Goal: Task Accomplishment & Management: Manage account settings

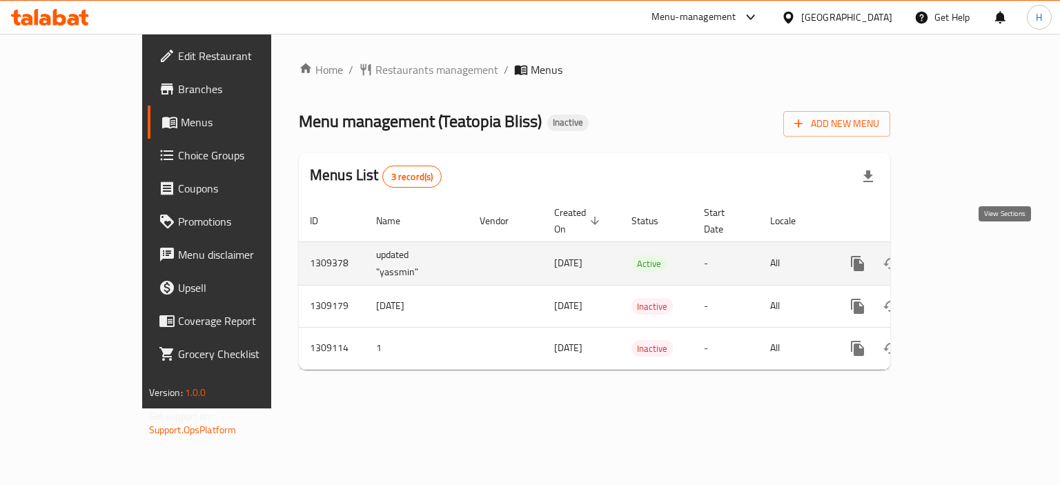
click at [963, 257] on icon "enhanced table" at bounding box center [957, 263] width 12 height 12
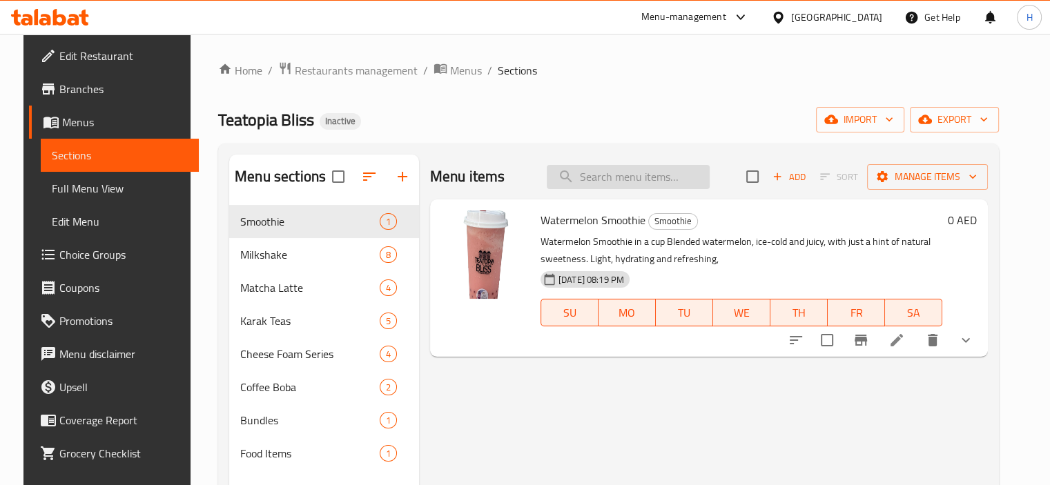
click at [646, 176] on input "search" at bounding box center [628, 177] width 163 height 24
paste input "Mango and Passion Fruit Tea"
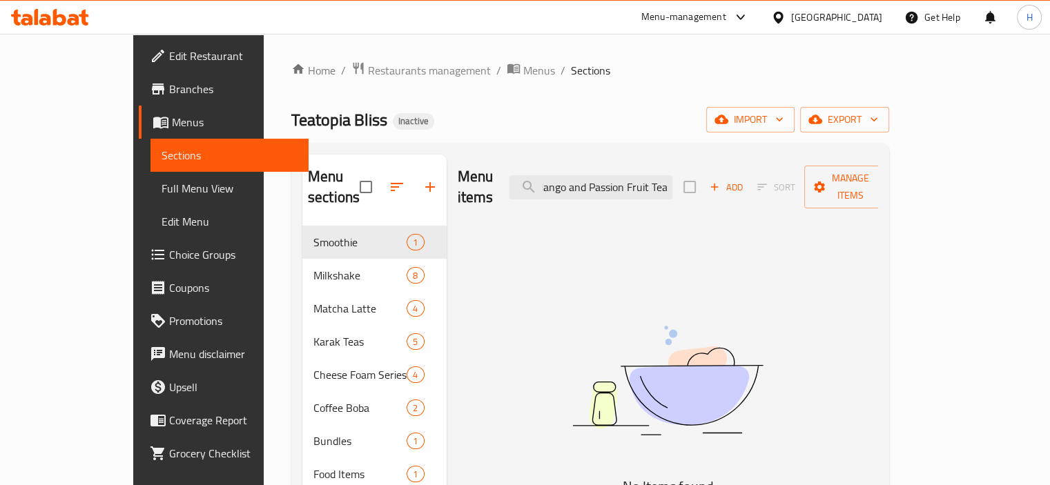
type input "Mango and Passion Fruit Tea"
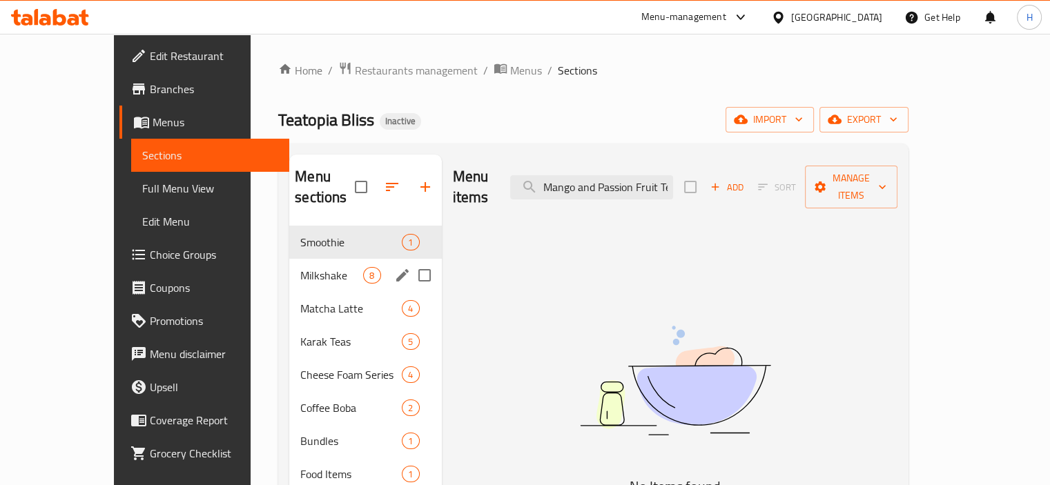
scroll to position [69, 0]
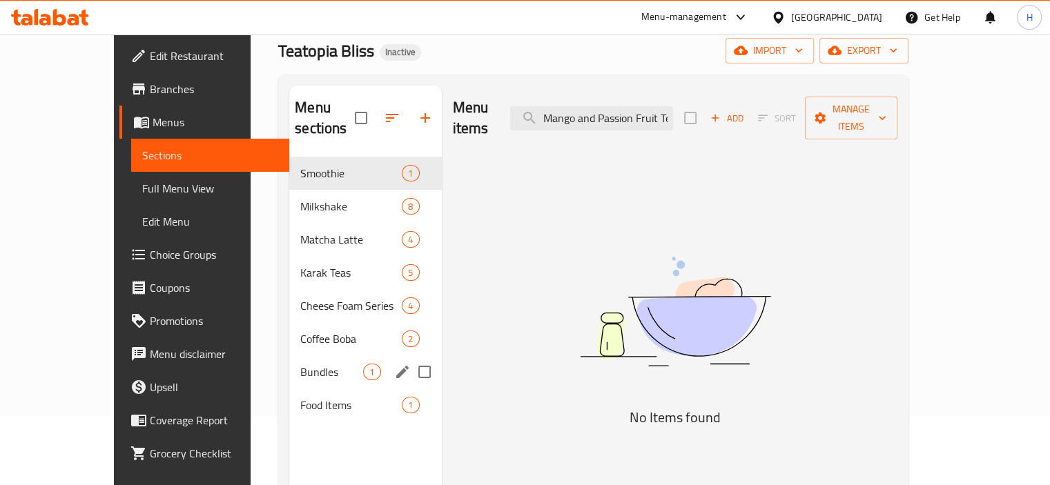
click at [300, 364] on span "Bundles" at bounding box center [331, 372] width 63 height 17
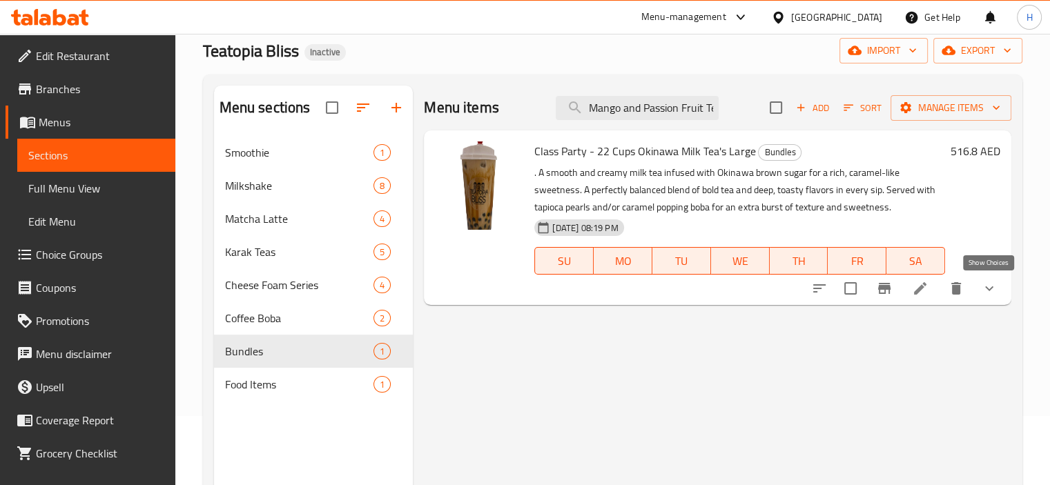
click at [988, 293] on icon "show more" at bounding box center [989, 288] width 17 height 17
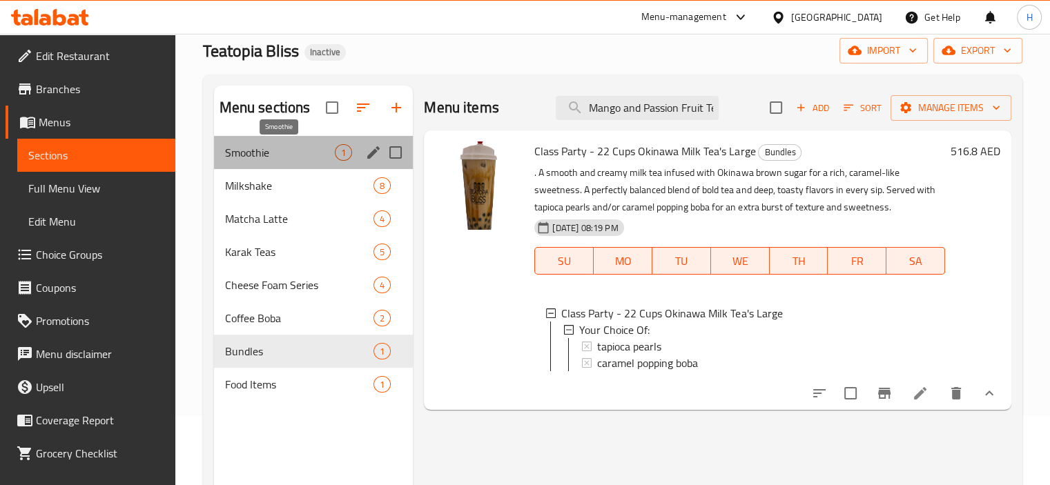
click at [317, 158] on span "Smoothie" at bounding box center [280, 152] width 110 height 17
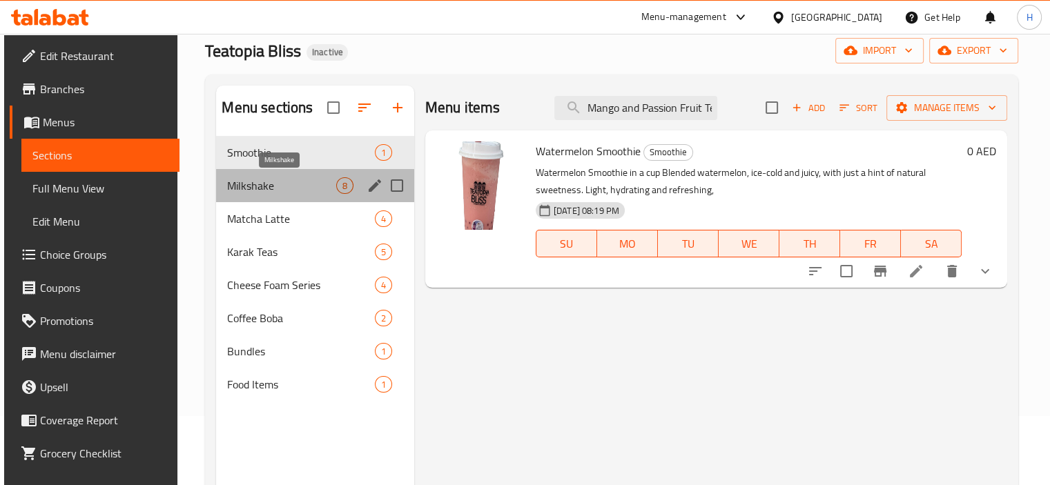
click at [278, 187] on span "Milkshake" at bounding box center [281, 185] width 108 height 17
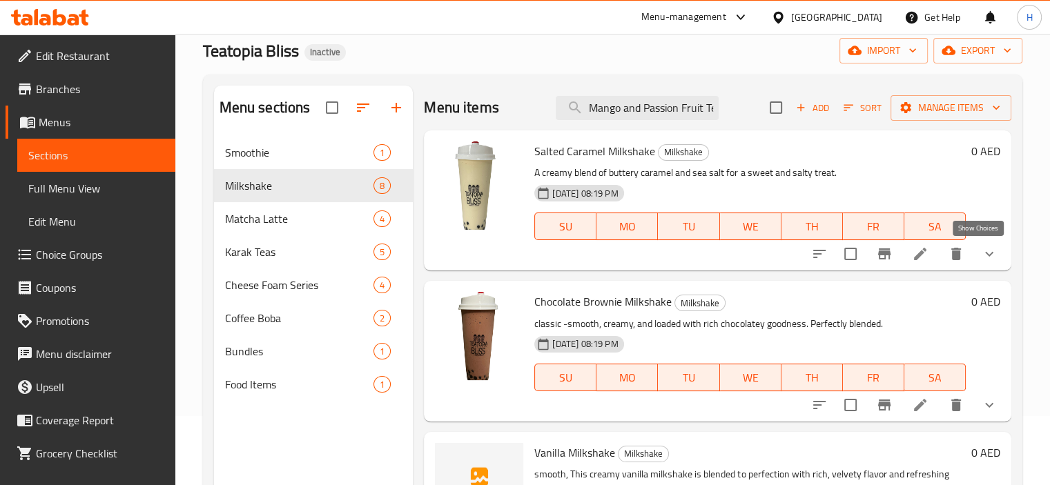
click at [981, 251] on icon "show more" at bounding box center [989, 254] width 17 height 17
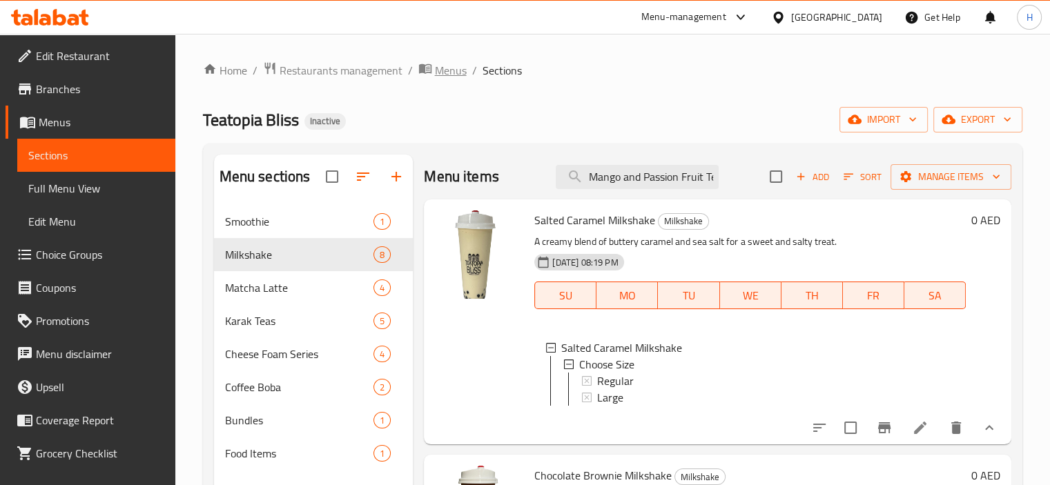
click at [450, 70] on span "Menus" at bounding box center [451, 70] width 32 height 17
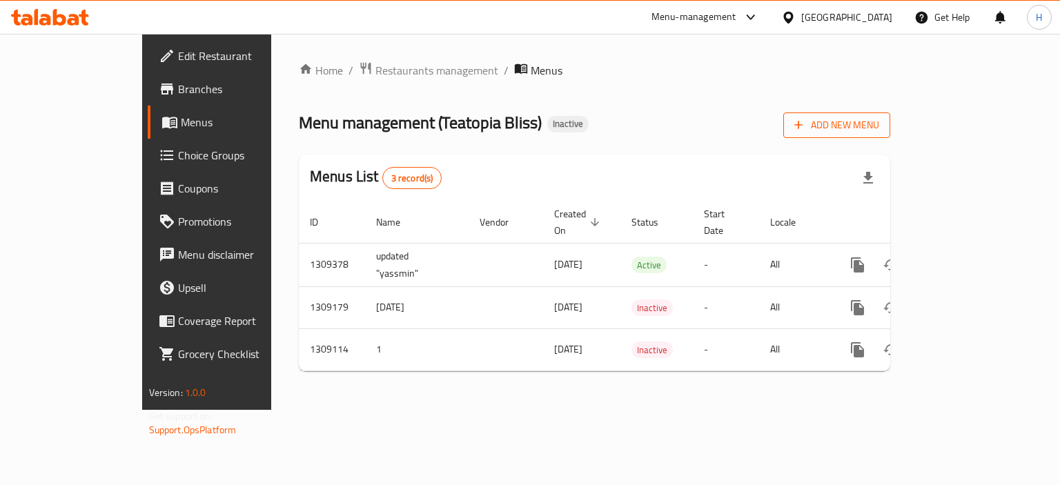
click at [879, 126] on span "Add New Menu" at bounding box center [836, 125] width 85 height 17
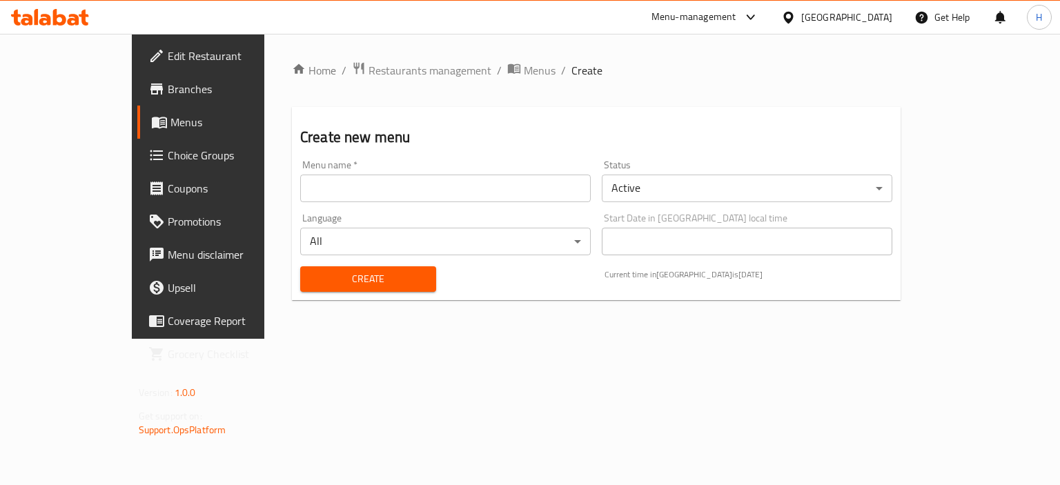
click at [801, 186] on body "​ Menu-management [GEOGRAPHIC_DATA] Get Help H Edit Restaurant Branches Menus C…" at bounding box center [530, 259] width 1060 height 451
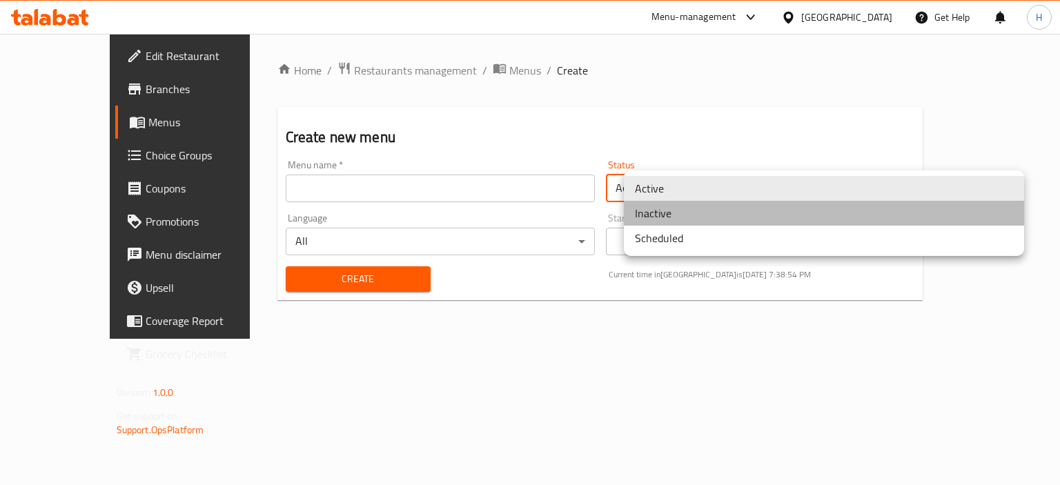
click at [712, 218] on li "Inactive" at bounding box center [824, 213] width 400 height 25
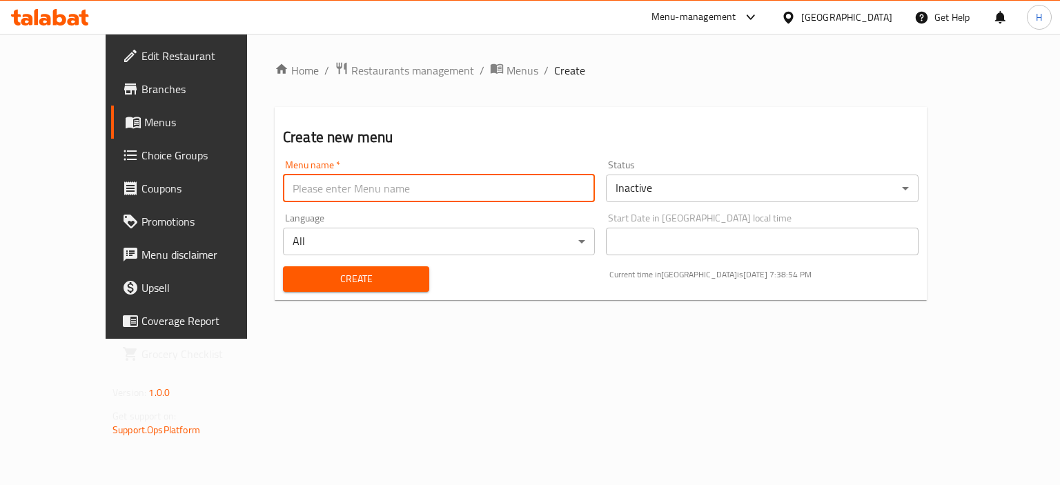
click at [349, 188] on input "text" at bounding box center [439, 189] width 312 height 28
type input "Gazar"
click at [283, 196] on input "Gazar" at bounding box center [439, 189] width 312 height 28
click at [283, 198] on input "text" at bounding box center [439, 189] width 312 height 28
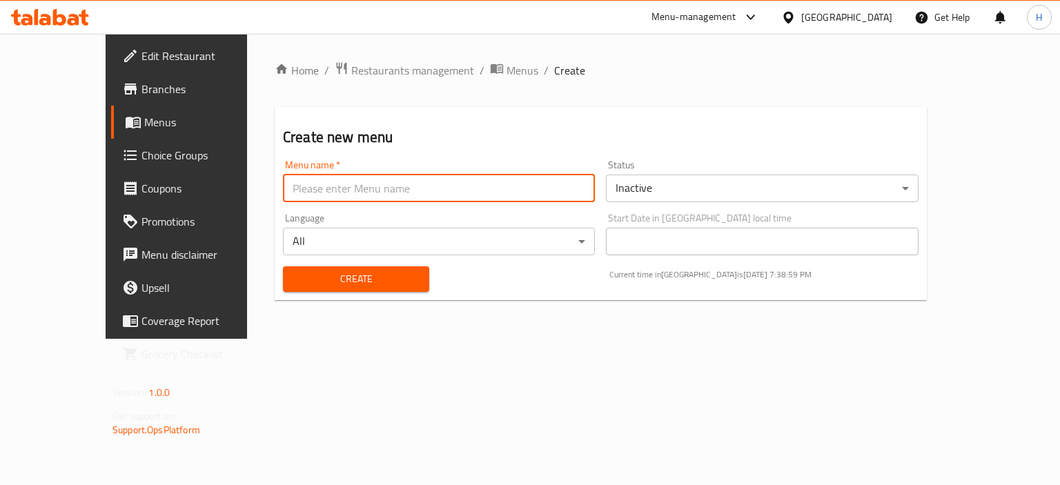
type input "Main Menu"
click at [322, 272] on span "Create" at bounding box center [356, 279] width 124 height 17
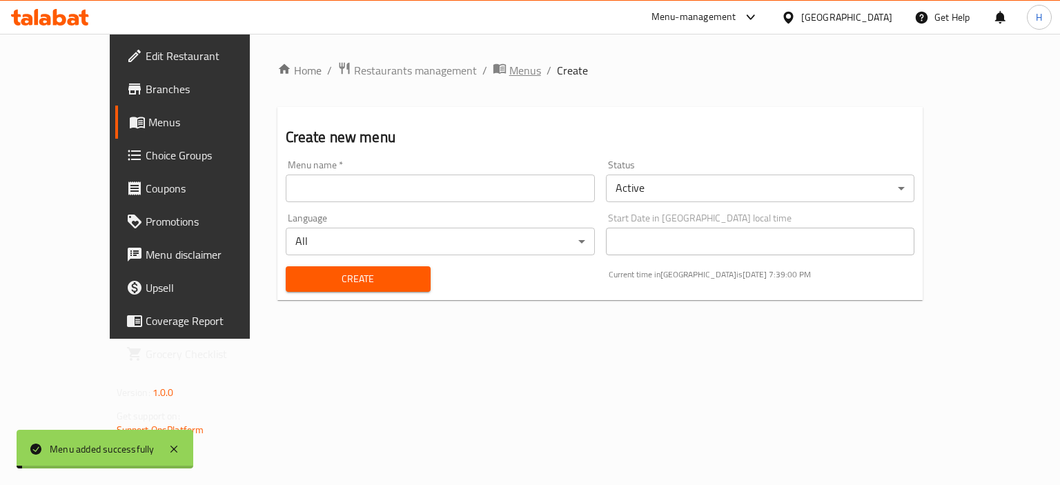
click at [509, 71] on span "Menus" at bounding box center [525, 70] width 32 height 17
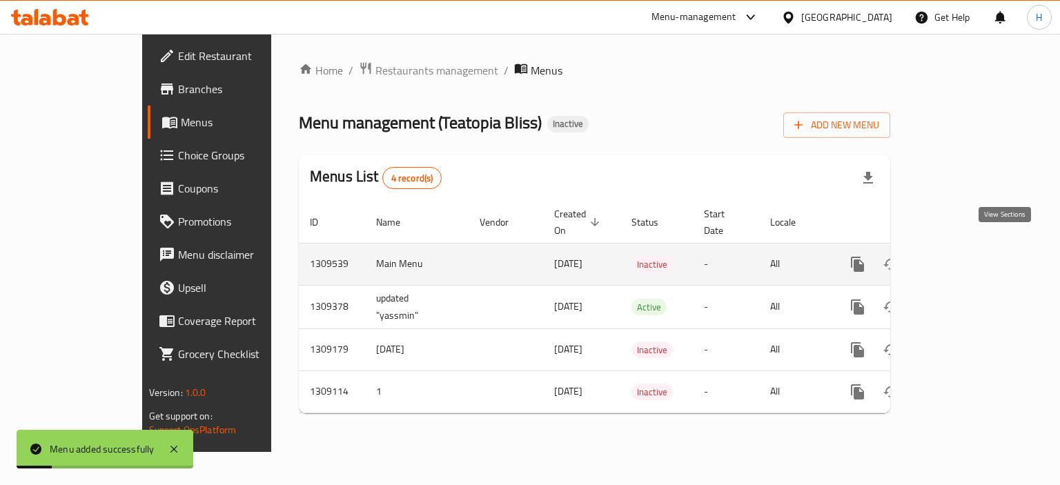
click at [966, 256] on icon "enhanced table" at bounding box center [957, 264] width 17 height 17
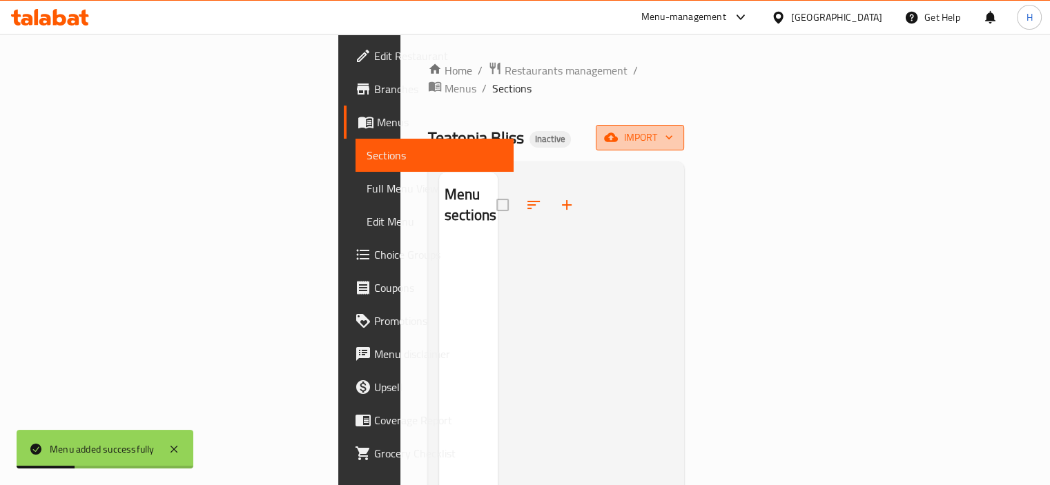
click at [673, 129] on span "import" at bounding box center [640, 137] width 66 height 17
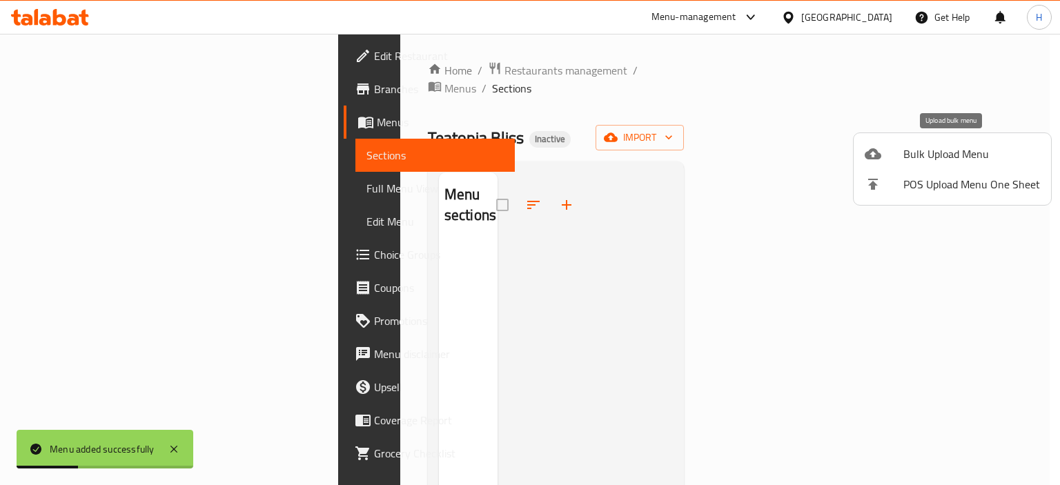
click at [948, 150] on span "Bulk Upload Menu" at bounding box center [971, 154] width 137 height 17
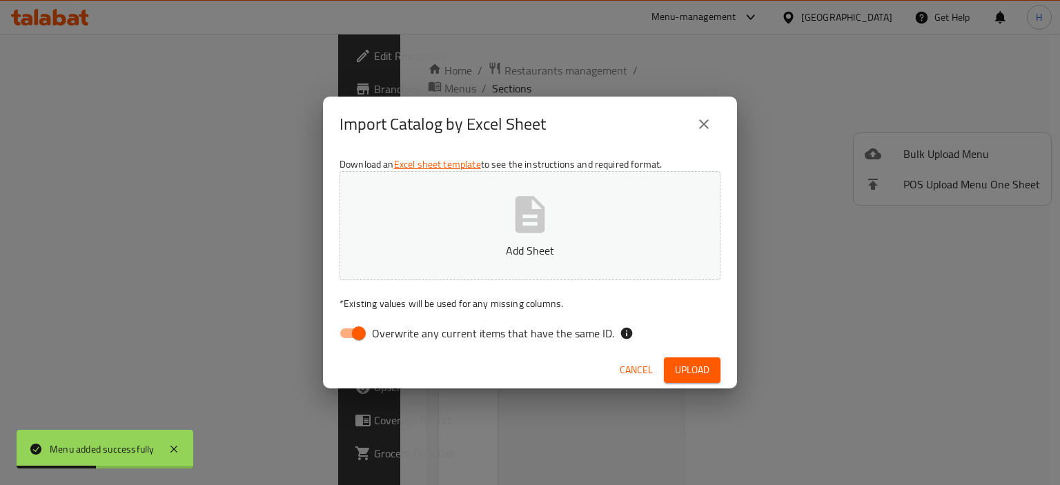
click at [345, 333] on input "Overwrite any current items that have the same ID." at bounding box center [359, 333] width 79 height 26
checkbox input "false"
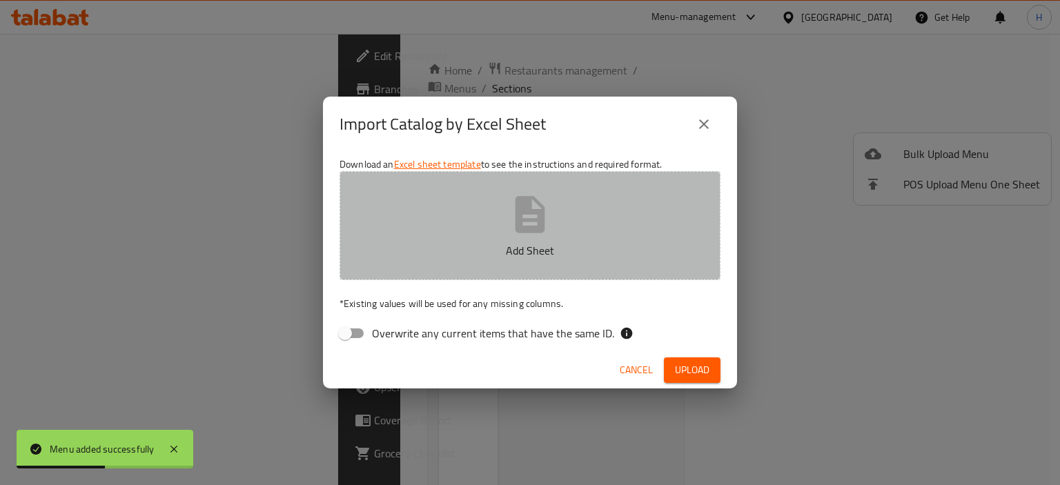
click at [414, 237] on button "Add Sheet" at bounding box center [530, 225] width 381 height 109
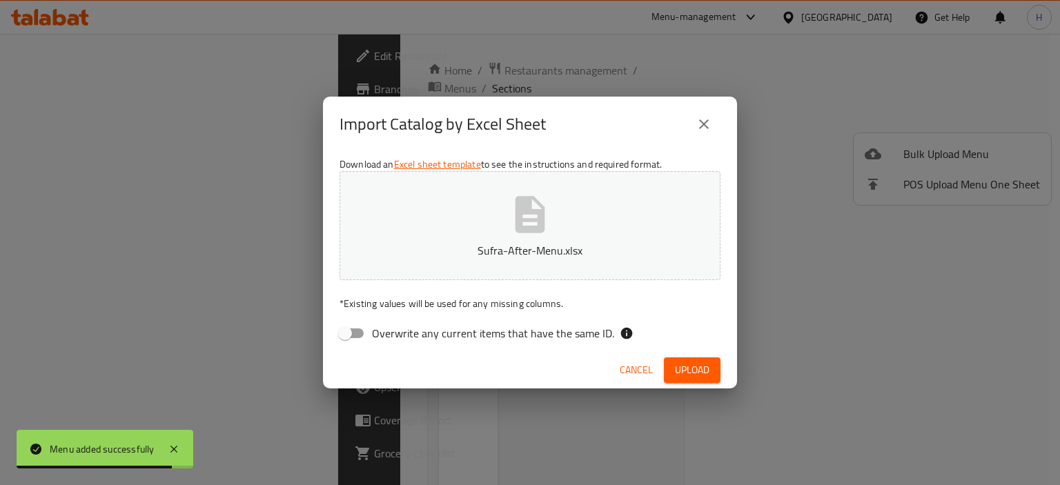
click at [694, 362] on span "Upload" at bounding box center [692, 370] width 35 height 17
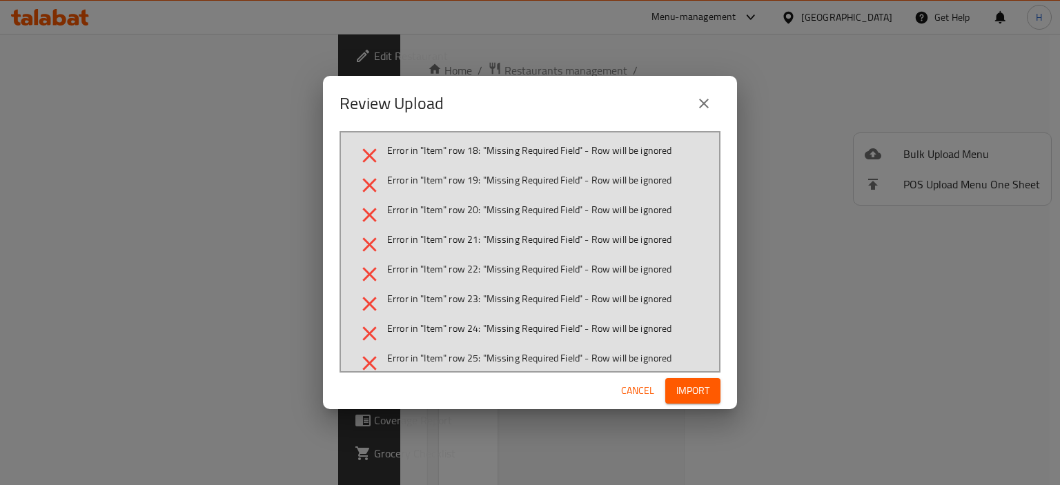
click at [643, 387] on span "Cancel" at bounding box center [637, 390] width 33 height 17
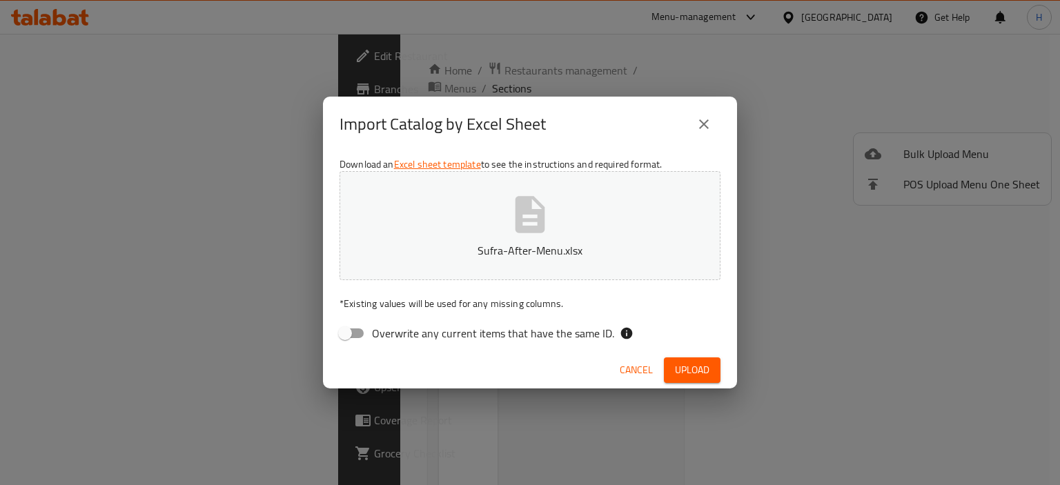
click at [549, 249] on p "Sufra-After-Menu.xlsx" at bounding box center [530, 250] width 338 height 17
click at [697, 369] on span "Upload" at bounding box center [692, 370] width 35 height 17
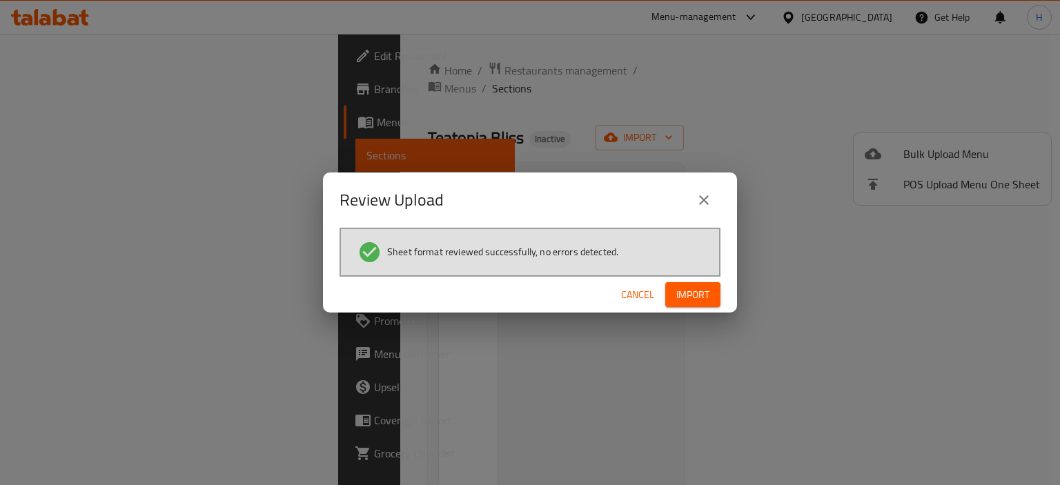
click at [703, 296] on span "Import" at bounding box center [692, 294] width 33 height 17
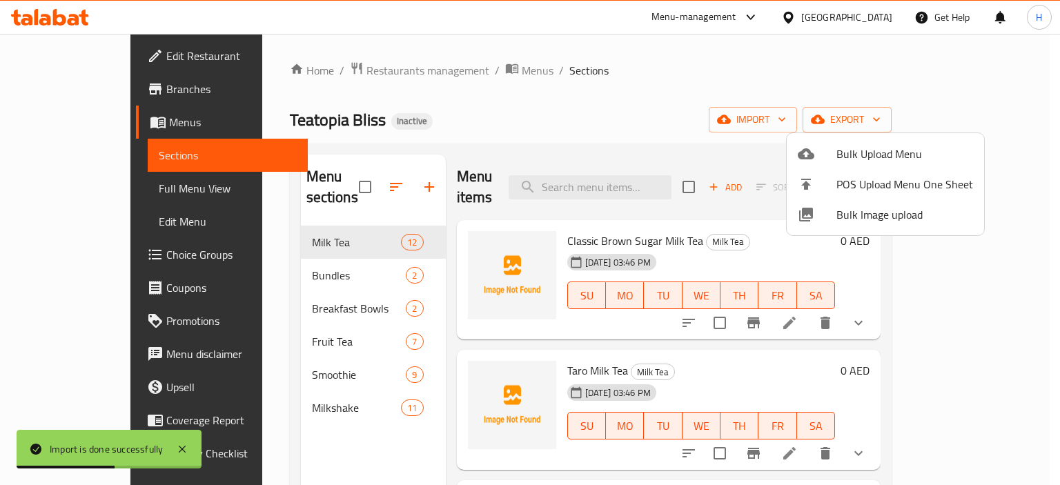
click at [696, 122] on div at bounding box center [530, 242] width 1060 height 485
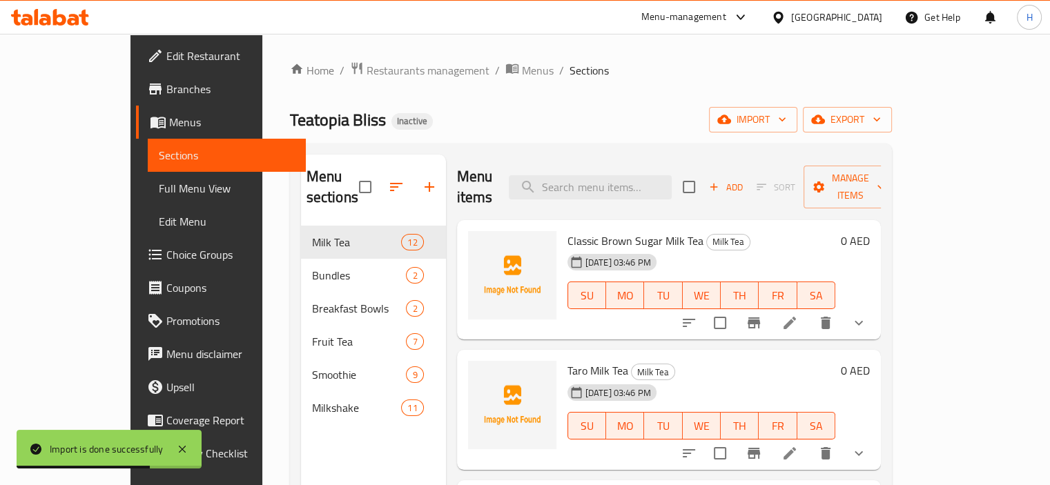
click at [863, 321] on icon "show more" at bounding box center [858, 323] width 8 height 5
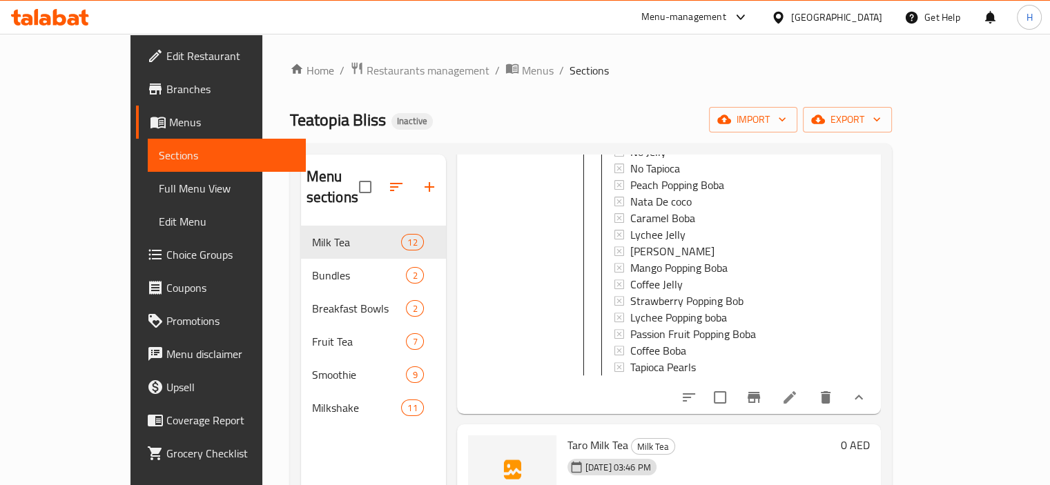
scroll to position [621, 0]
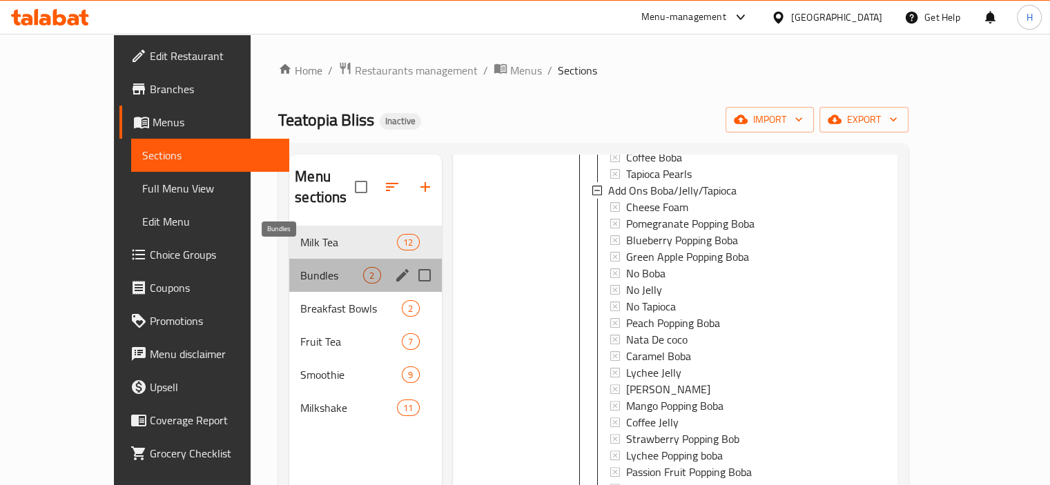
click at [300, 267] on span "Bundles" at bounding box center [331, 275] width 63 height 17
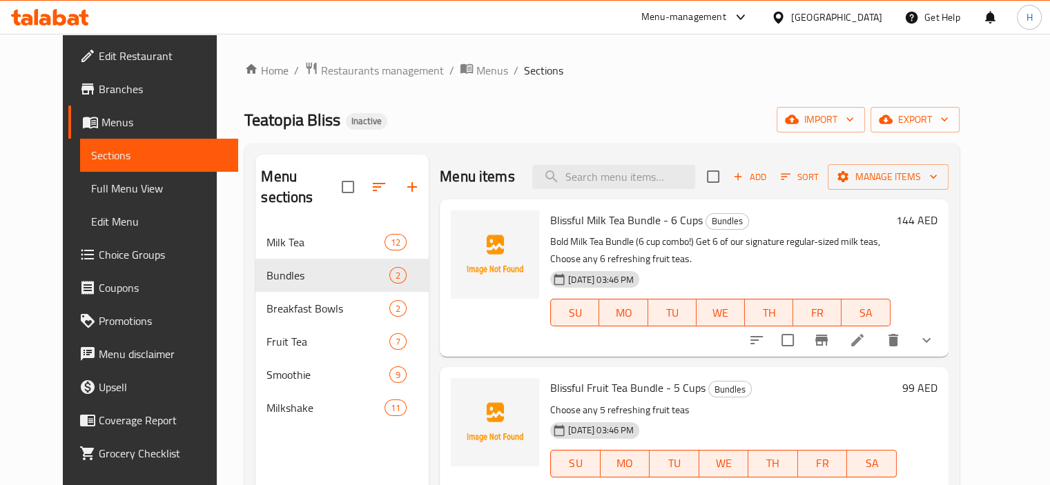
click at [935, 339] on icon "show more" at bounding box center [926, 340] width 17 height 17
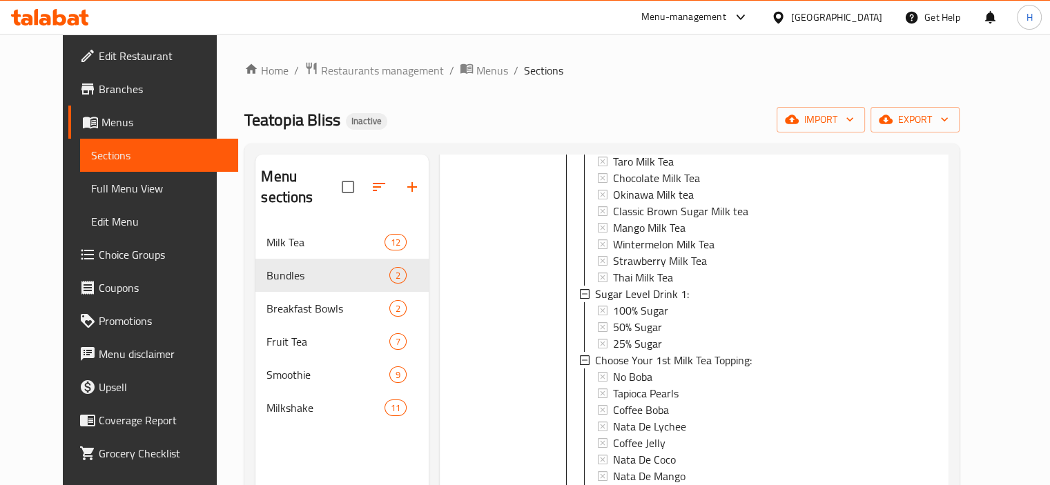
scroll to position [207, 0]
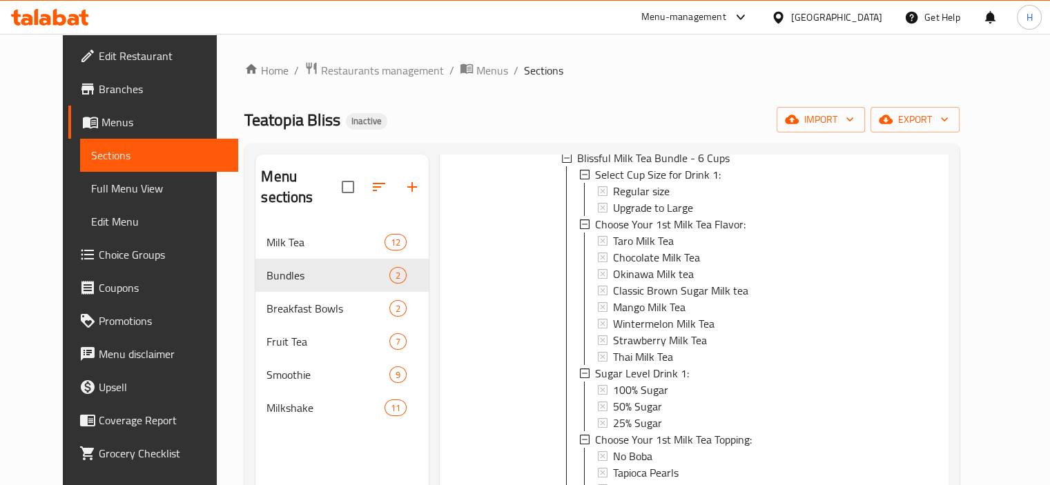
click at [115, 182] on span "Full Menu View" at bounding box center [159, 188] width 136 height 17
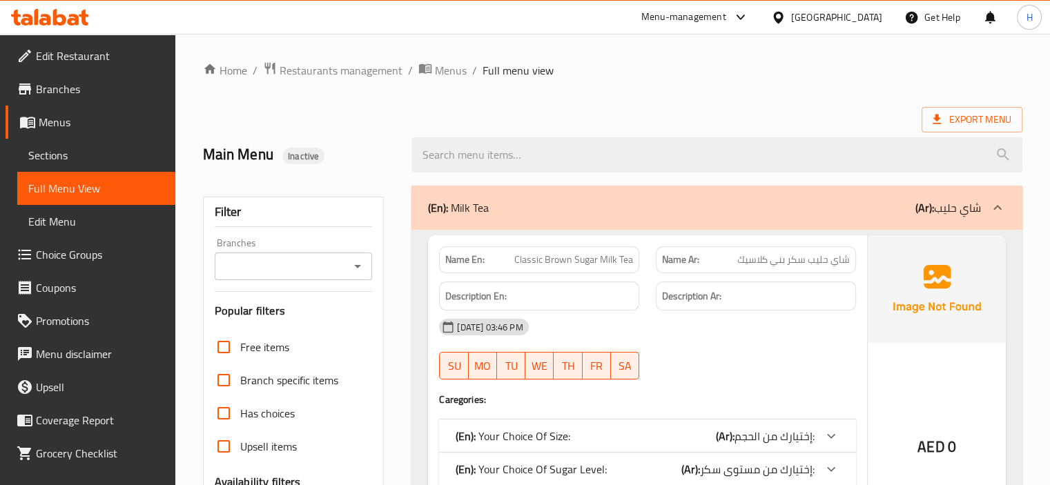
scroll to position [207, 0]
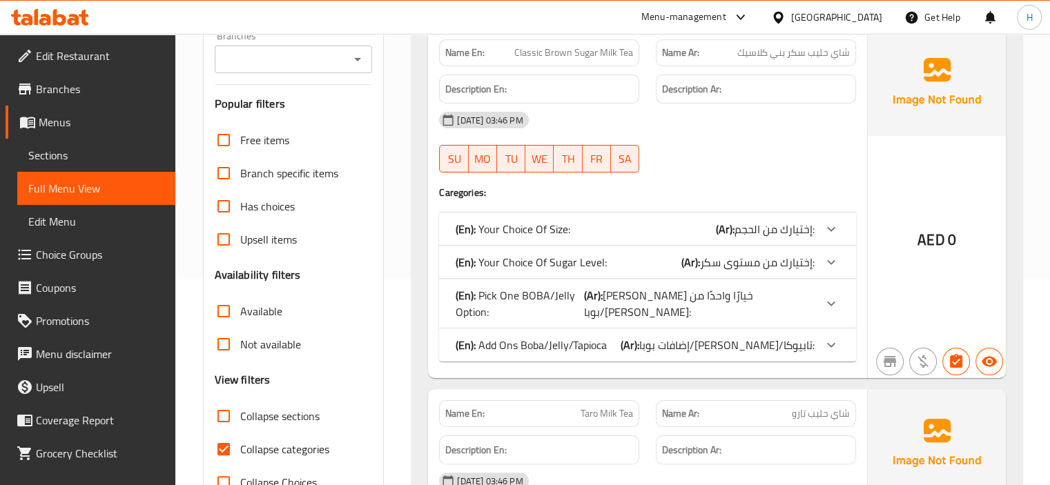
click at [691, 226] on div "(En): Your Choice Of Size: (Ar): إختيارك من الحجم:" at bounding box center [635, 229] width 359 height 17
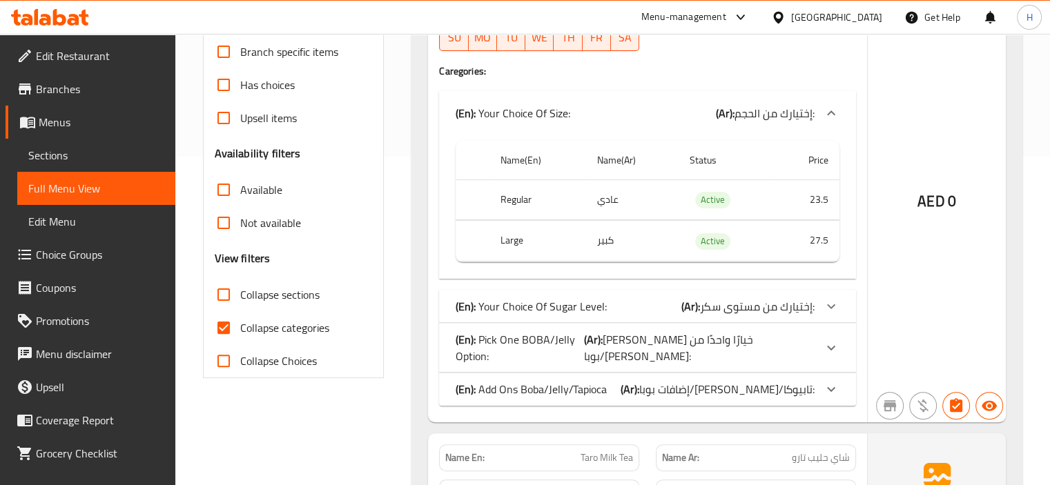
scroll to position [345, 0]
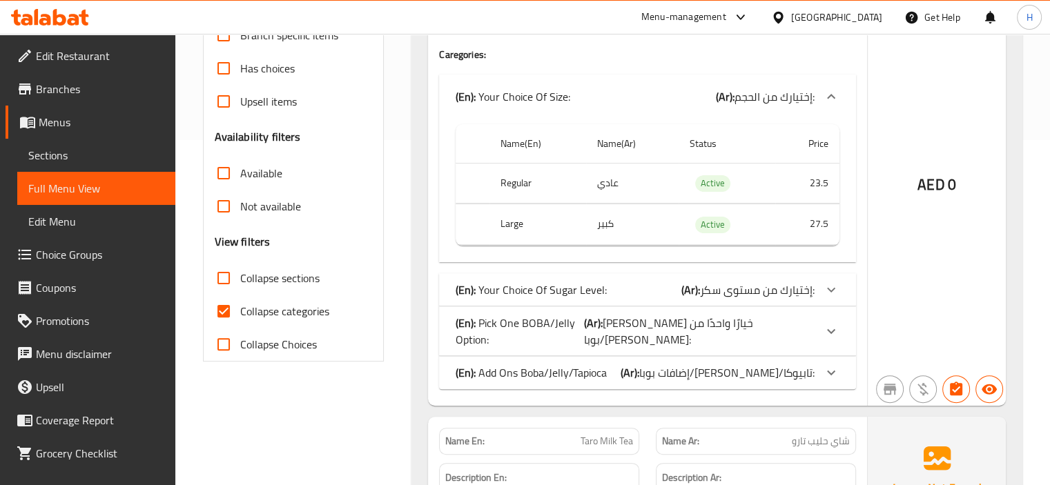
click at [734, 107] on span "إختيارك من مستوى سكر:" at bounding box center [774, 96] width 80 height 21
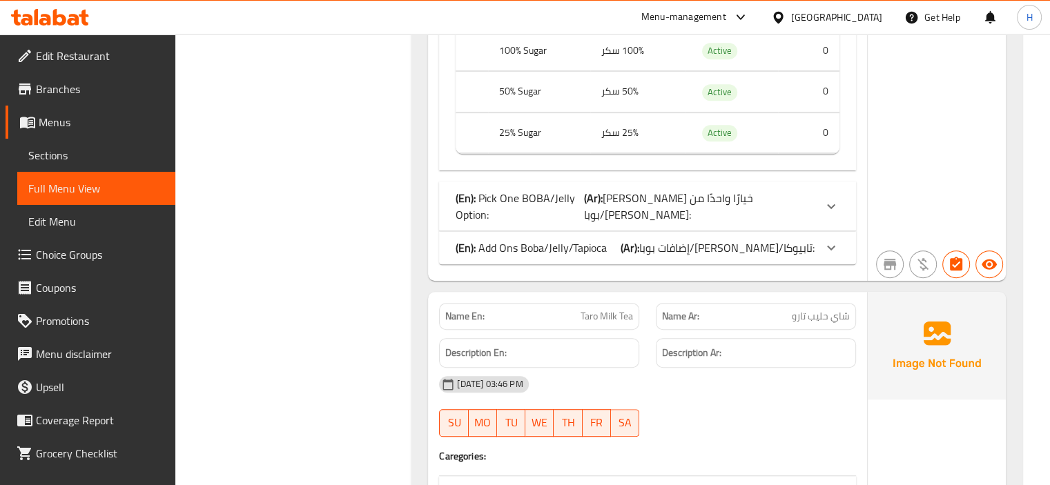
scroll to position [690, 0]
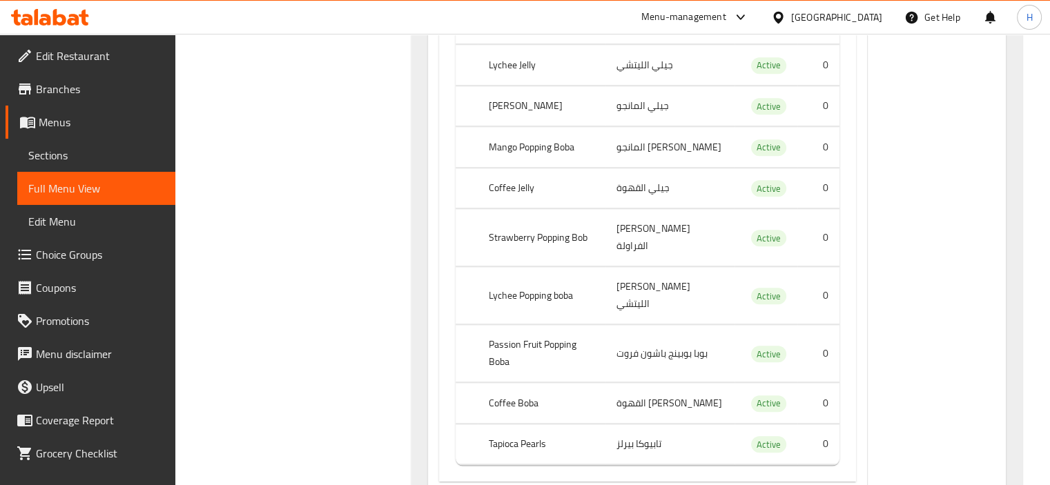
scroll to position [1380, 0]
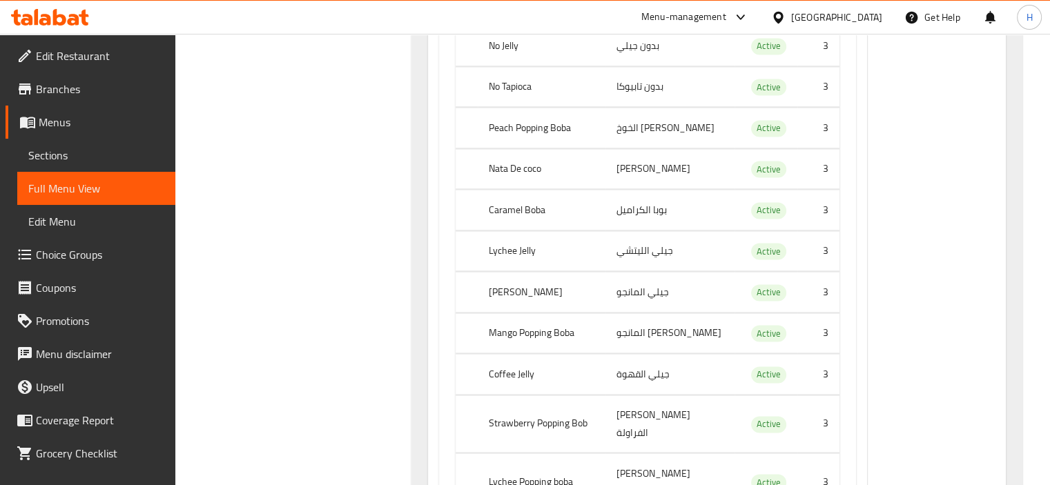
scroll to position [2347, 0]
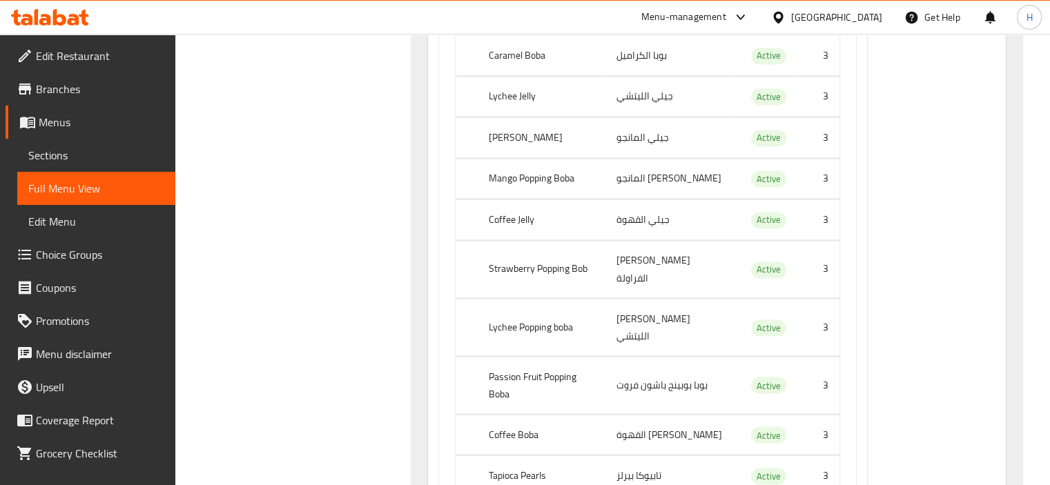
click at [76, 120] on span "Menus" at bounding box center [102, 122] width 126 height 17
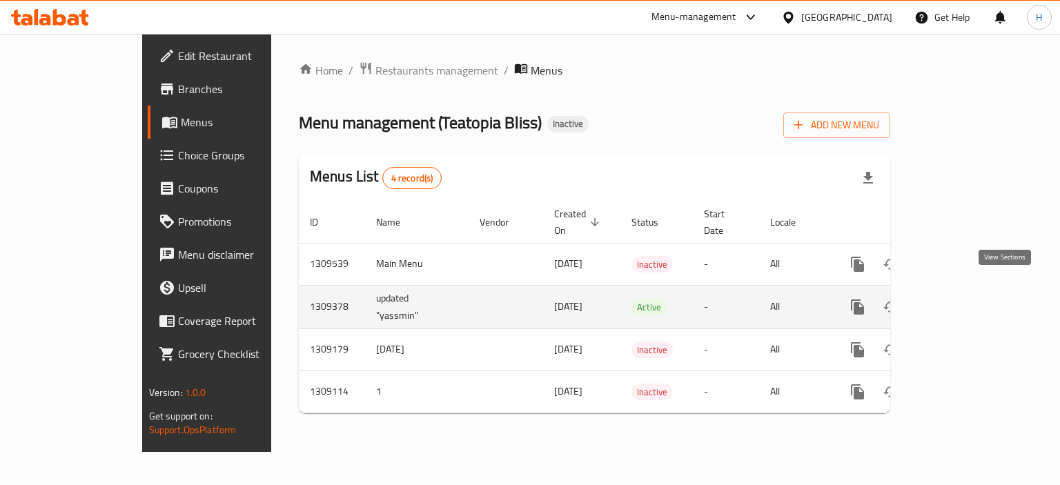
click at [963, 301] on icon "enhanced table" at bounding box center [957, 307] width 12 height 12
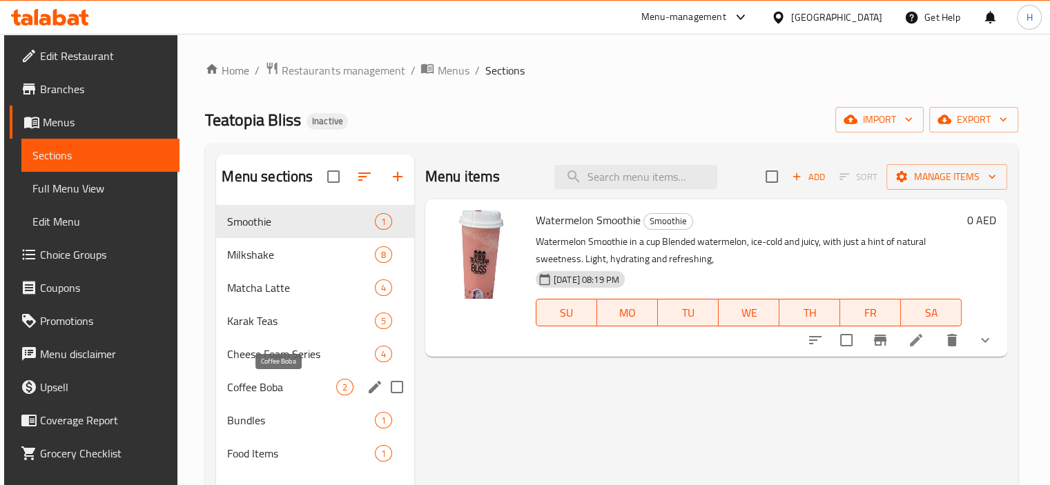
click at [318, 387] on span "Coffee Boba" at bounding box center [281, 387] width 108 height 17
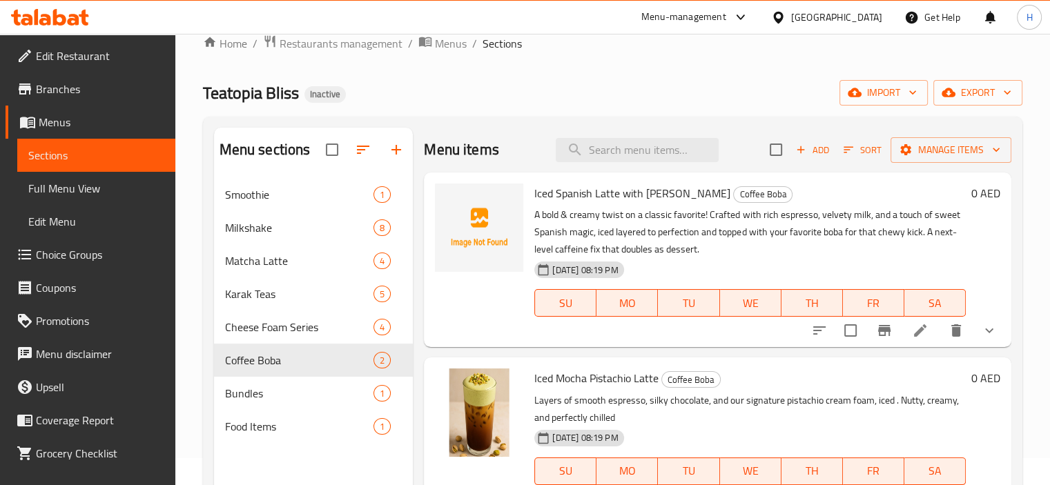
scroll to position [69, 0]
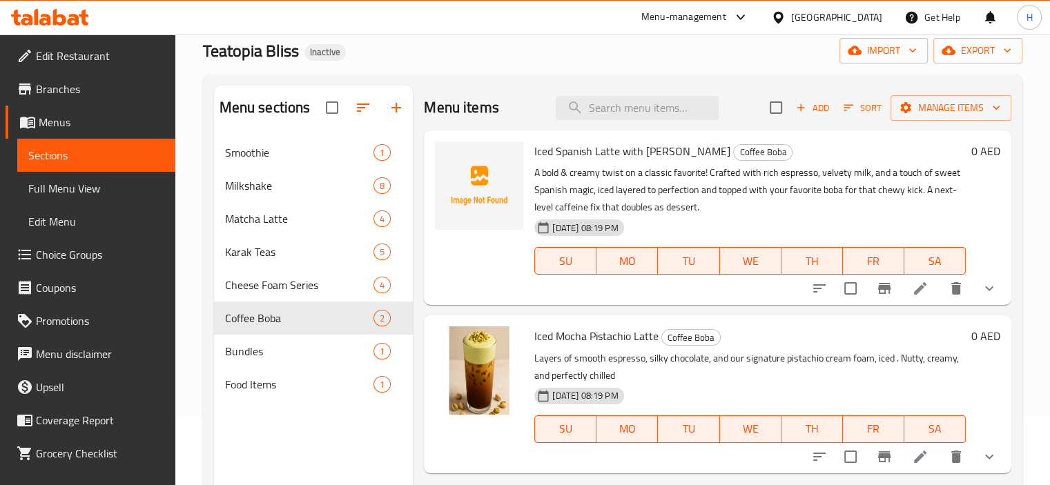
click at [989, 282] on icon "show more" at bounding box center [989, 288] width 17 height 17
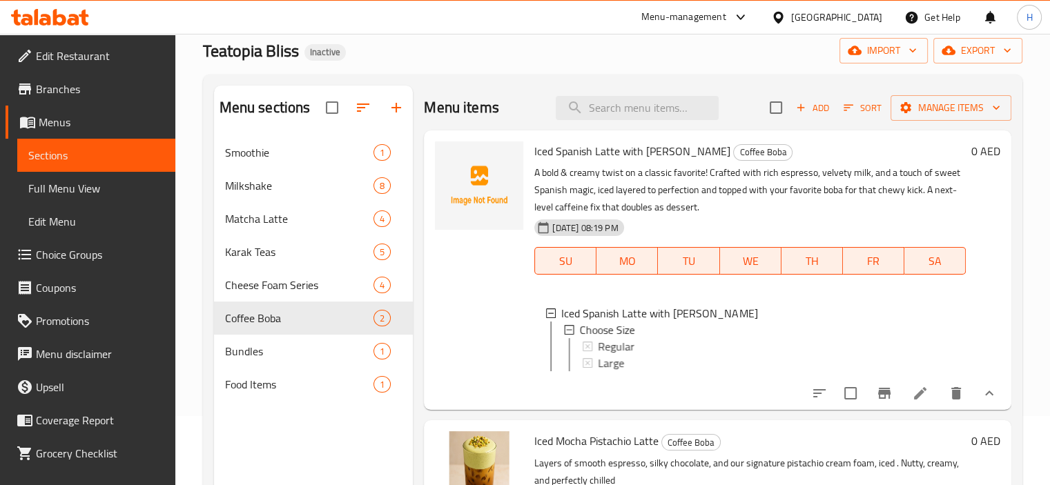
scroll to position [17, 0]
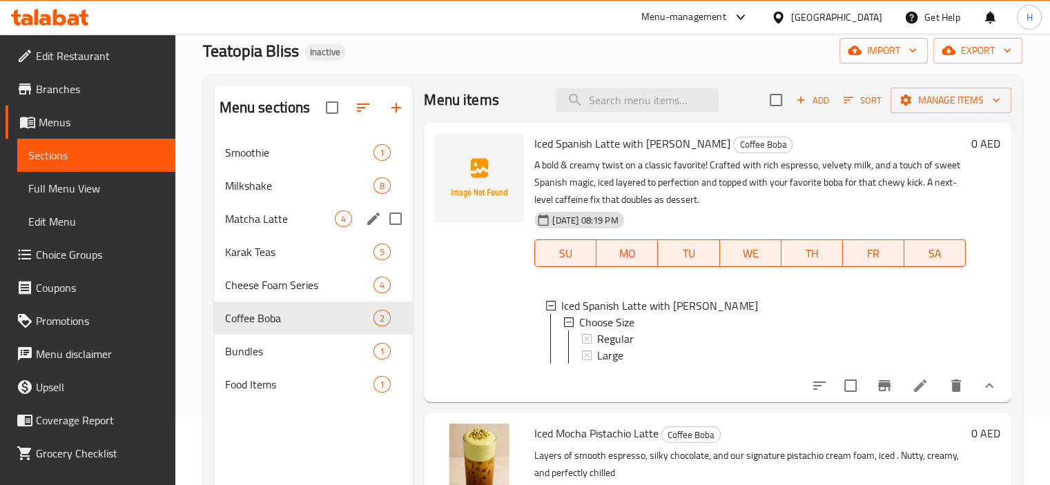
click at [257, 217] on span "Matcha Latte" at bounding box center [280, 219] width 110 height 17
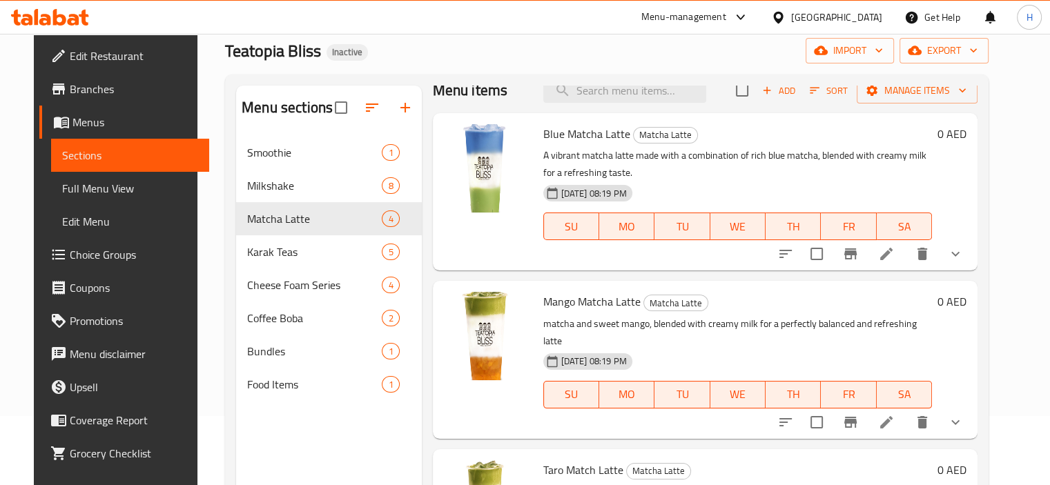
click at [972, 262] on button "show more" at bounding box center [955, 253] width 33 height 33
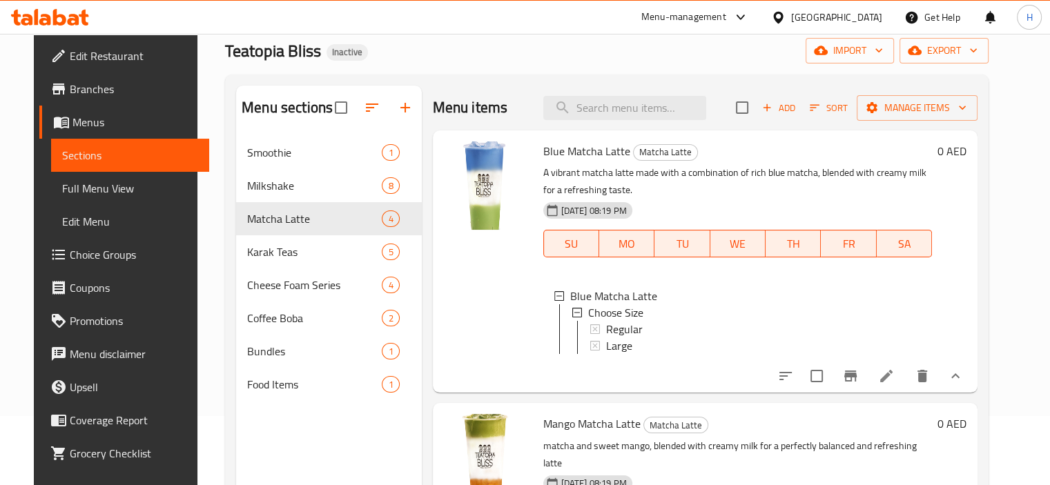
drag, startPoint x: 464, startPoint y: 59, endPoint x: 465, endPoint y: 75, distance: 15.9
click at [464, 59] on div "Teatopia Bliss Inactive import export" at bounding box center [606, 51] width 763 height 26
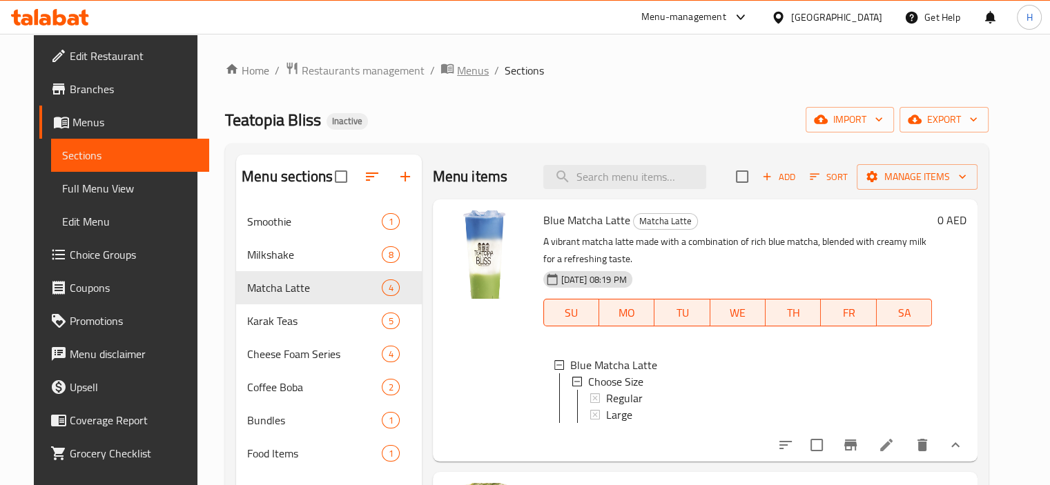
click at [457, 71] on span "Menus" at bounding box center [473, 70] width 32 height 17
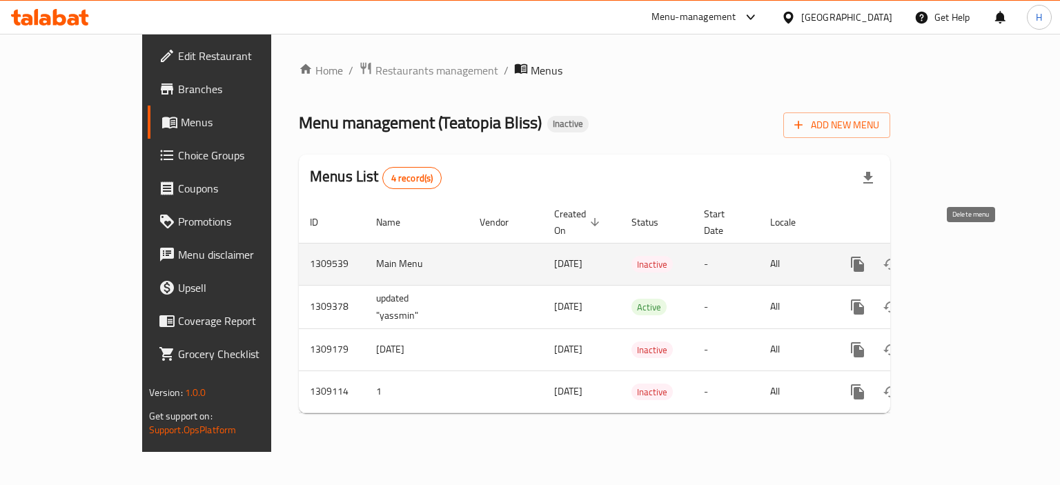
click at [929, 258] on icon "enhanced table" at bounding box center [924, 264] width 10 height 12
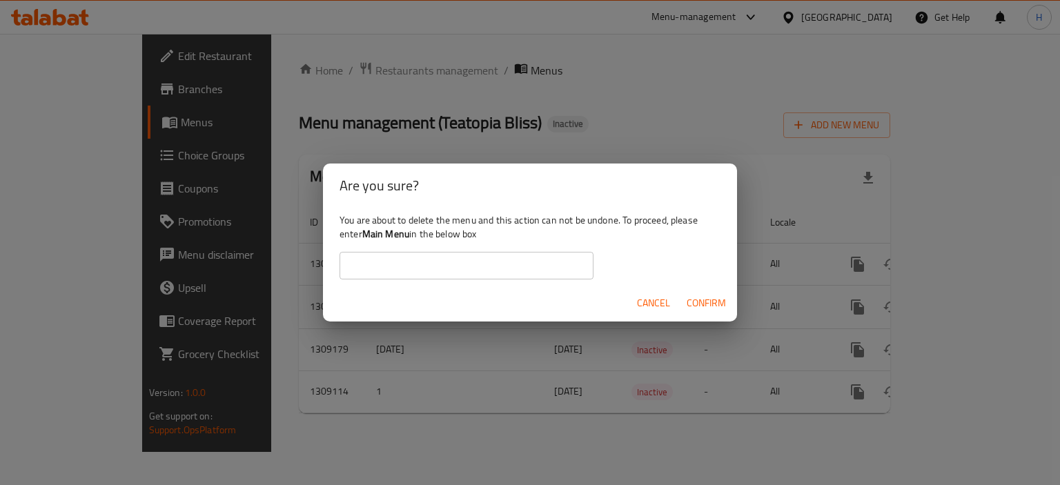
click at [394, 262] on input "text" at bounding box center [467, 266] width 254 height 28
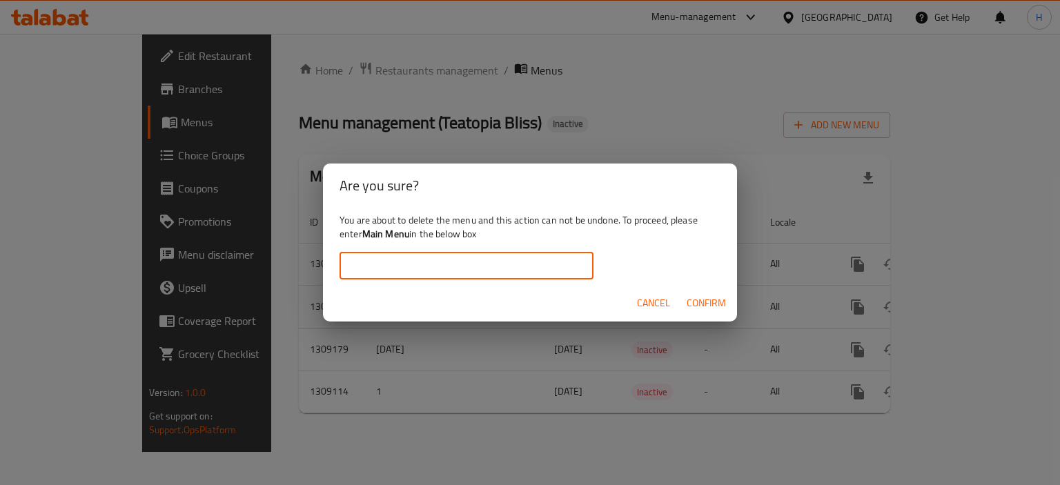
click at [412, 258] on input "text" at bounding box center [467, 266] width 254 height 28
type input "Main Menu"
click at [700, 308] on span "Confirm" at bounding box center [706, 303] width 39 height 17
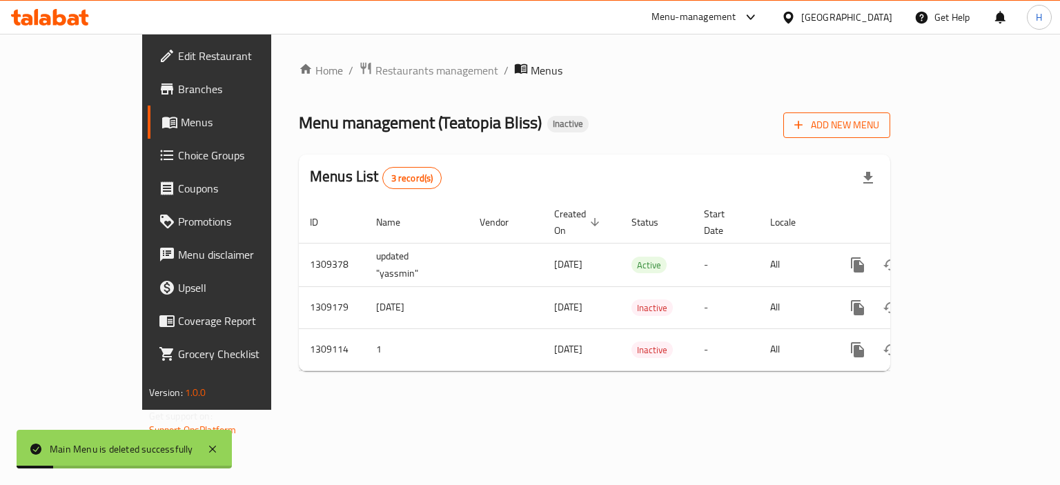
click at [879, 124] on span "Add New Menu" at bounding box center [836, 125] width 85 height 17
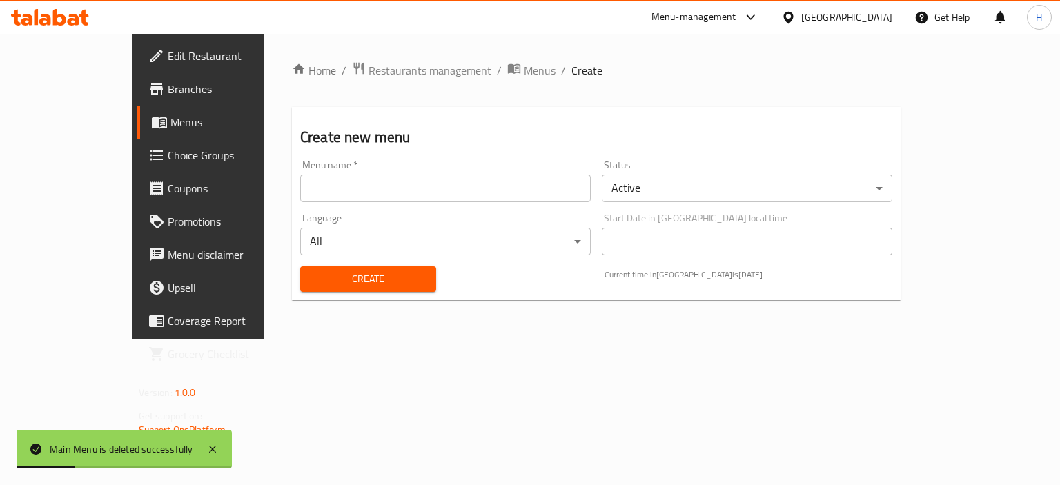
click at [886, 188] on body "Main Menu is deleted successfully ​ Menu-management [GEOGRAPHIC_DATA] Get Help …" at bounding box center [530, 259] width 1060 height 451
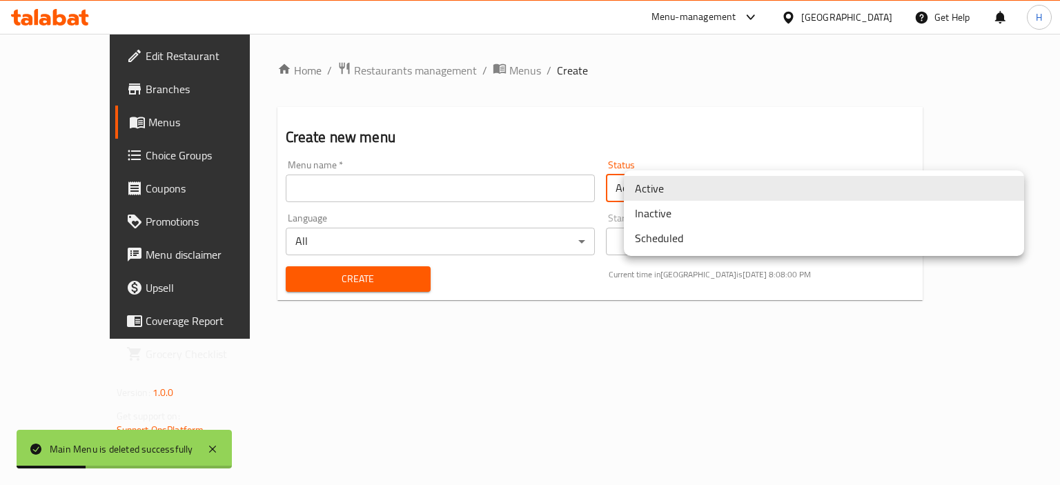
click at [683, 215] on li "Inactive" at bounding box center [824, 213] width 400 height 25
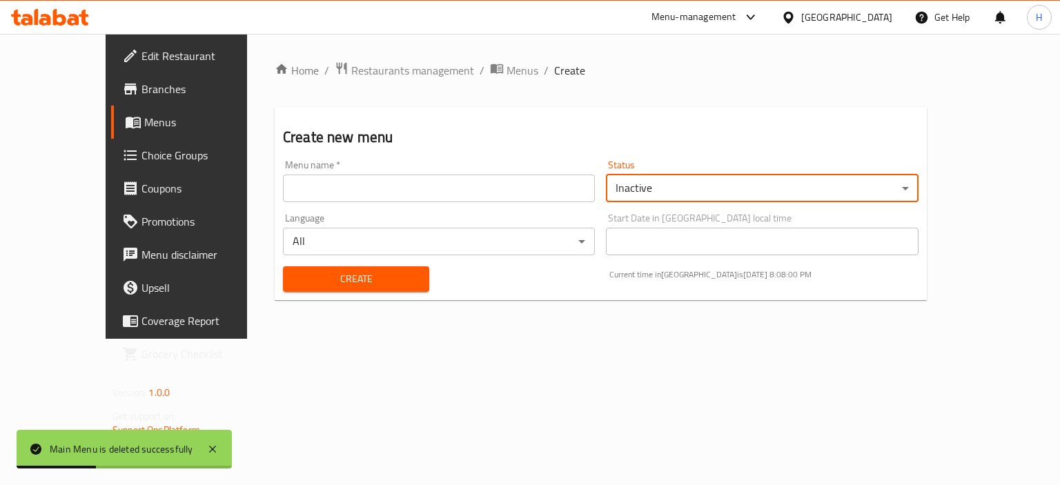
click at [399, 190] on input "text" at bounding box center [439, 189] width 312 height 28
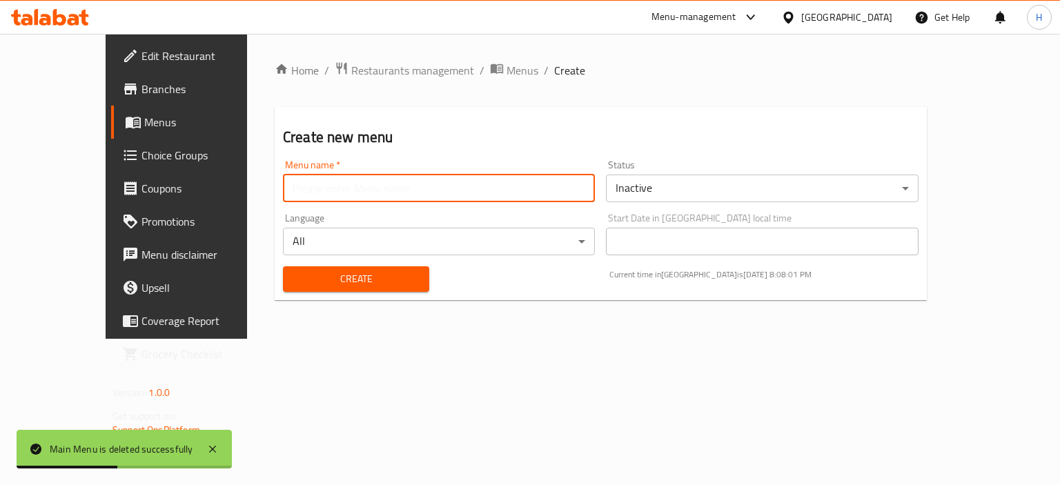
type input "Main Menu"
click at [344, 278] on span "Create" at bounding box center [356, 279] width 124 height 17
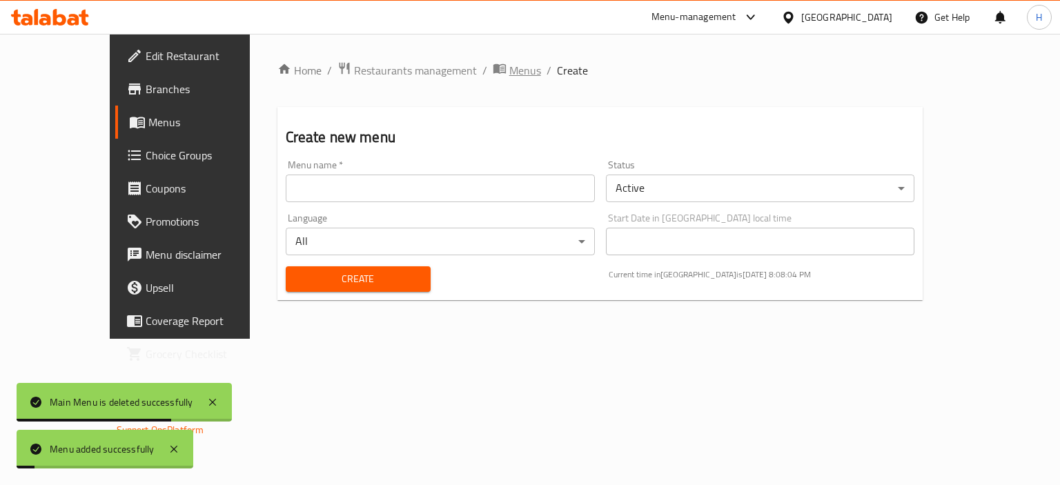
click at [509, 75] on span "Menus" at bounding box center [525, 70] width 32 height 17
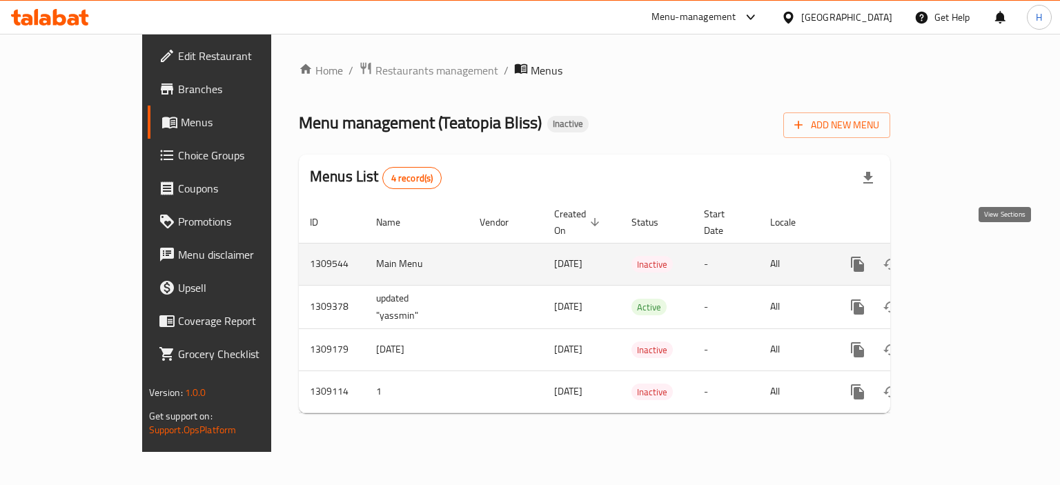
click at [966, 256] on icon "enhanced table" at bounding box center [957, 264] width 17 height 17
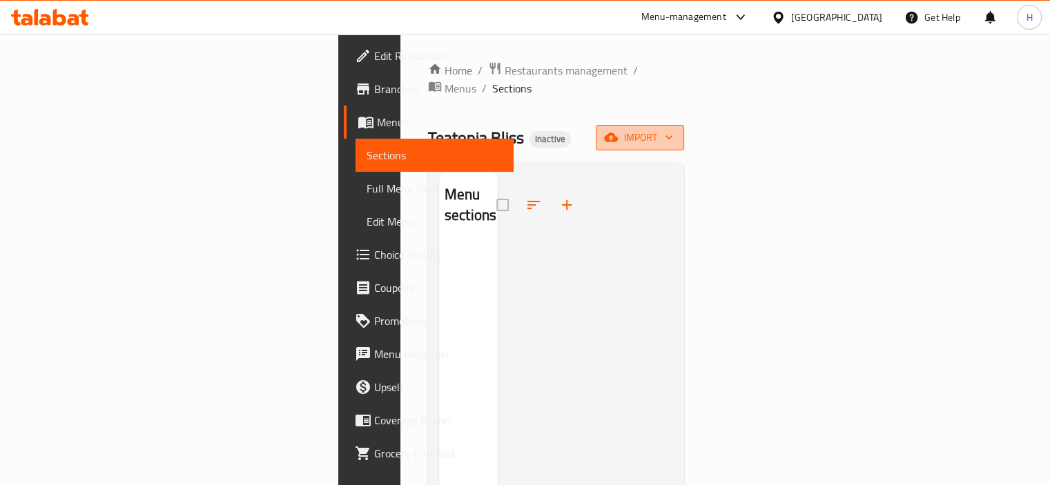
click at [673, 129] on span "import" at bounding box center [640, 137] width 66 height 17
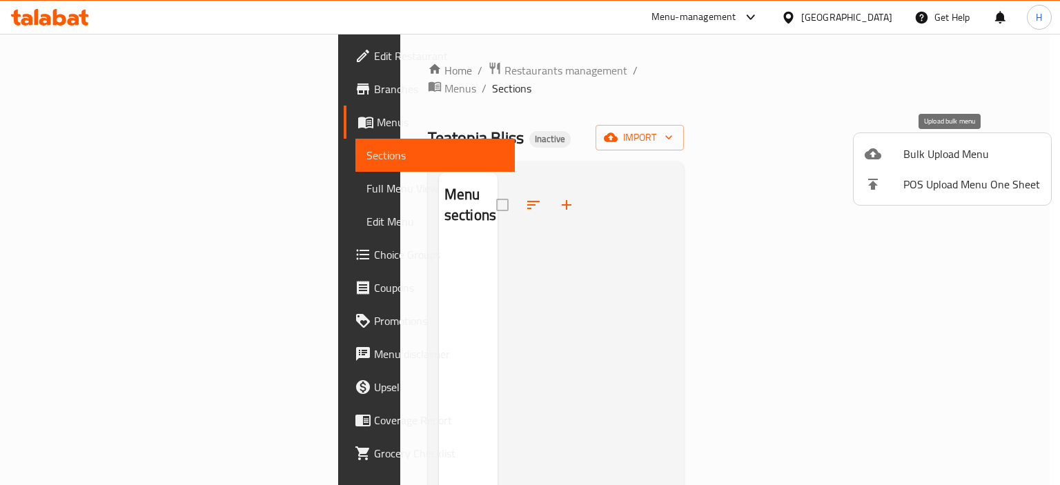
click at [957, 146] on span "Bulk Upload Menu" at bounding box center [971, 154] width 137 height 17
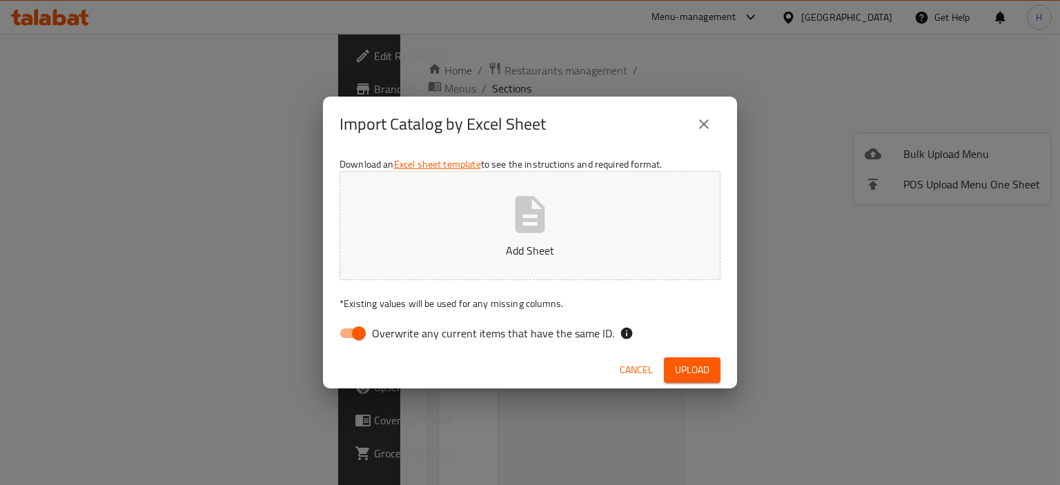
click at [358, 325] on input "Overwrite any current items that have the same ID." at bounding box center [359, 333] width 79 height 26
checkbox input "false"
click at [422, 266] on button "Add Sheet" at bounding box center [530, 225] width 381 height 109
click at [702, 368] on span "Upload" at bounding box center [692, 370] width 35 height 17
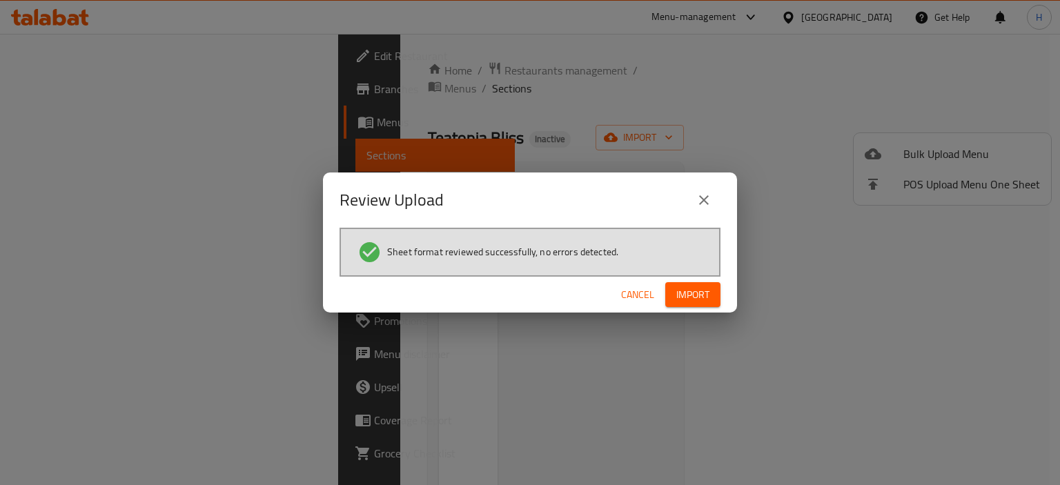
click at [705, 304] on button "Import" at bounding box center [692, 295] width 55 height 26
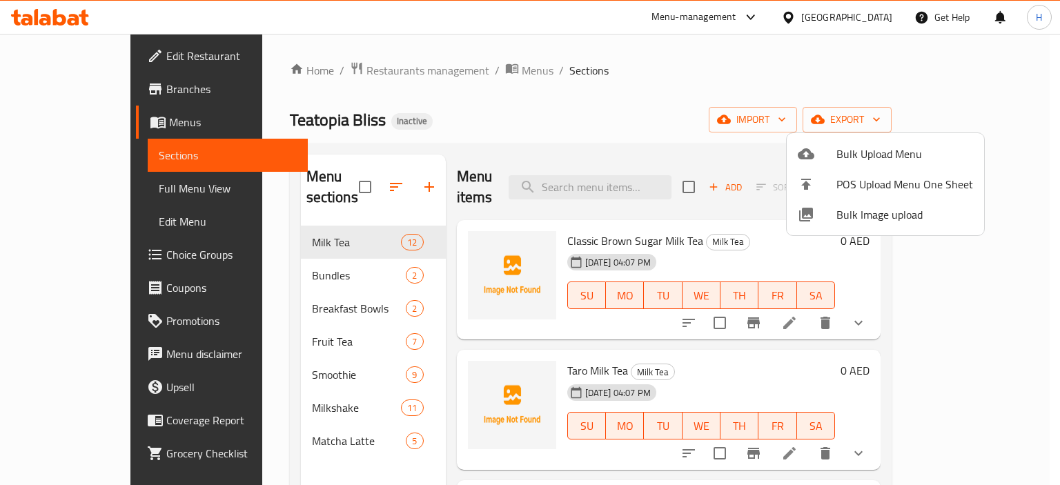
click at [512, 147] on div at bounding box center [530, 242] width 1060 height 485
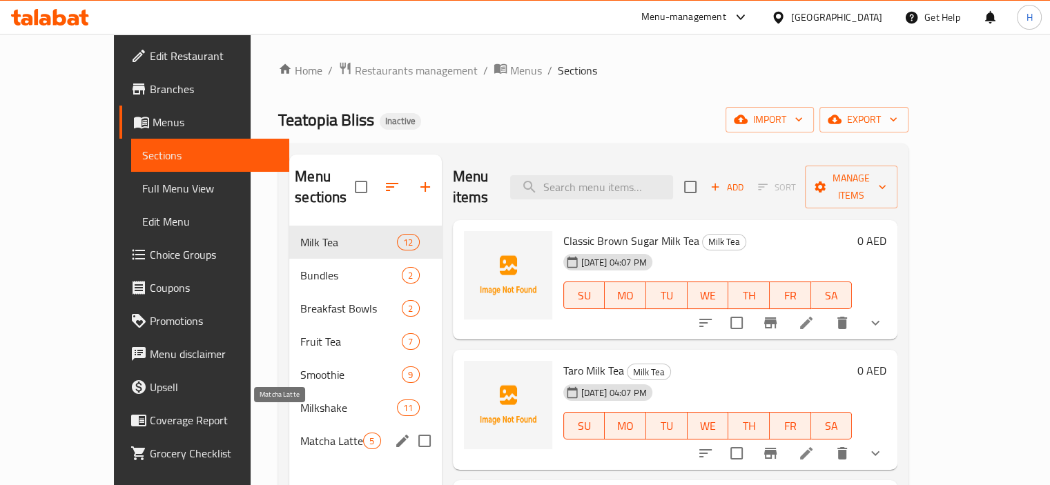
click at [300, 433] on span "Matcha Latte" at bounding box center [331, 441] width 63 height 17
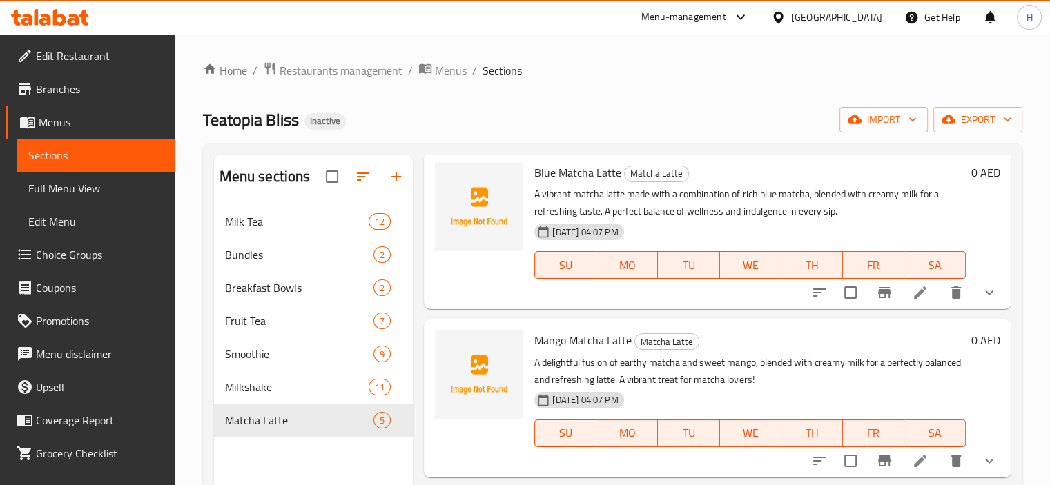
scroll to position [69, 0]
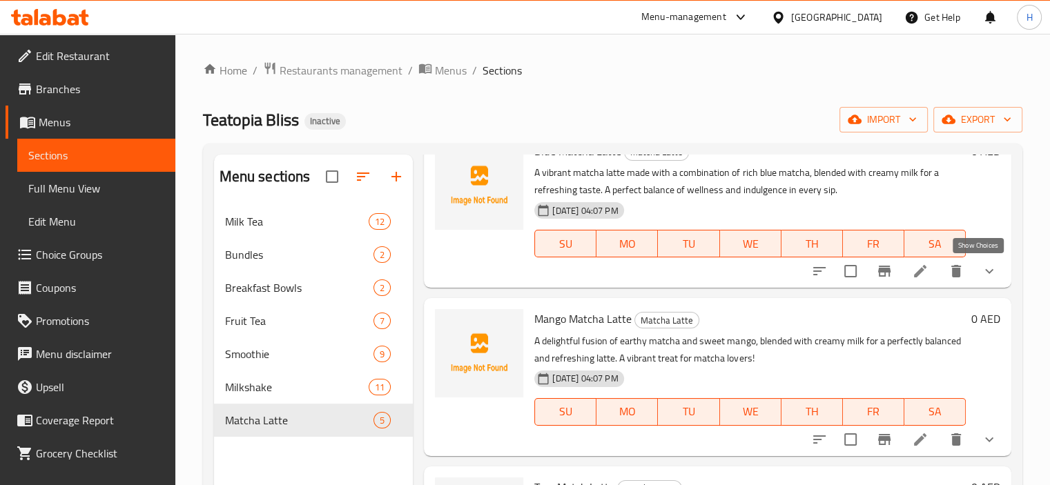
click at [981, 265] on icon "show more" at bounding box center [989, 271] width 17 height 17
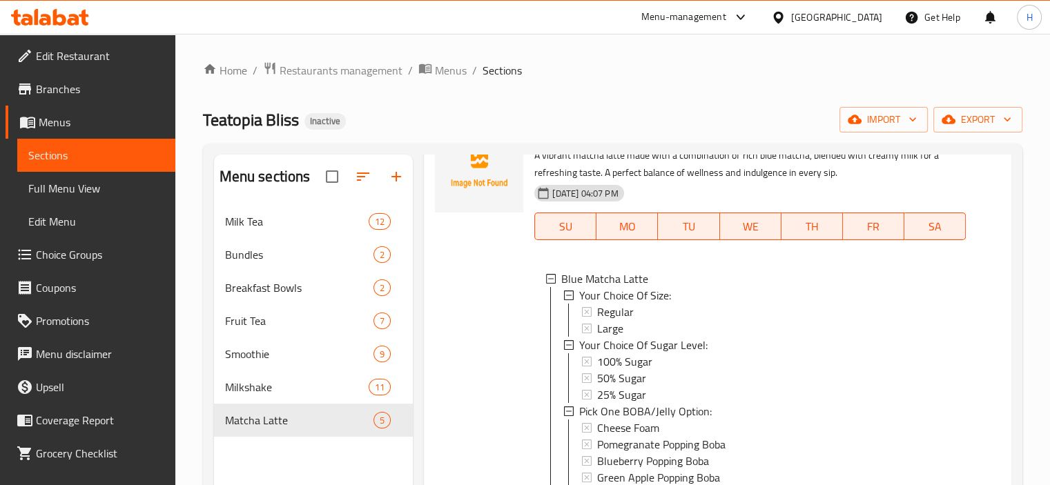
scroll to position [0, 0]
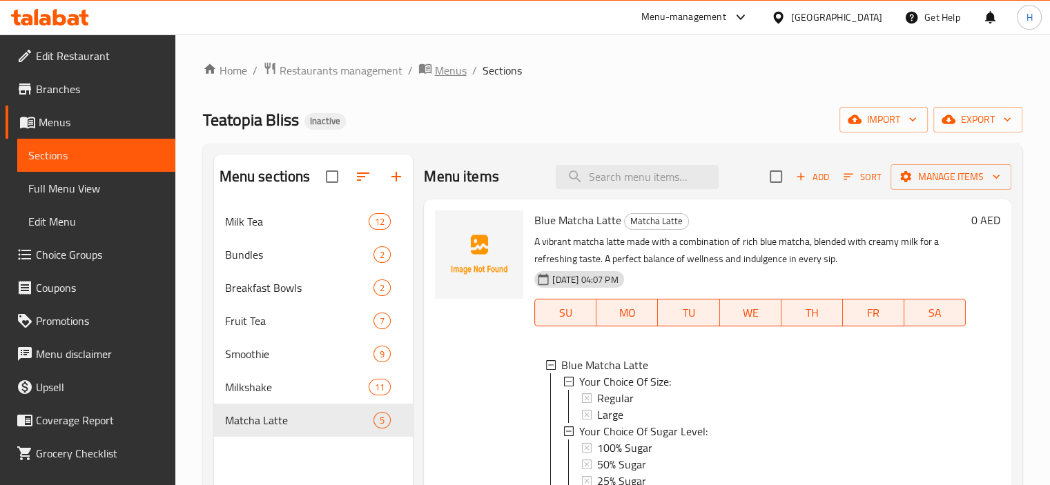
click at [436, 68] on span "Menus" at bounding box center [451, 70] width 32 height 17
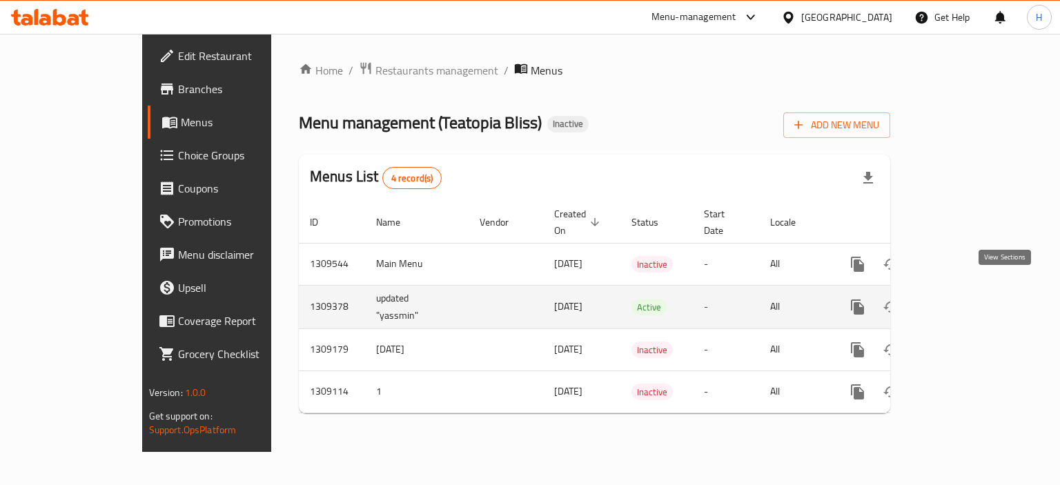
click at [963, 301] on icon "enhanced table" at bounding box center [957, 307] width 12 height 12
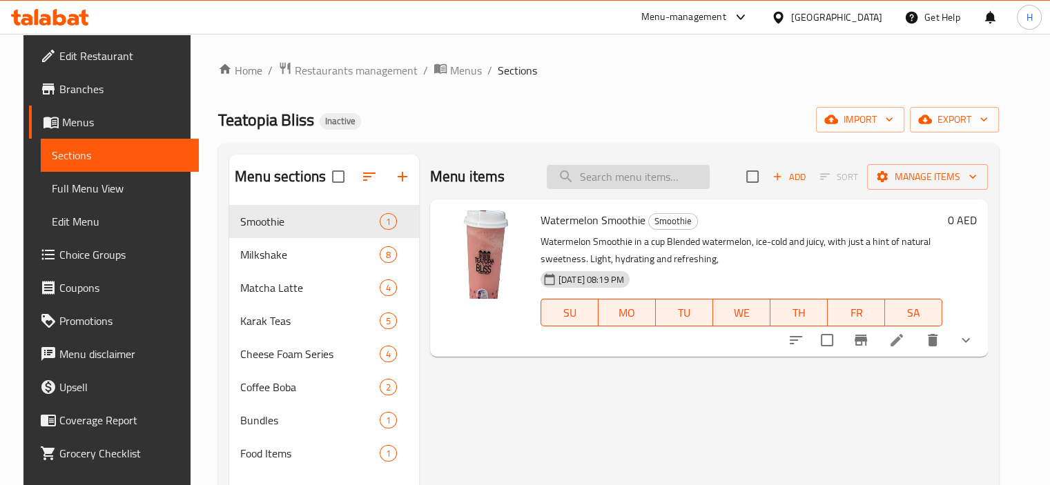
click at [613, 173] on input "search" at bounding box center [628, 177] width 163 height 24
paste input "Iced Pistachio Mocha"
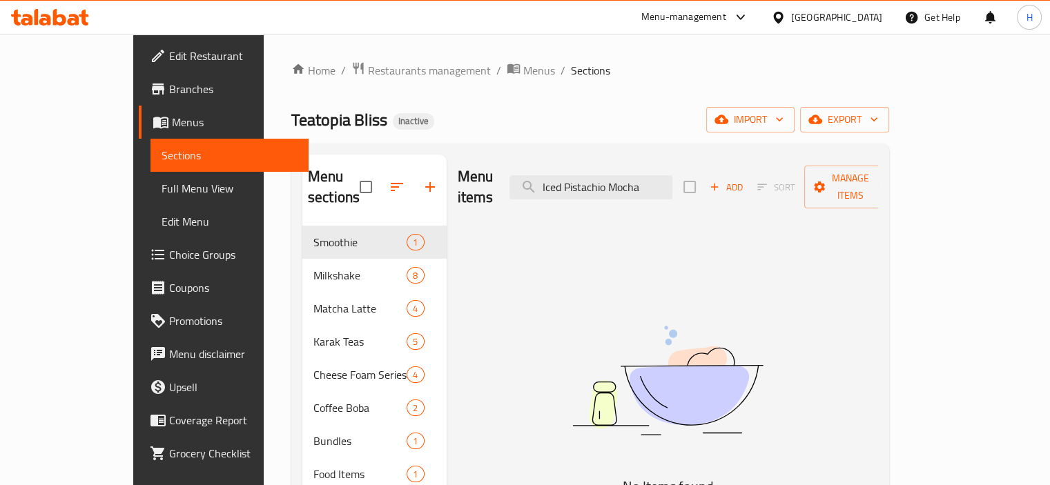
type input "Iced Pistachio Mocha"
click at [523, 68] on span "Menus" at bounding box center [539, 70] width 32 height 17
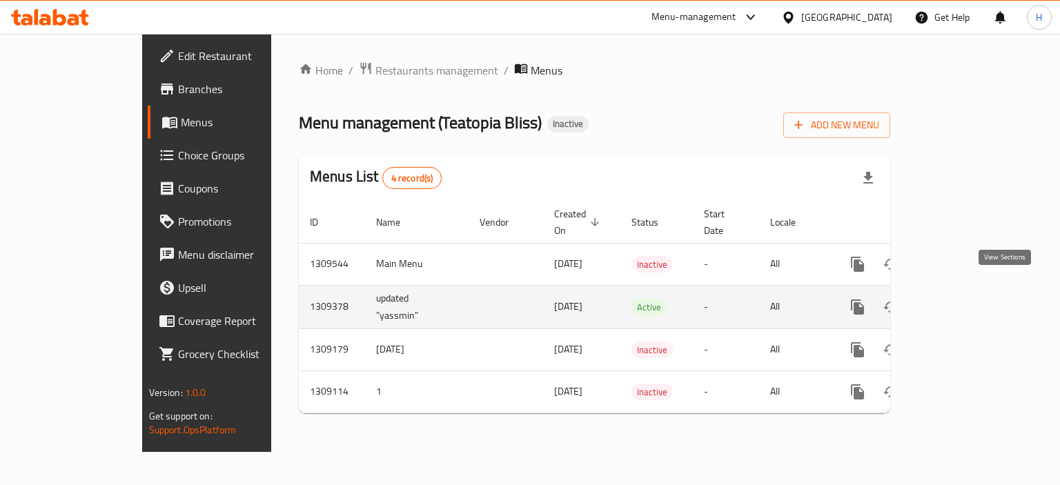
click at [966, 299] on icon "enhanced table" at bounding box center [957, 307] width 17 height 17
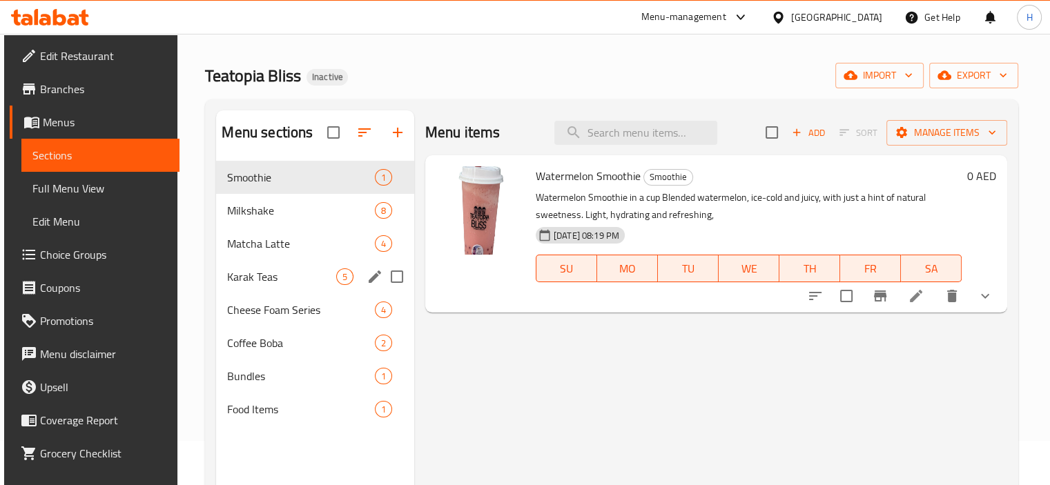
scroll to position [69, 0]
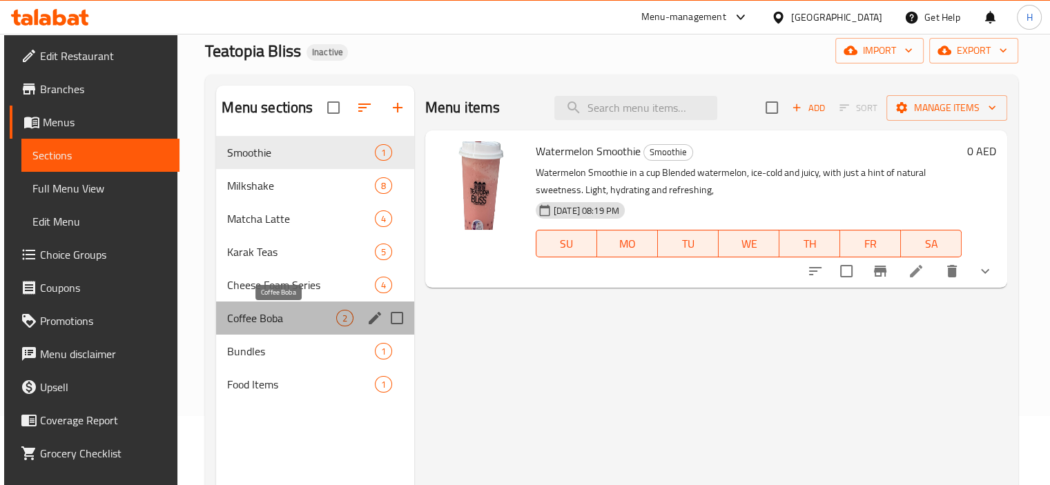
click at [290, 323] on span "Coffee Boba" at bounding box center [281, 318] width 108 height 17
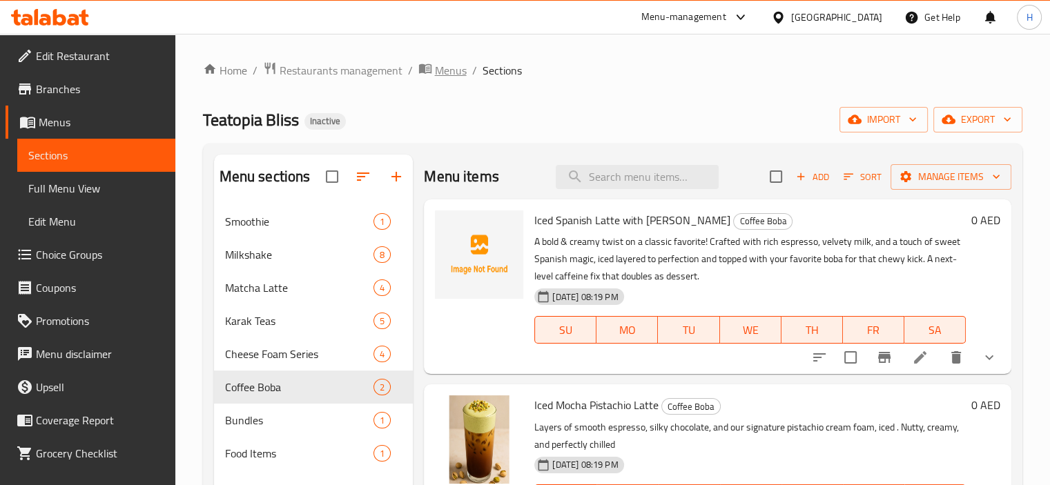
click at [458, 68] on span "Menus" at bounding box center [451, 70] width 32 height 17
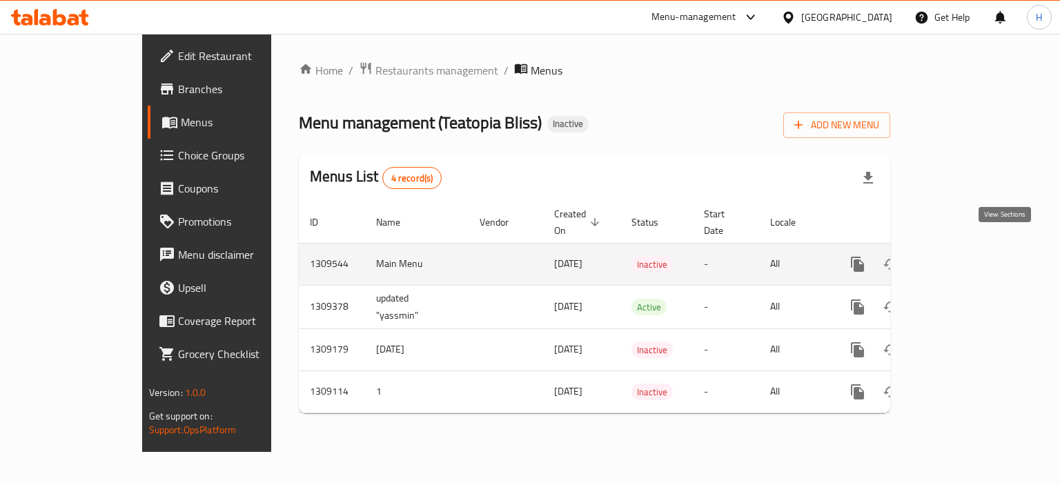
click at [963, 258] on icon "enhanced table" at bounding box center [957, 264] width 12 height 12
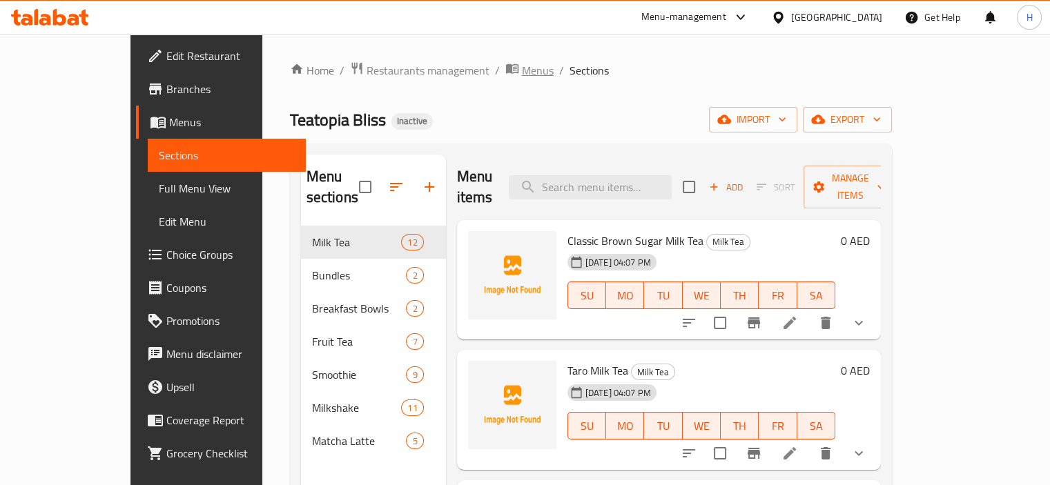
click at [522, 69] on span "Menus" at bounding box center [538, 70] width 32 height 17
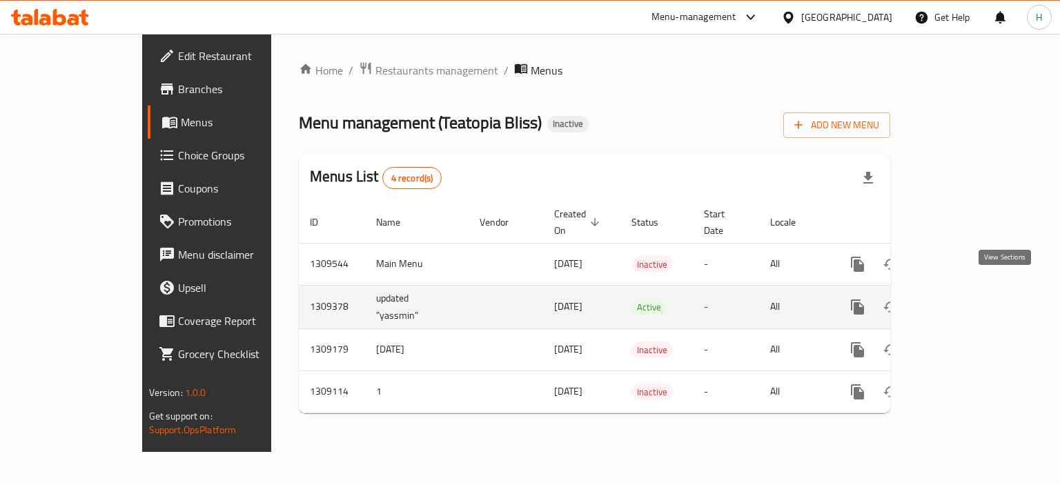
click at [974, 300] on link "enhanced table" at bounding box center [957, 307] width 33 height 33
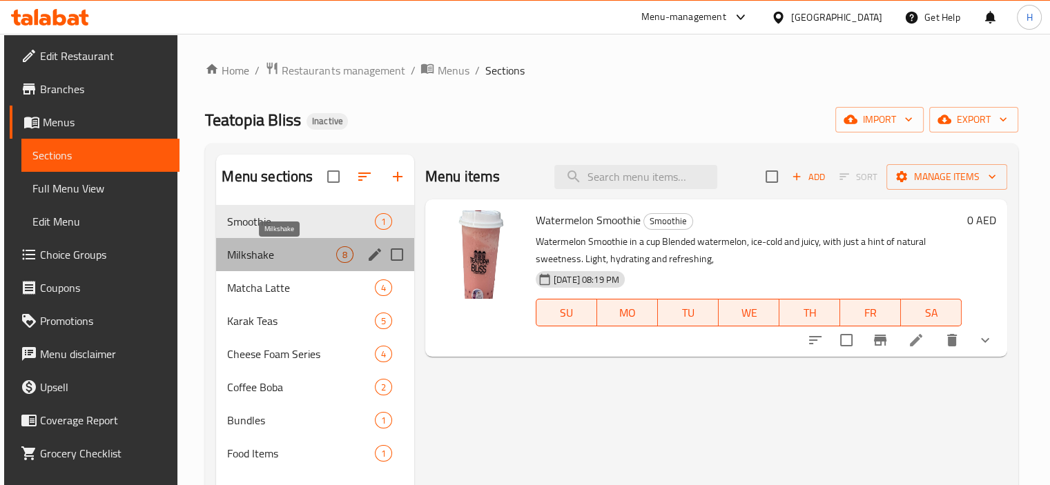
click at [286, 259] on span "Milkshake" at bounding box center [281, 254] width 108 height 17
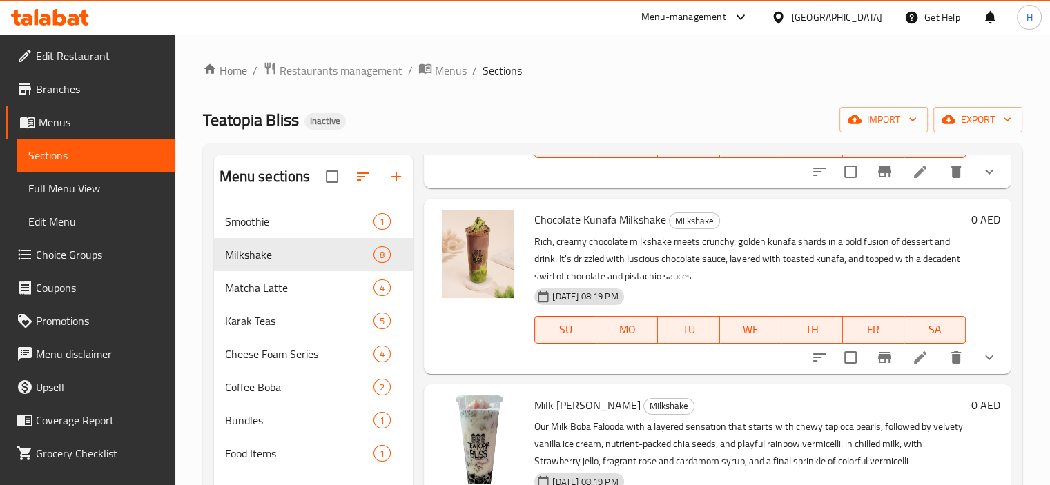
scroll to position [893, 0]
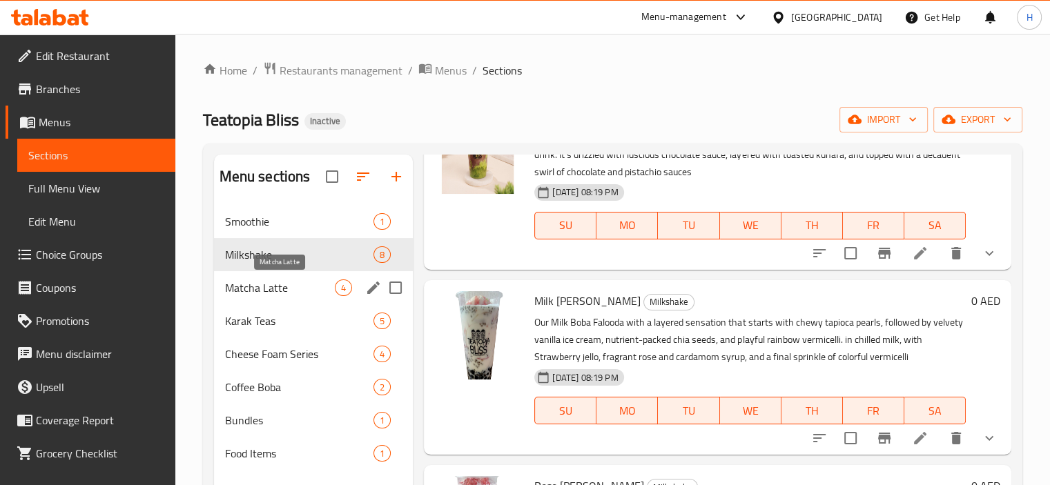
click at [273, 290] on span "Matcha Latte" at bounding box center [280, 288] width 110 height 17
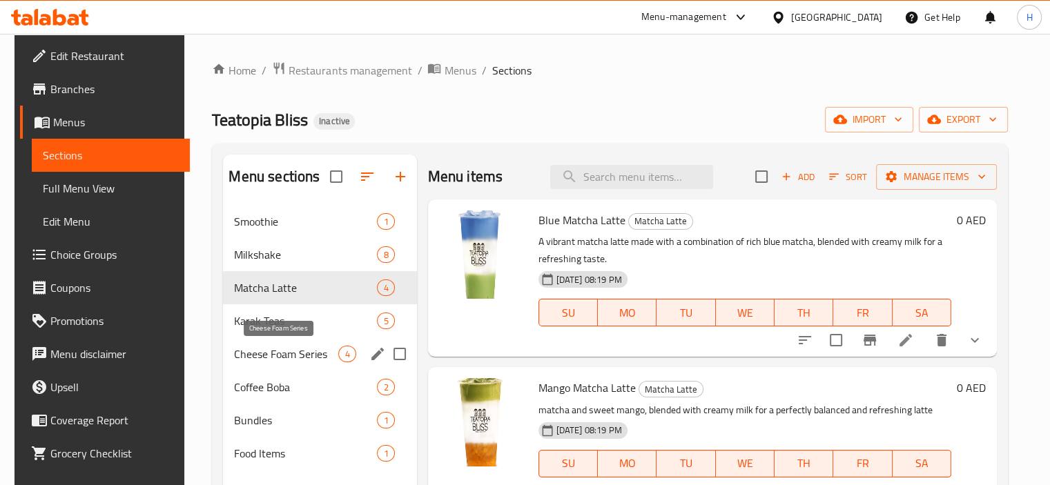
scroll to position [193, 0]
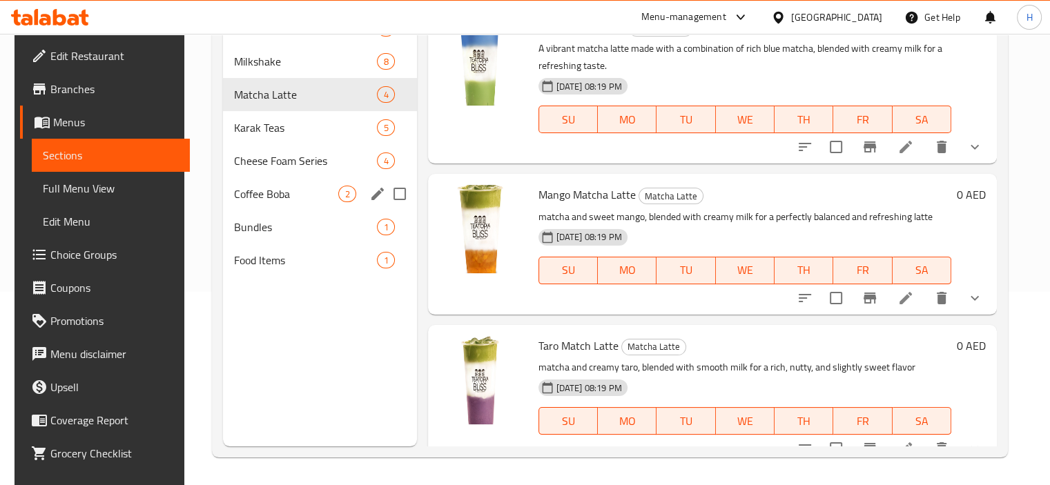
click at [266, 199] on span "Coffee Boba" at bounding box center [286, 194] width 104 height 17
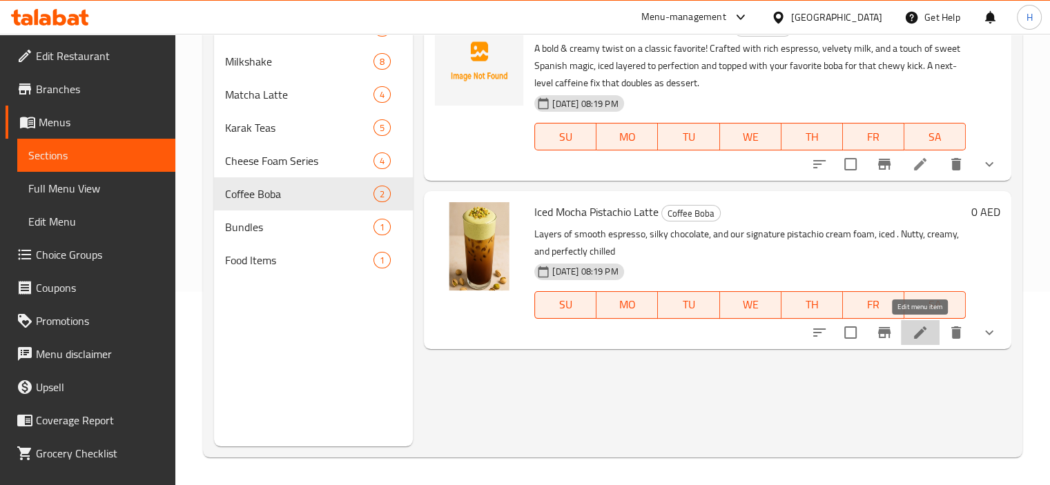
click at [920, 337] on icon at bounding box center [920, 332] width 17 height 17
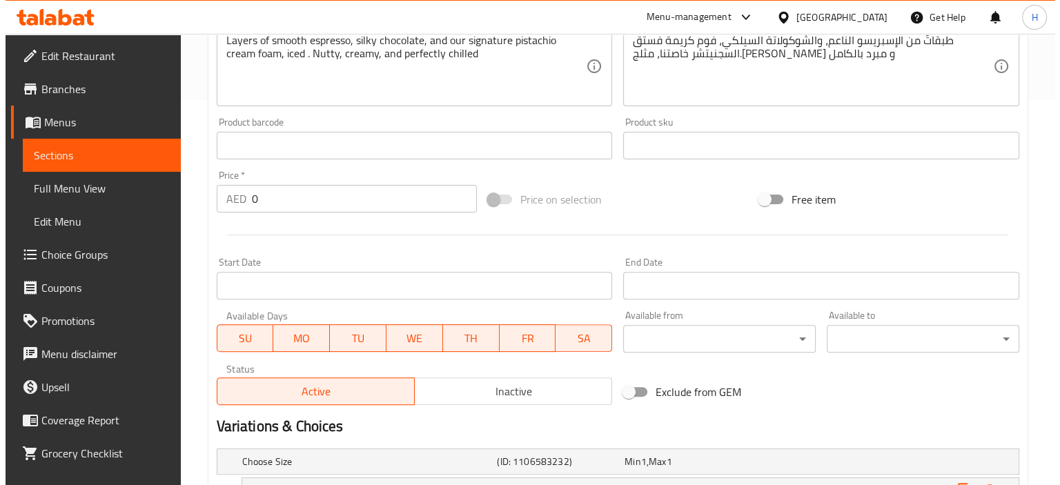
scroll to position [540, 0]
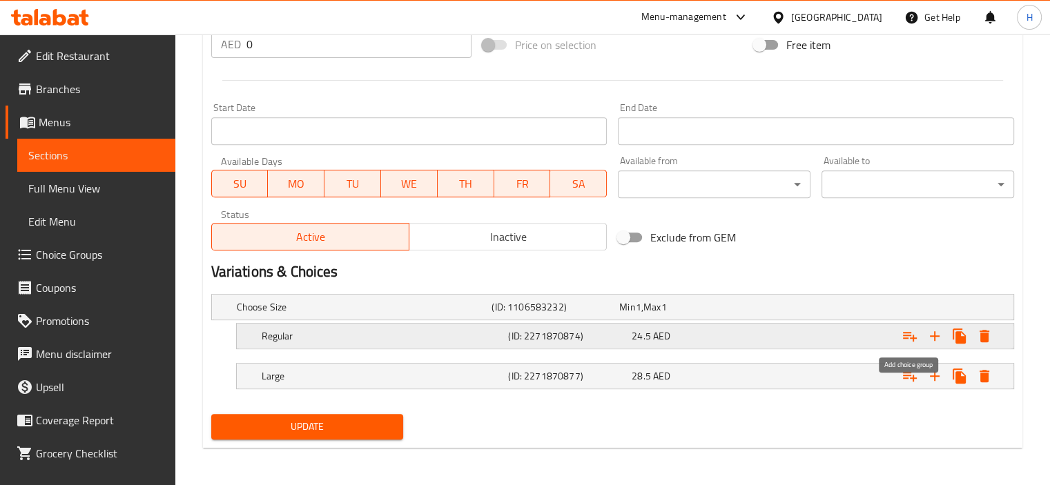
click at [904, 336] on icon "Expand" at bounding box center [909, 336] width 17 height 17
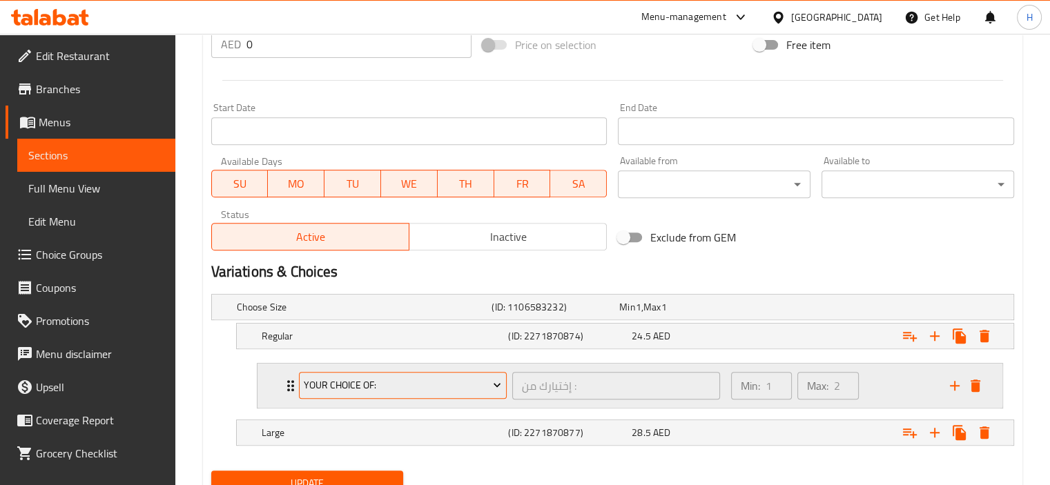
click at [387, 387] on span "Your Choice Of:" at bounding box center [402, 385] width 197 height 17
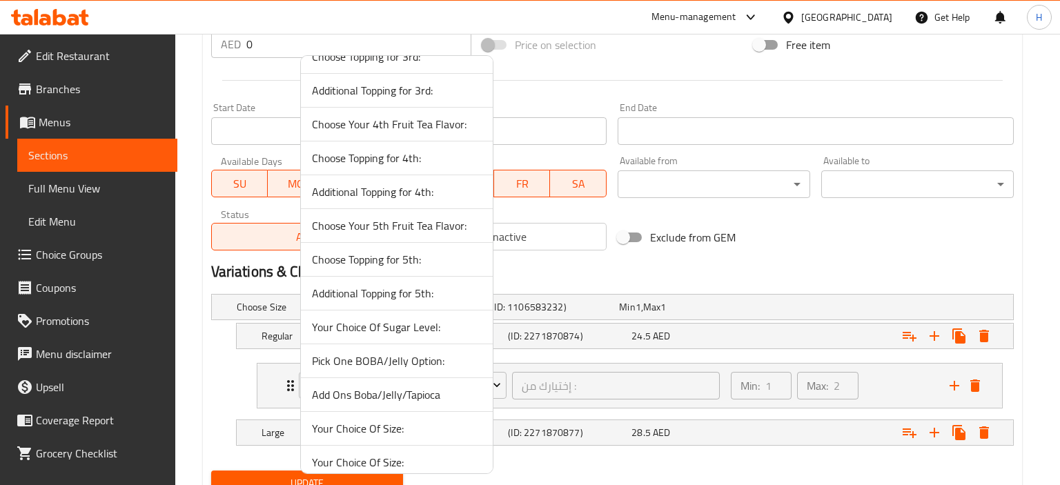
scroll to position [1512, 0]
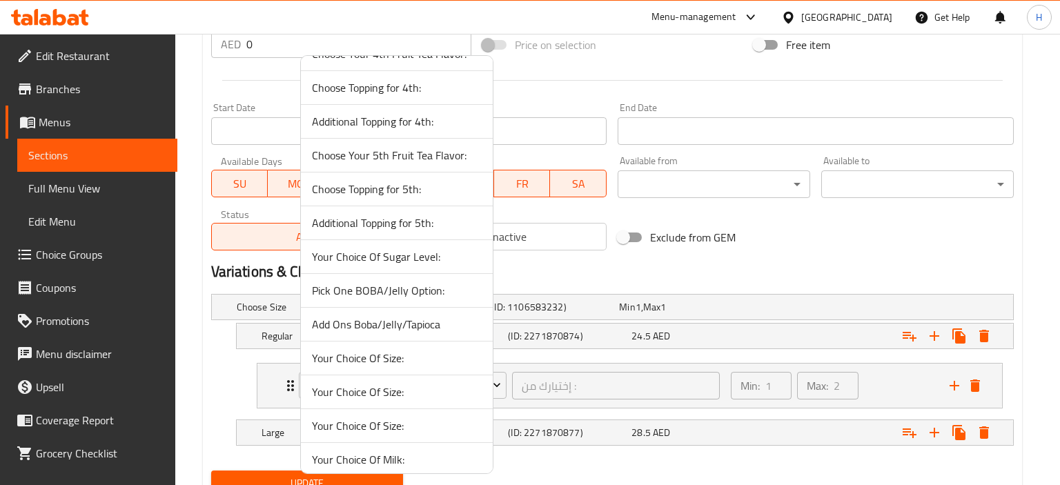
click at [417, 248] on span "Your Choice Of Sugar Level:" at bounding box center [397, 256] width 170 height 17
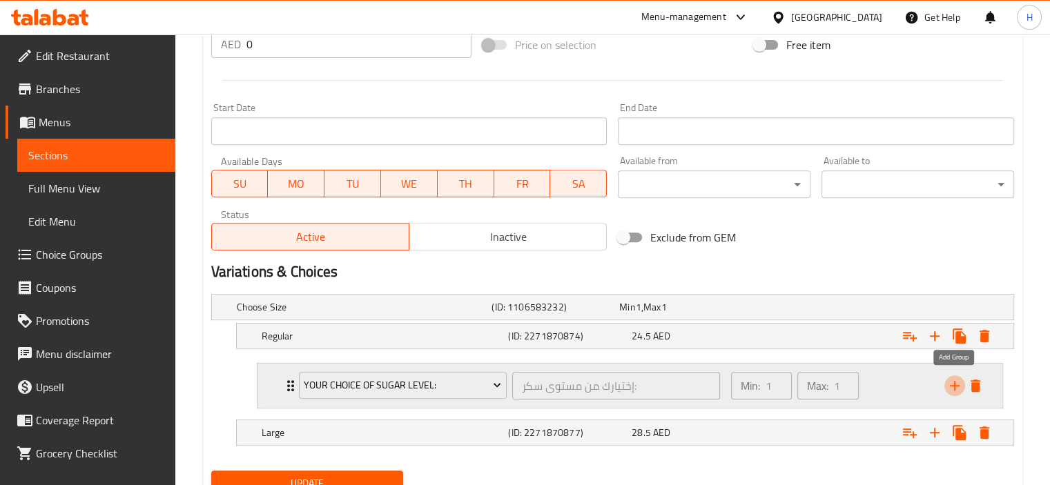
drag, startPoint x: 953, startPoint y: 382, endPoint x: 946, endPoint y: 382, distance: 7.6
click at [952, 382] on icon "add" at bounding box center [954, 386] width 17 height 17
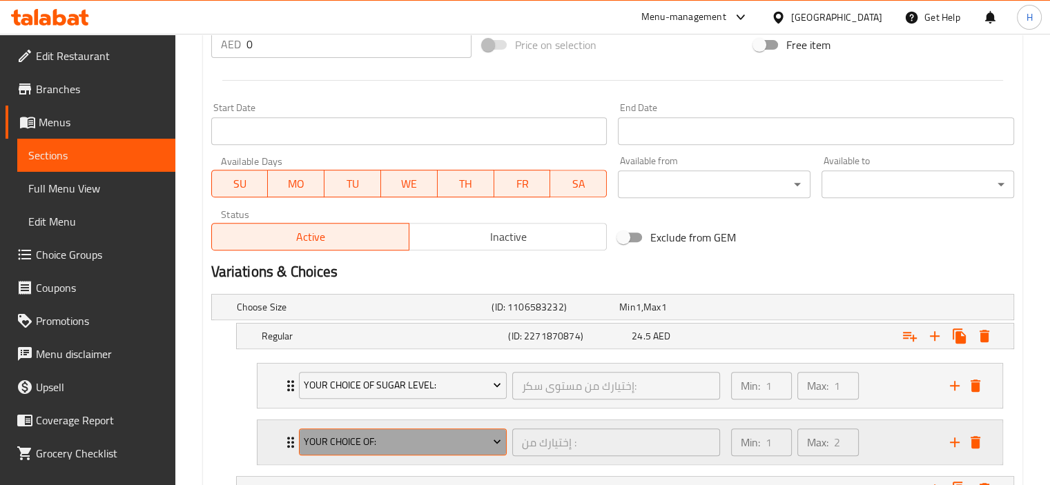
click at [411, 449] on button "Your Choice Of:" at bounding box center [403, 443] width 208 height 28
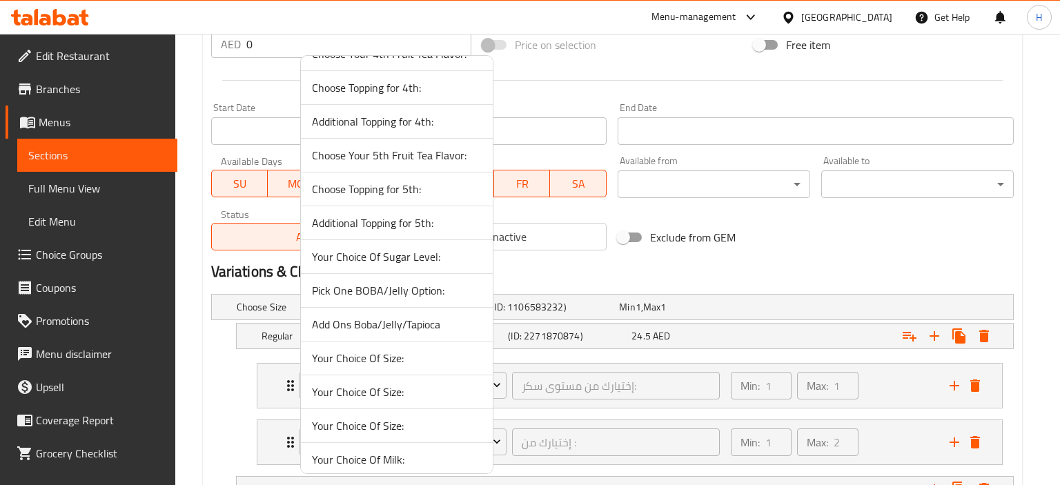
click at [371, 283] on span "Pick One BOBA/Jelly Option:" at bounding box center [397, 290] width 170 height 17
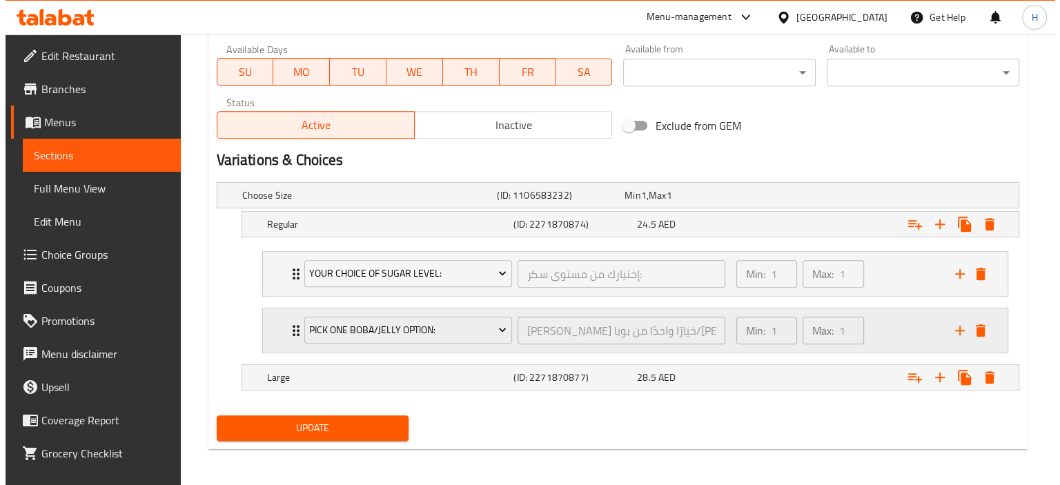
scroll to position [652, 0]
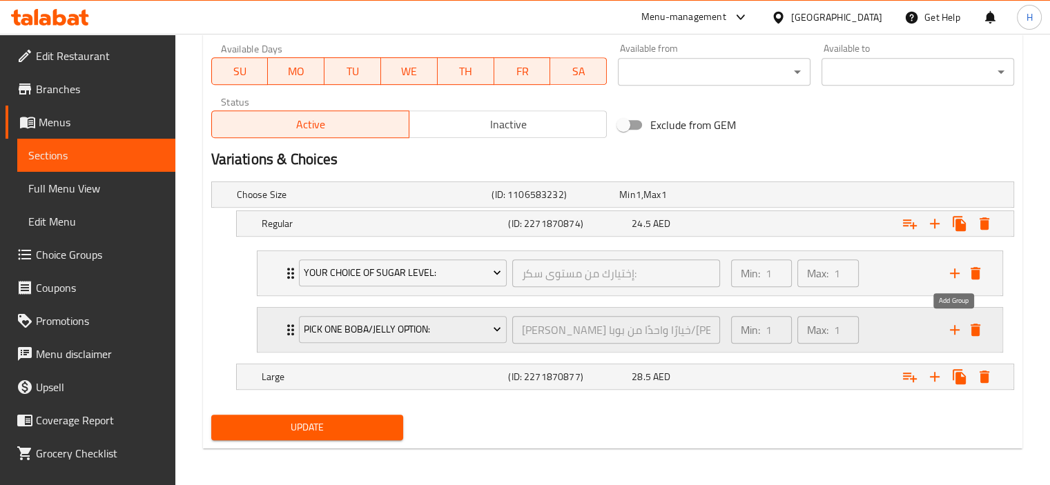
click at [953, 326] on icon "add" at bounding box center [954, 330] width 17 height 17
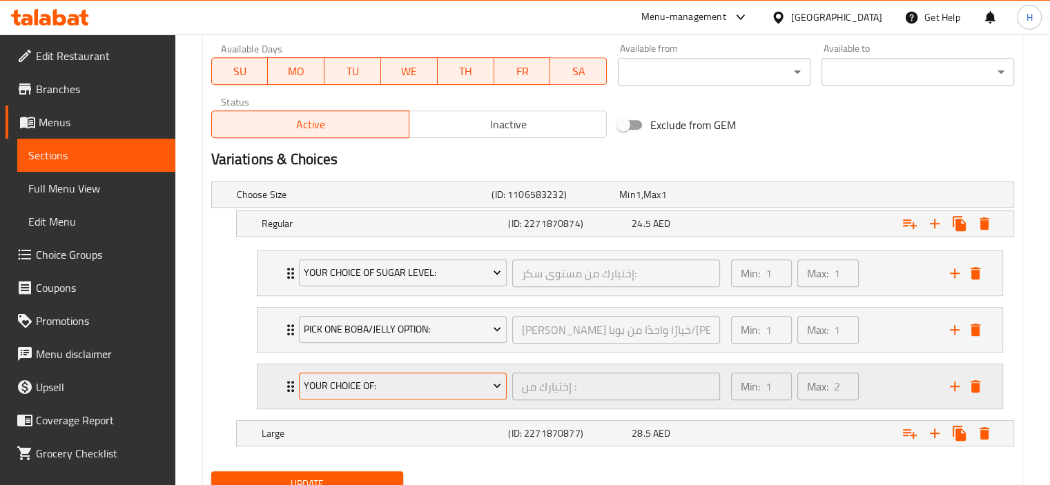
click at [388, 380] on span "Your Choice Of:" at bounding box center [402, 386] width 197 height 17
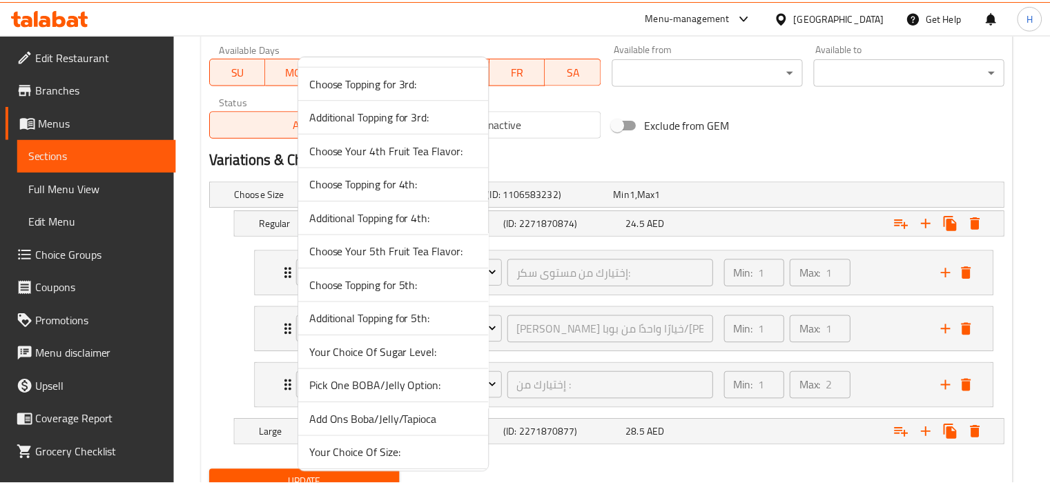
scroll to position [1512, 0]
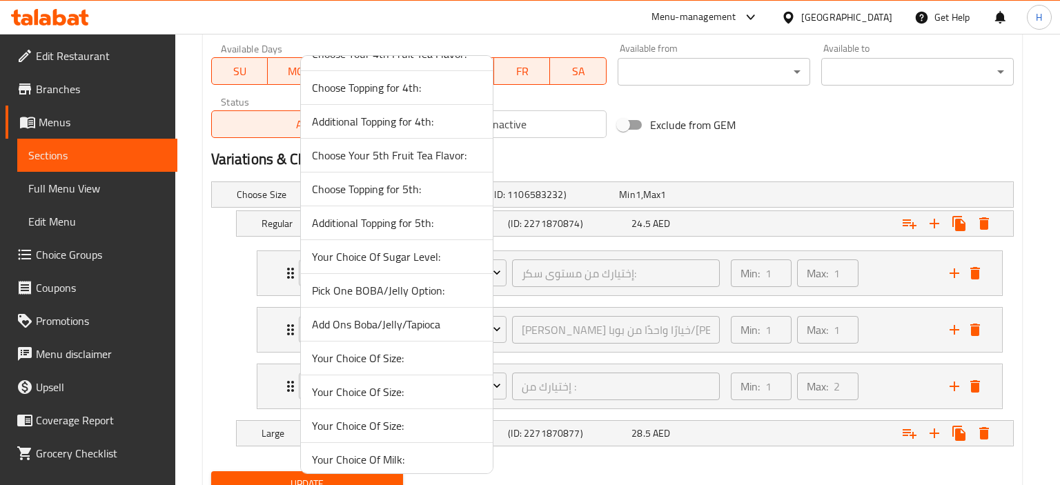
click at [389, 317] on span "Add Ons Boba/Jelly/Tapioca" at bounding box center [397, 324] width 170 height 17
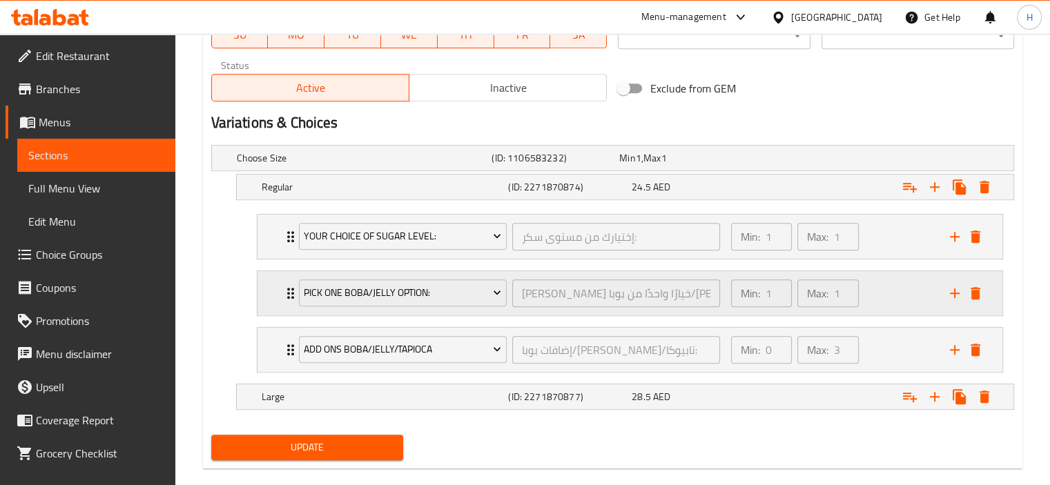
scroll to position [709, 0]
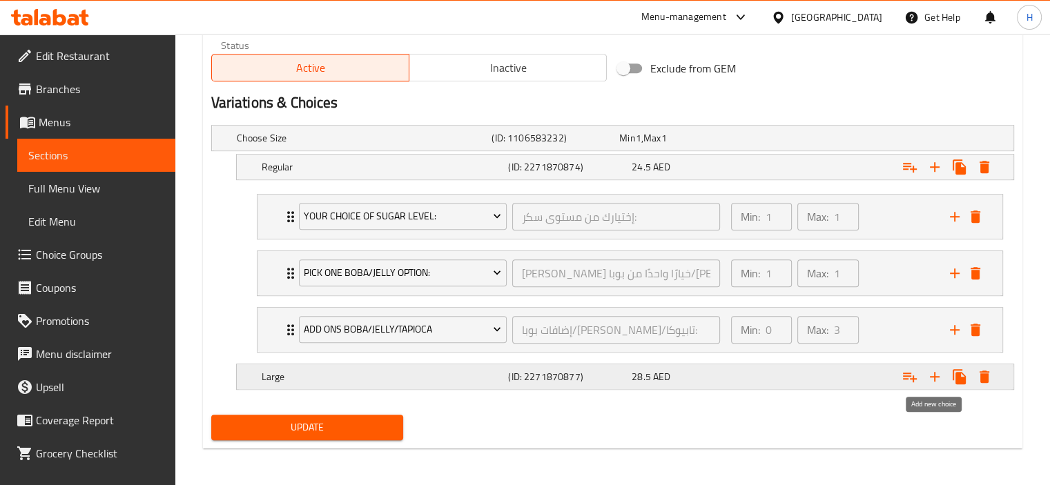
click at [935, 375] on icon "Expand" at bounding box center [935, 377] width 10 height 10
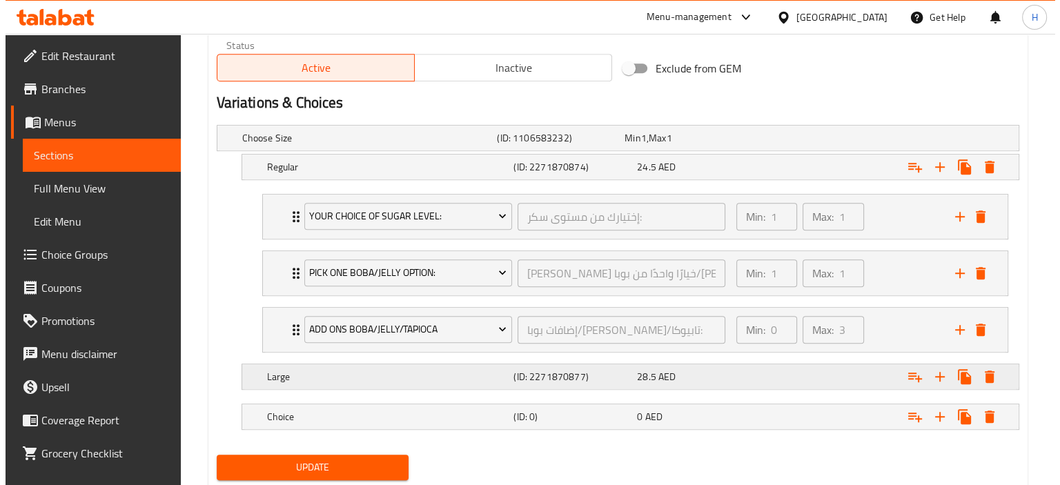
scroll to position [748, 0]
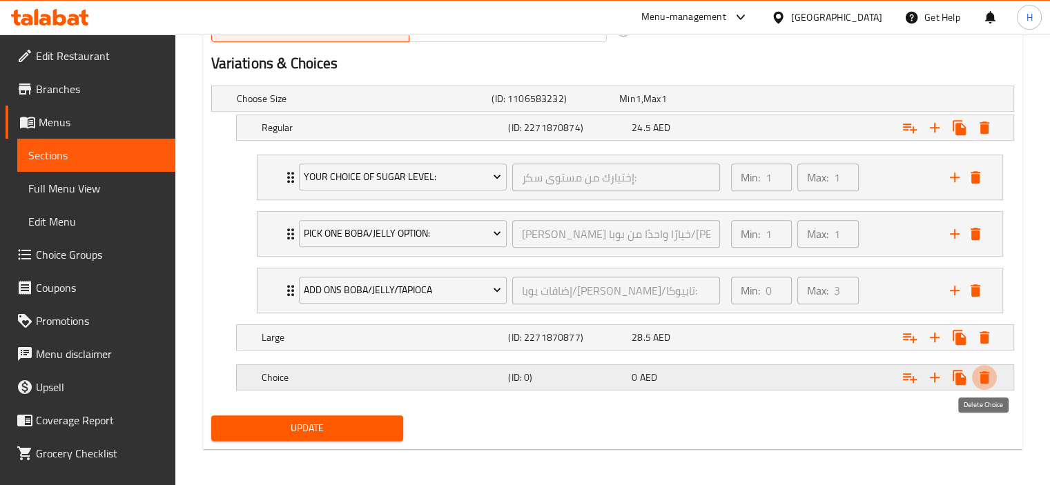
click at [990, 381] on icon "Expand" at bounding box center [984, 377] width 17 height 17
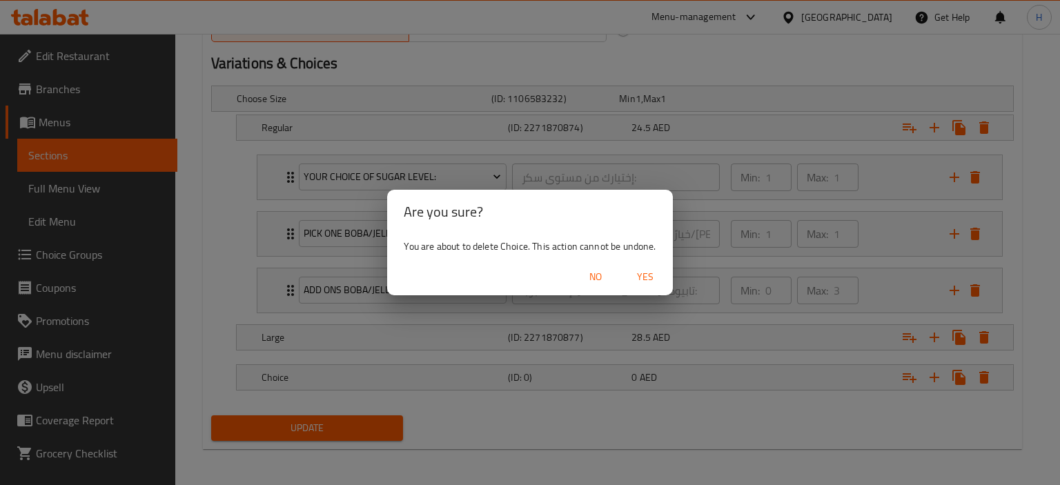
click at [649, 277] on span "Yes" at bounding box center [645, 276] width 33 height 17
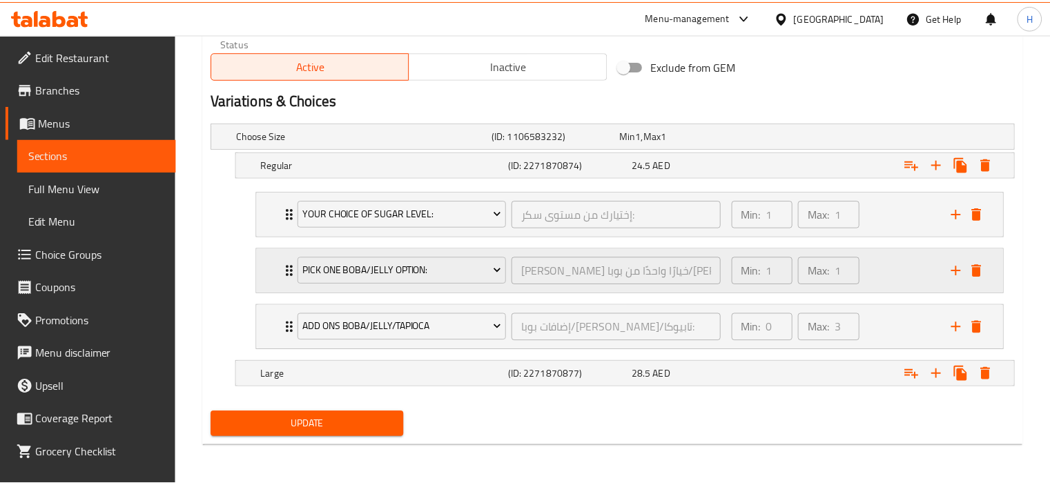
scroll to position [709, 0]
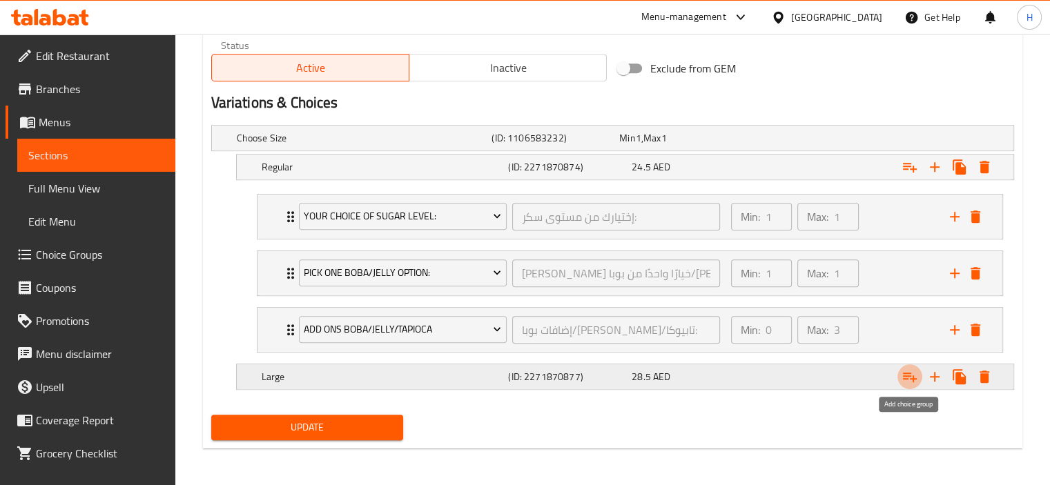
click at [909, 378] on icon "Expand" at bounding box center [909, 377] width 17 height 17
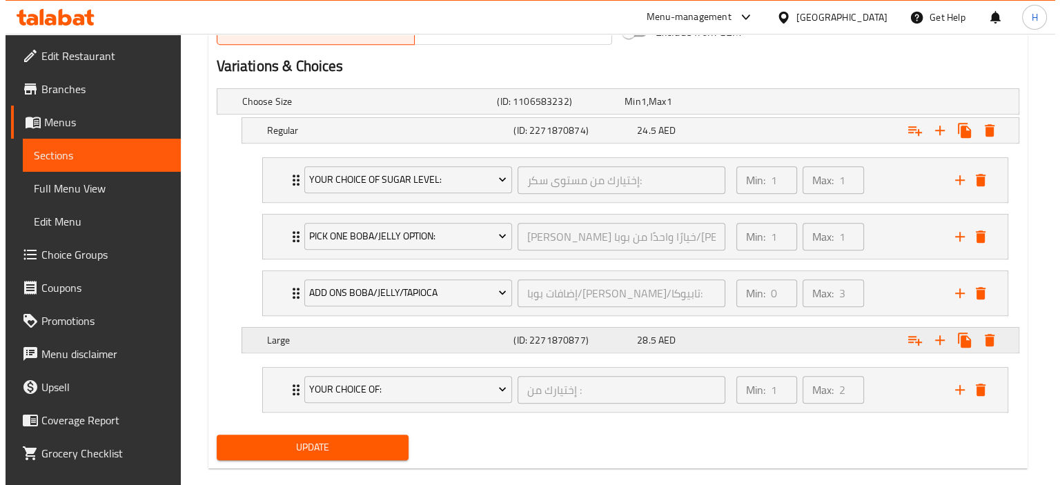
scroll to position [765, 0]
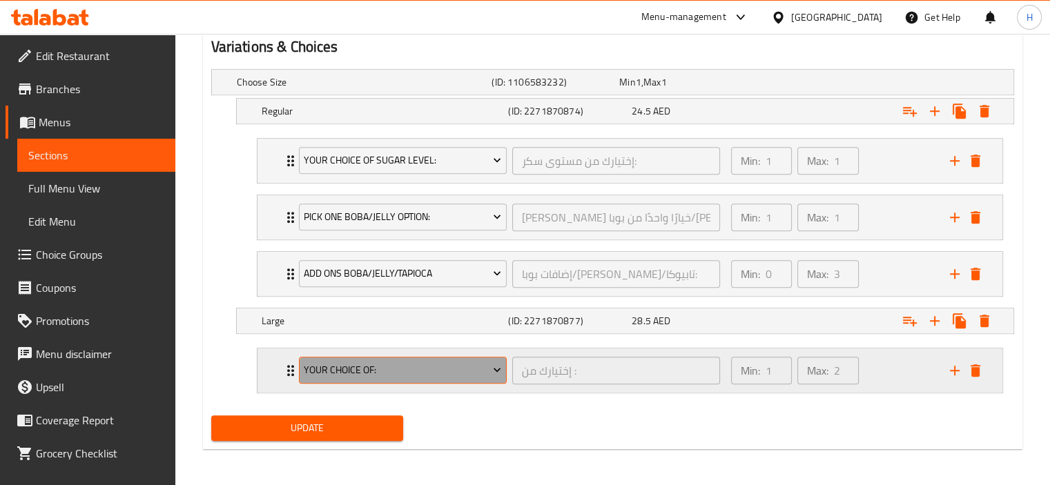
click at [418, 362] on span "Your Choice Of:" at bounding box center [402, 370] width 197 height 17
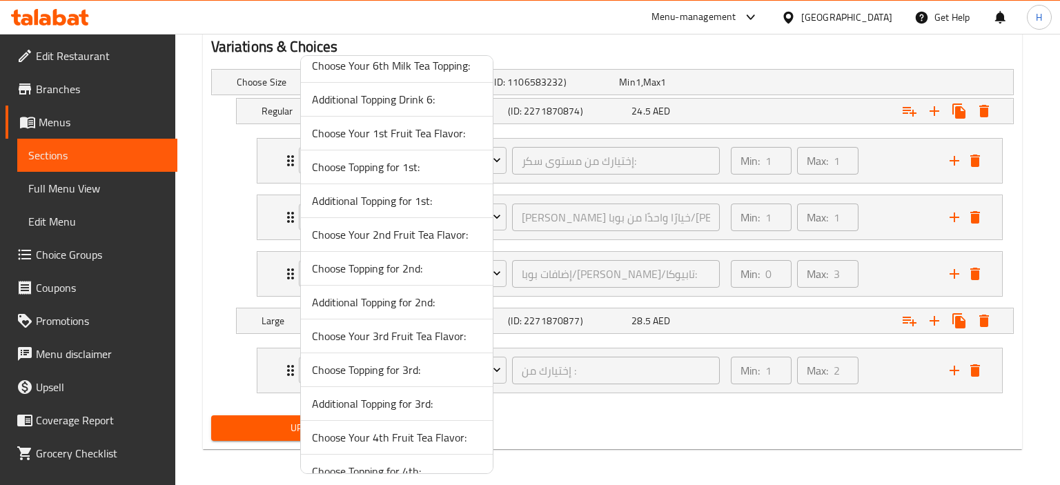
scroll to position [1512, 0]
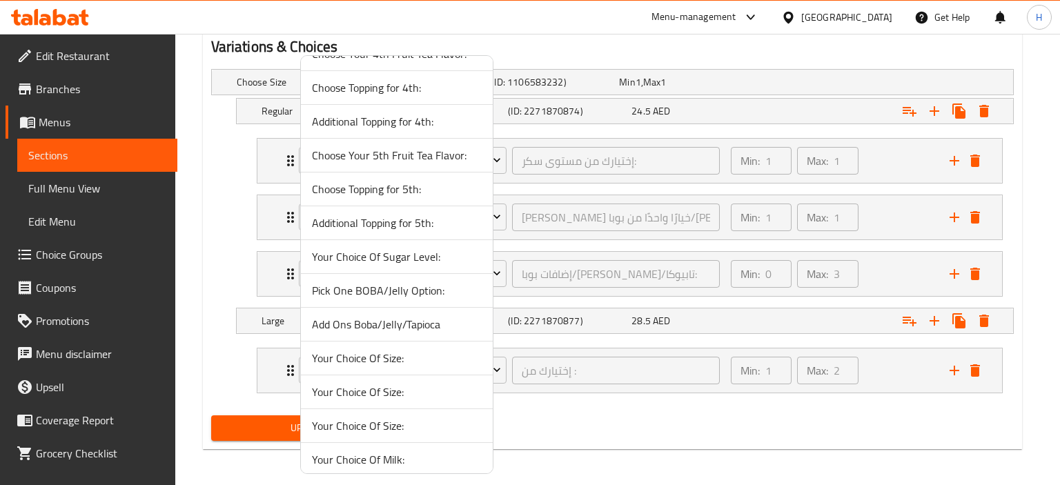
click at [417, 253] on span "Your Choice Of Sugar Level:" at bounding box center [397, 256] width 170 height 17
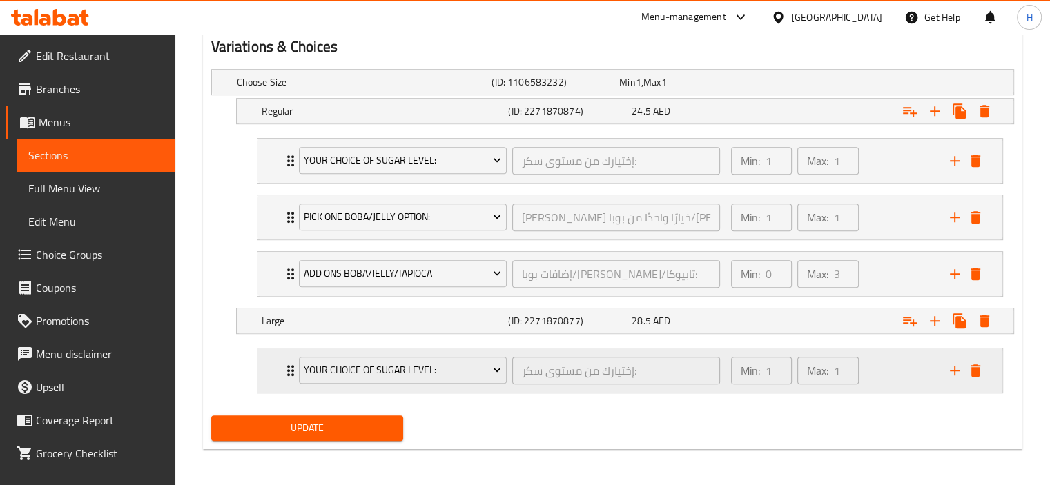
click at [952, 369] on icon "add" at bounding box center [954, 370] width 17 height 17
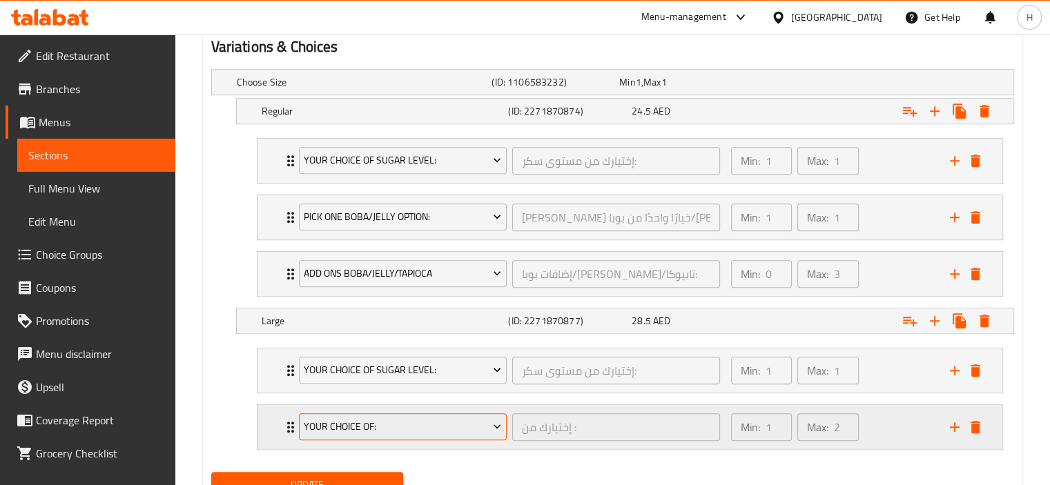
click at [411, 418] on span "Your Choice Of:" at bounding box center [402, 426] width 197 height 17
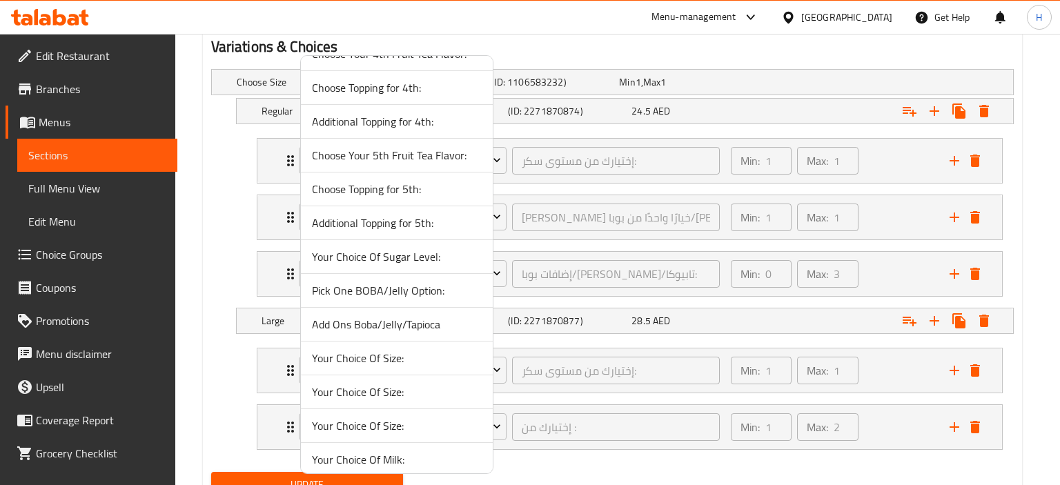
click at [400, 282] on span "Pick One BOBA/Jelly Option:" at bounding box center [397, 290] width 170 height 17
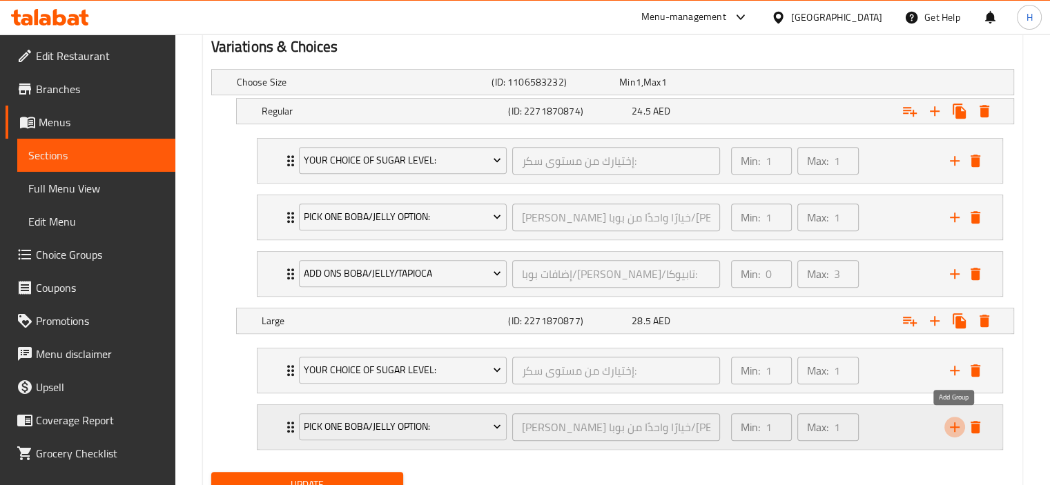
click at [952, 423] on icon "add" at bounding box center [954, 427] width 17 height 17
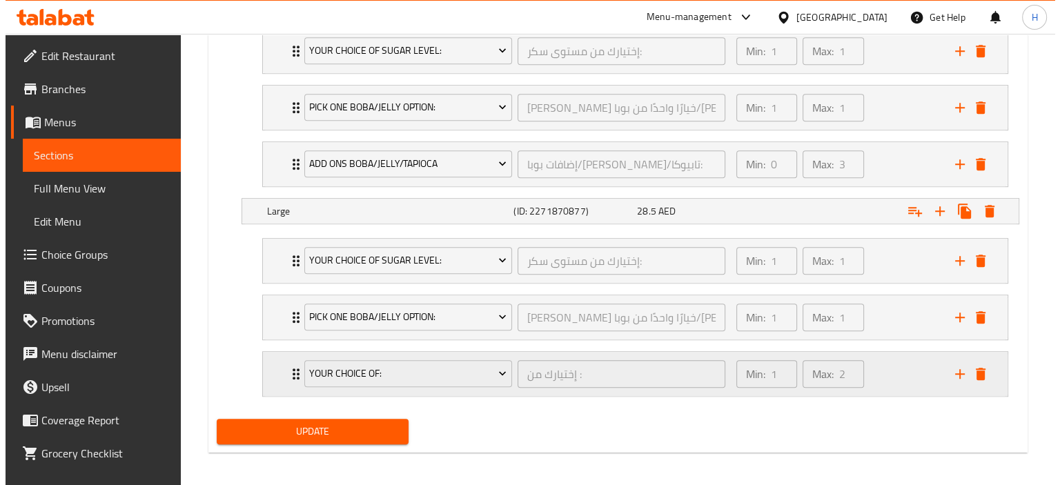
scroll to position [878, 0]
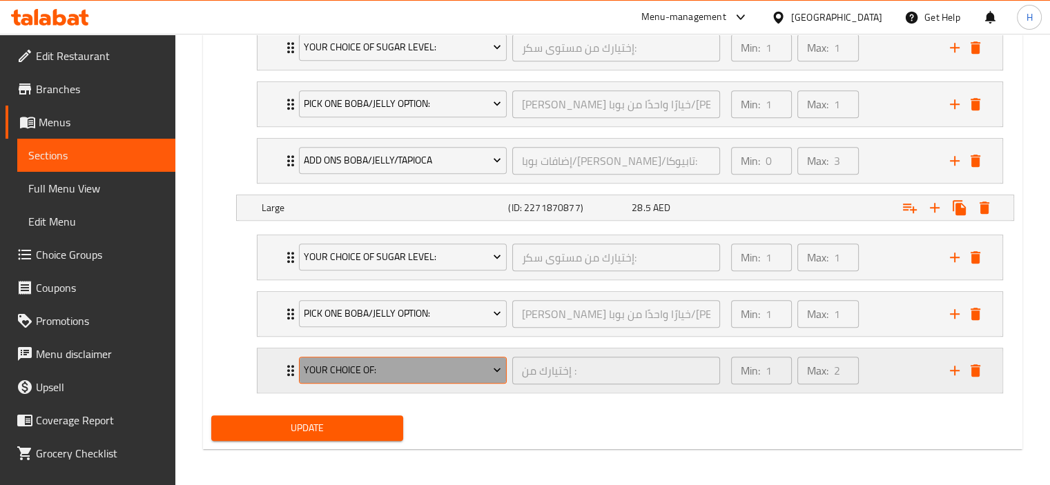
click at [409, 378] on button "Your Choice Of:" at bounding box center [403, 371] width 208 height 28
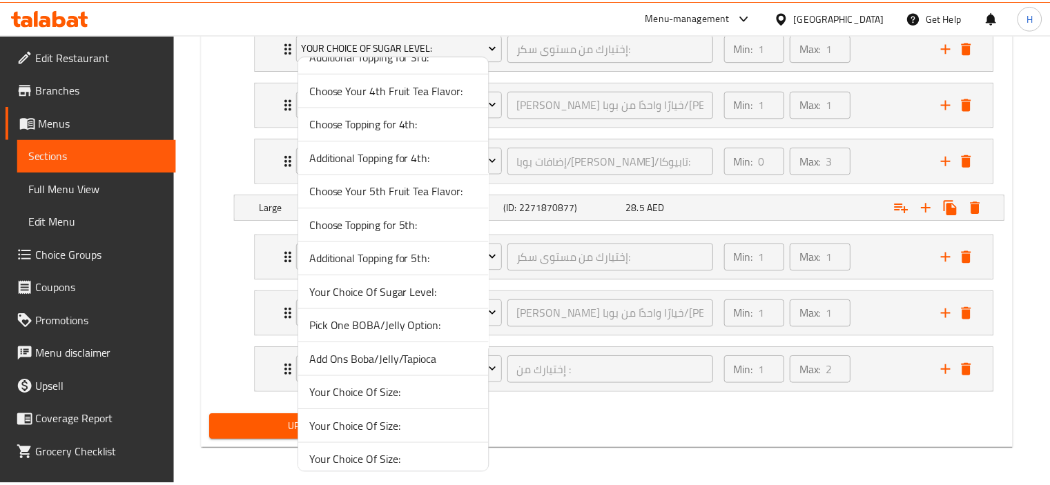
scroll to position [1512, 0]
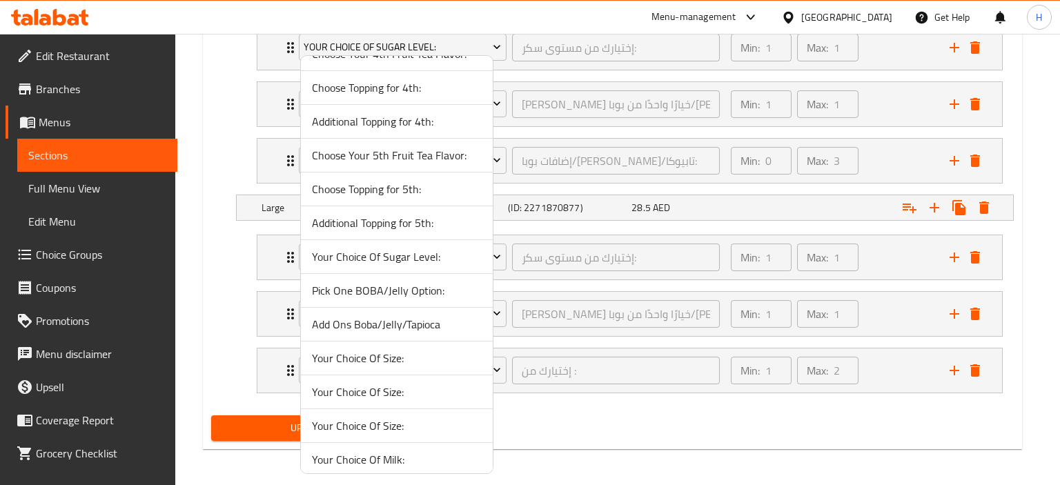
click at [392, 316] on span "Add Ons Boba/Jelly/Tapioca" at bounding box center [397, 324] width 170 height 17
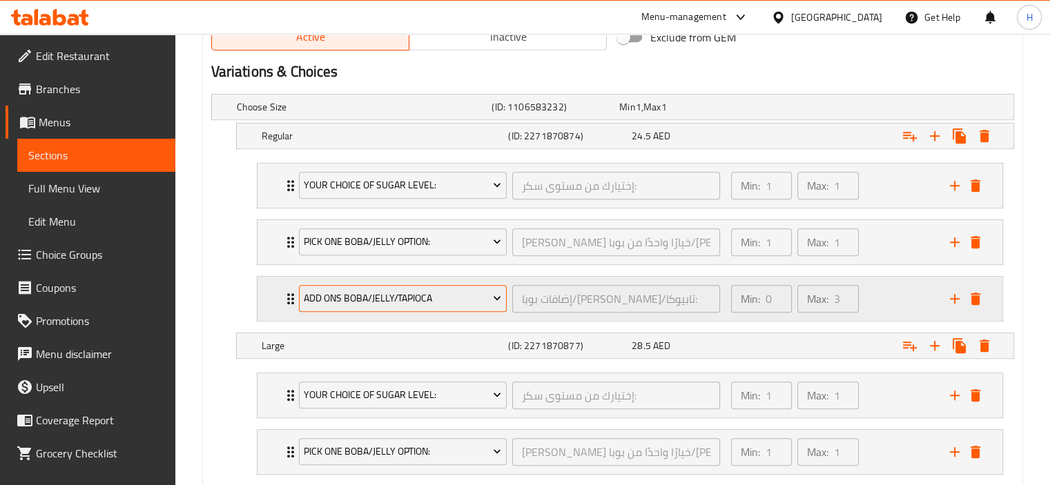
scroll to position [878, 0]
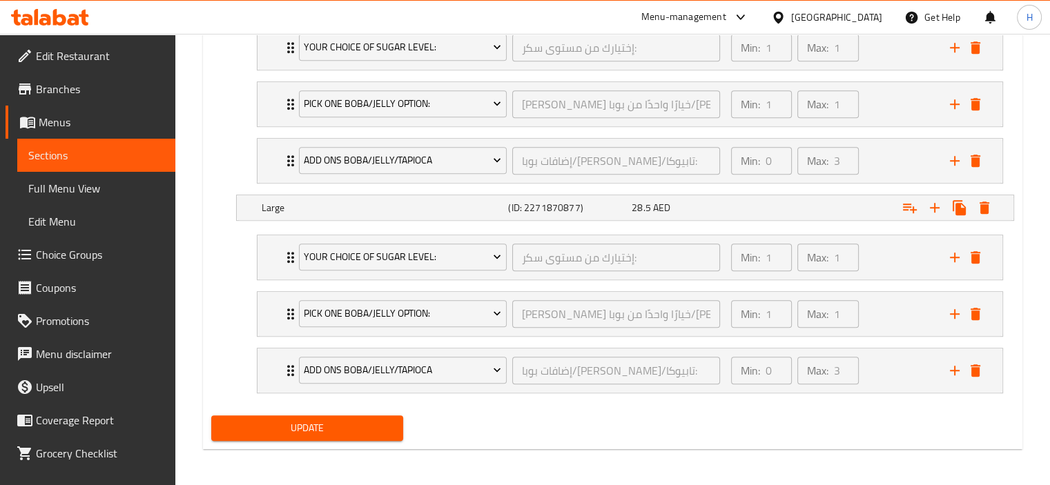
click at [375, 424] on span "Update" at bounding box center [307, 428] width 170 height 17
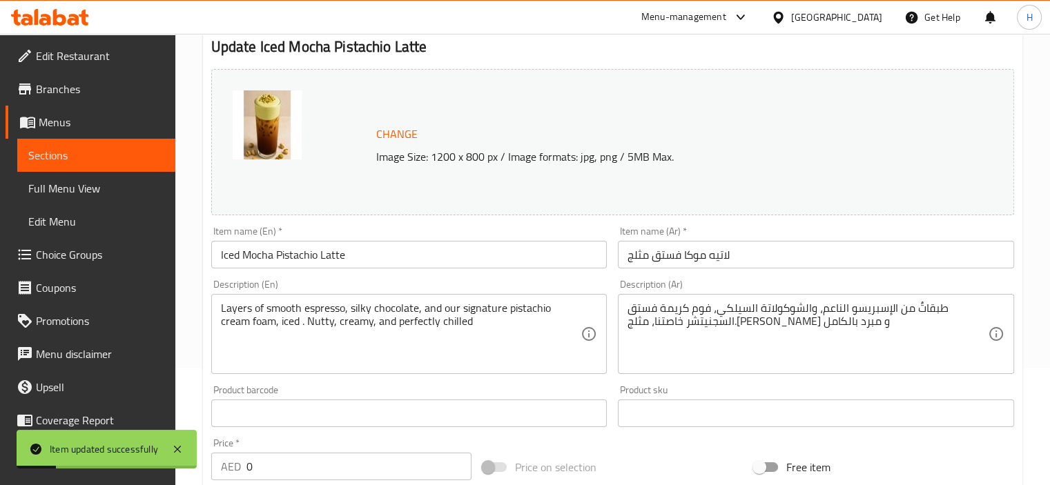
scroll to position [0, 0]
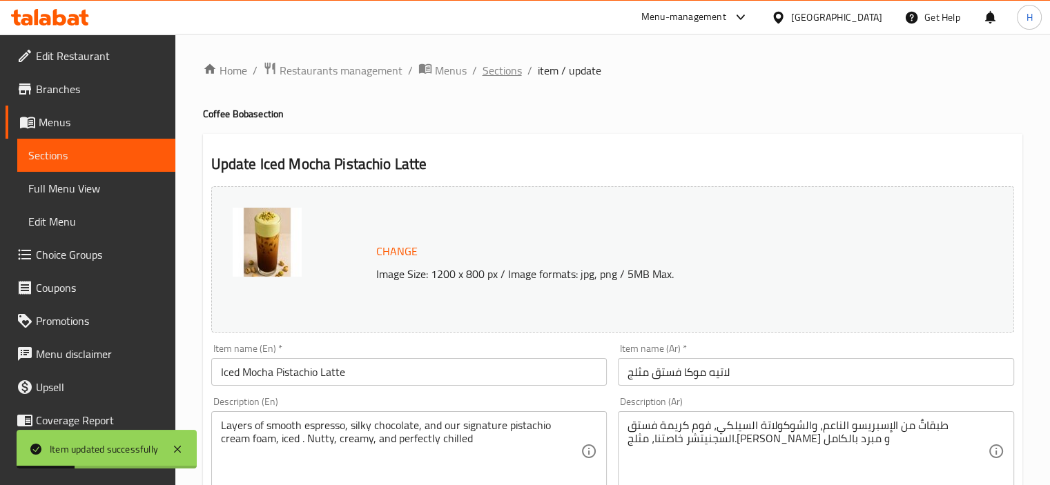
click at [516, 76] on span "Sections" at bounding box center [501, 70] width 39 height 17
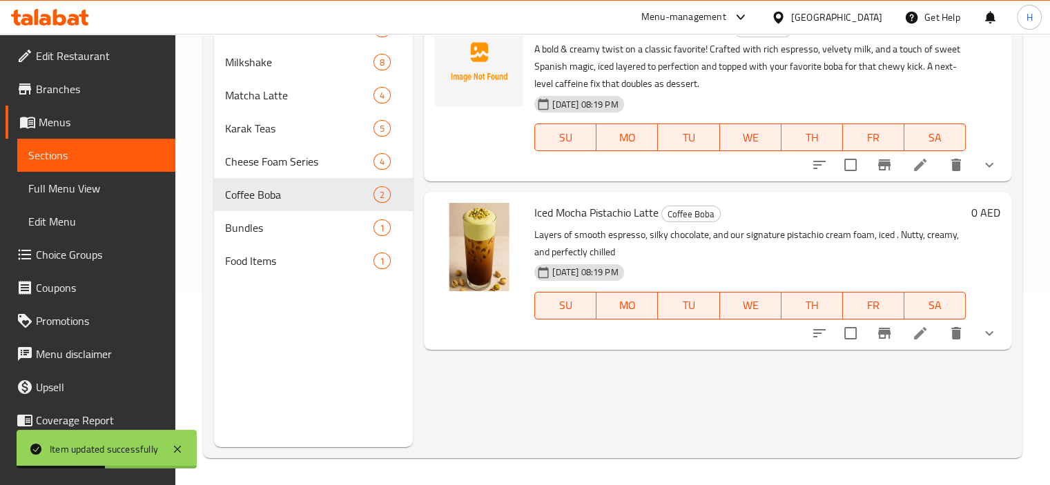
scroll to position [193, 0]
click at [912, 338] on icon at bounding box center [920, 332] width 17 height 17
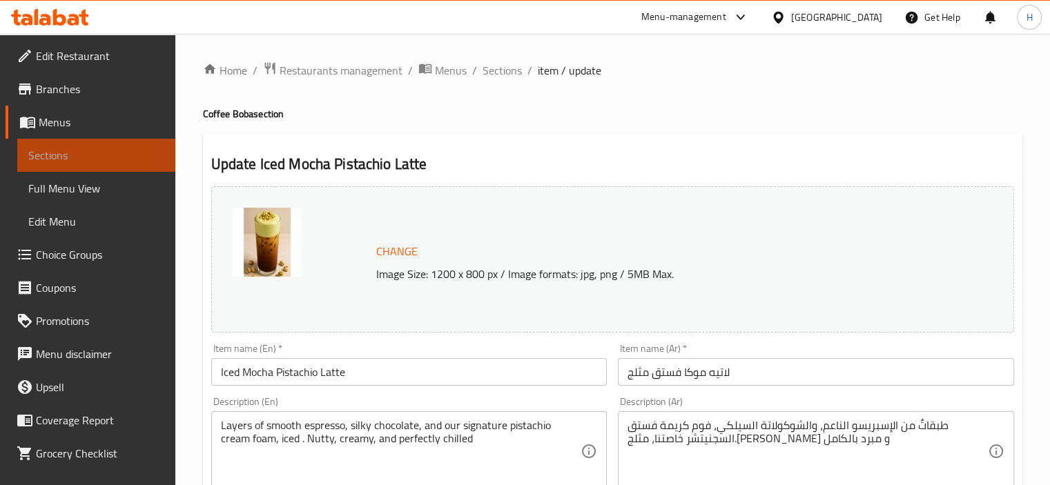
click at [110, 159] on span "Sections" at bounding box center [96, 155] width 136 height 17
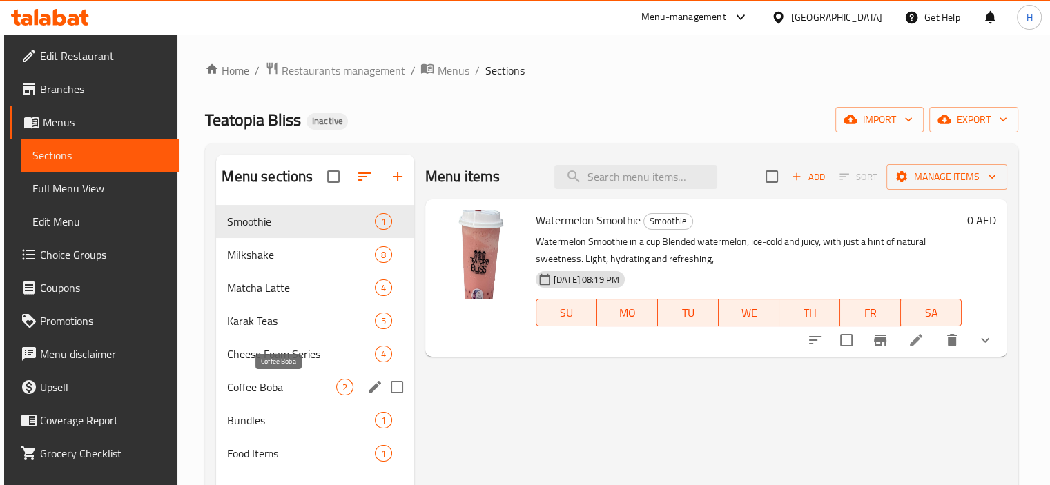
click at [278, 392] on span "Coffee Boba" at bounding box center [281, 387] width 108 height 17
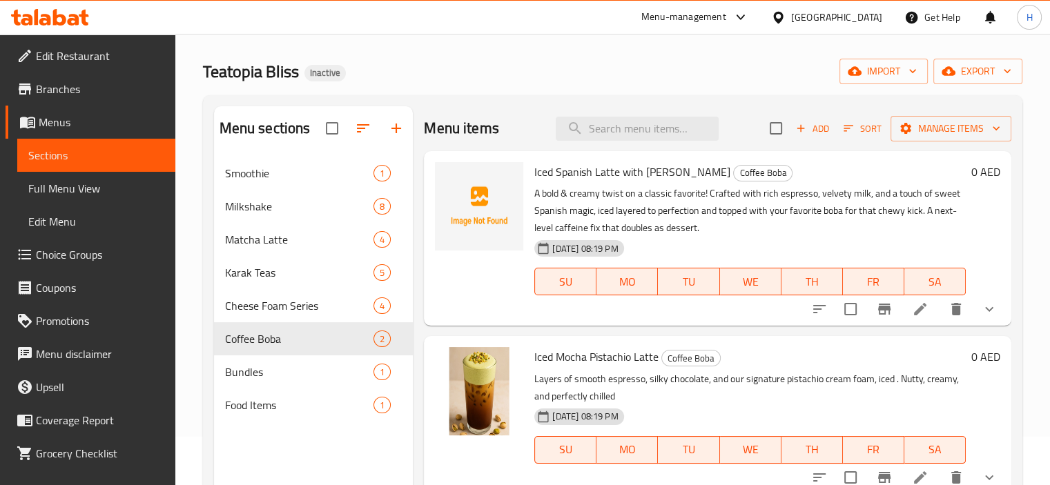
scroll to position [69, 0]
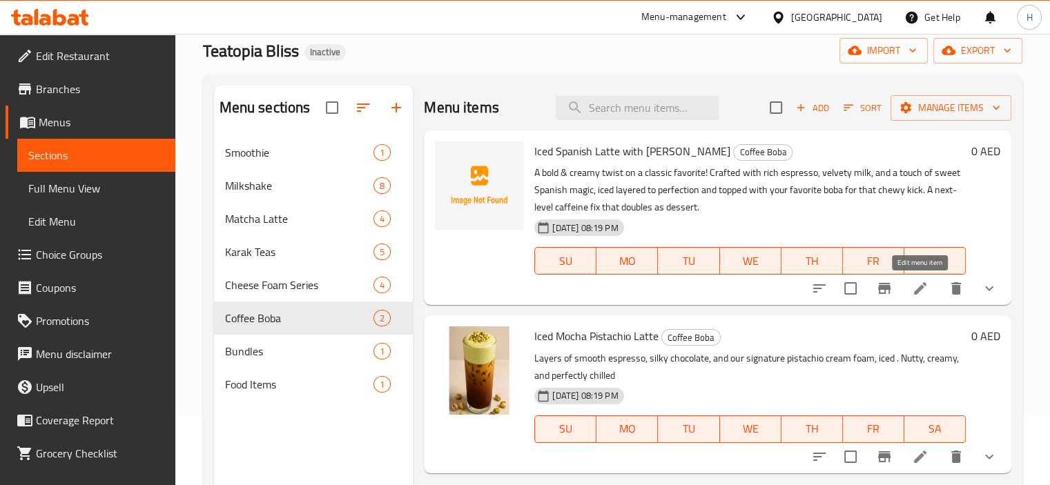
click at [912, 286] on icon at bounding box center [920, 288] width 17 height 17
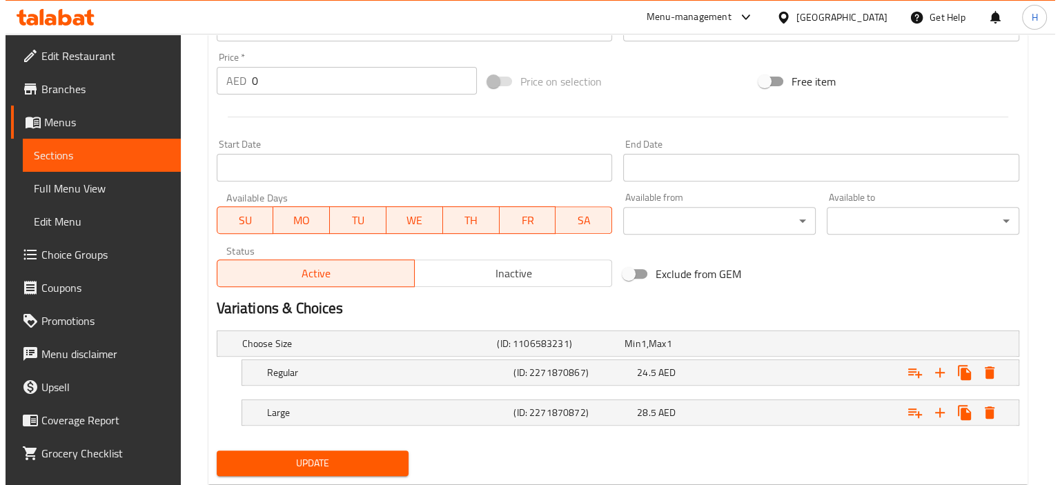
scroll to position [520, 0]
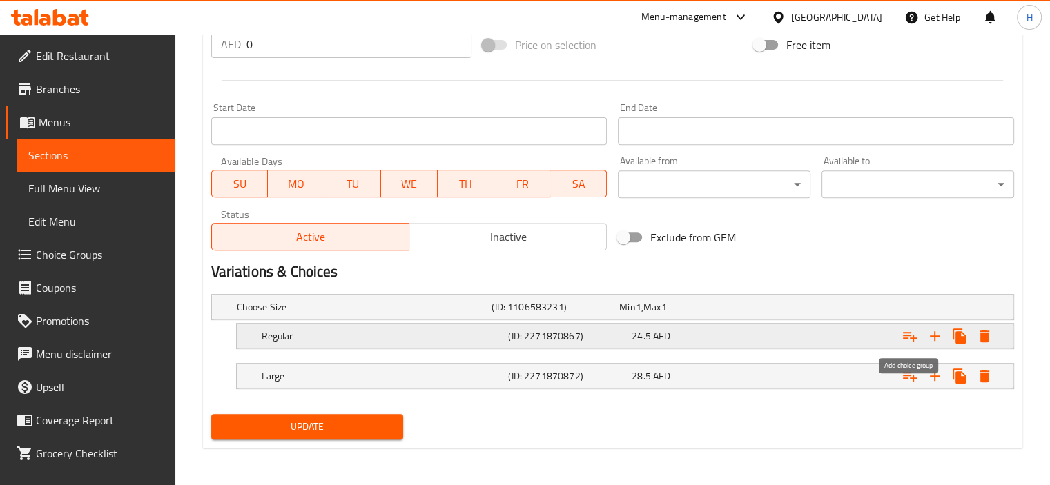
click at [909, 334] on icon "Expand" at bounding box center [910, 337] width 14 height 10
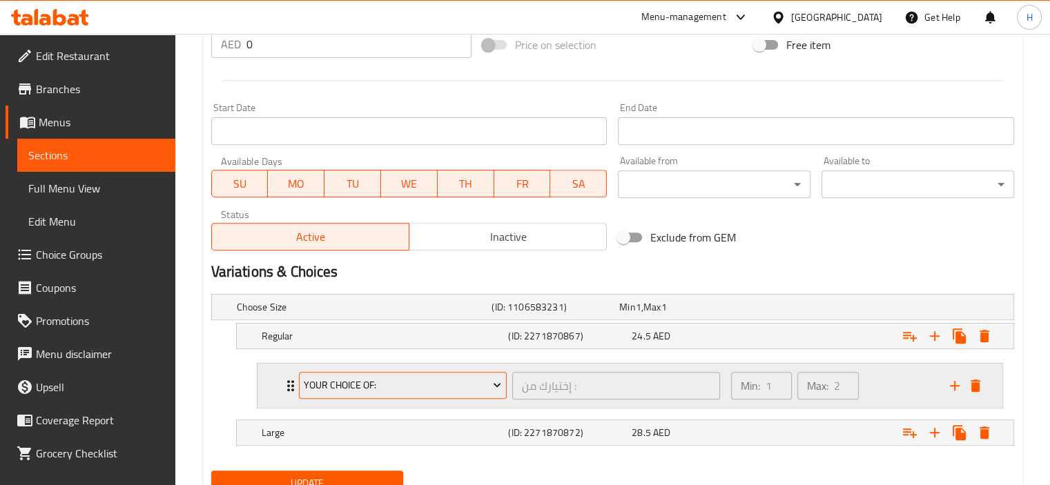
click at [432, 393] on span "Your Choice Of:" at bounding box center [402, 385] width 197 height 17
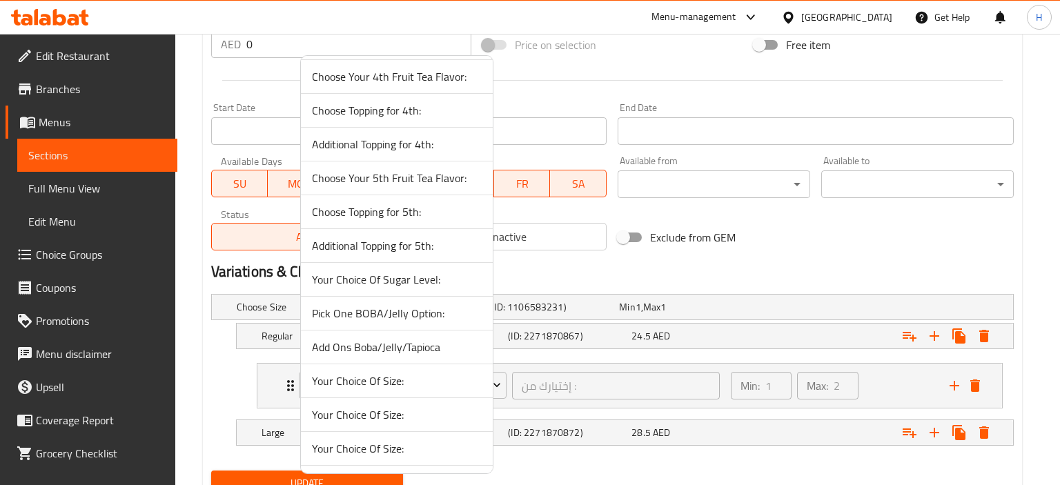
scroll to position [1512, 0]
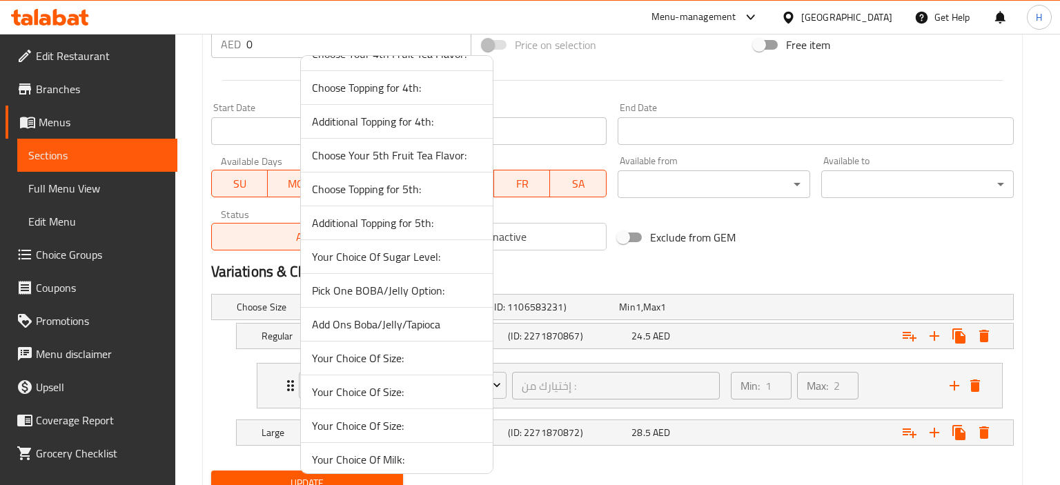
click at [404, 252] on span "Your Choice Of Sugar Level:" at bounding box center [397, 256] width 170 height 17
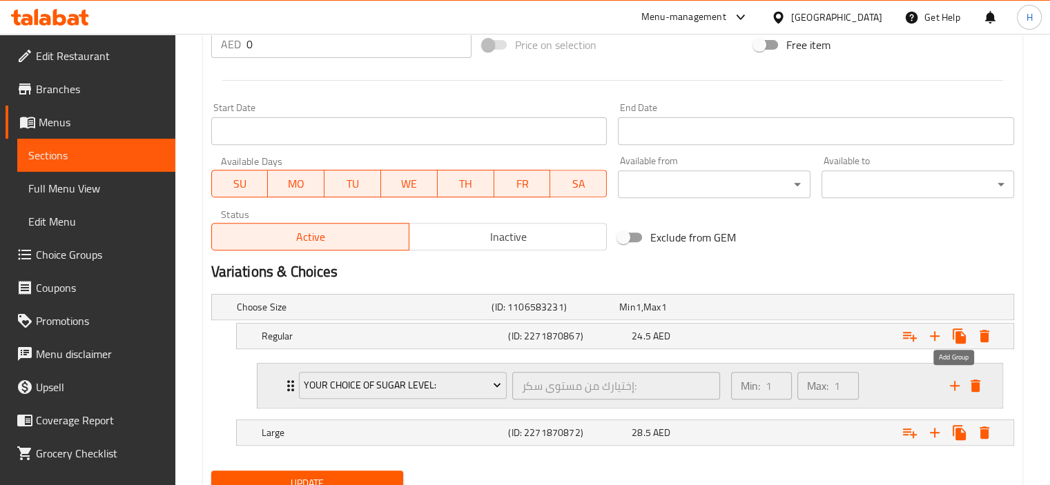
drag, startPoint x: 952, startPoint y: 388, endPoint x: 941, endPoint y: 387, distance: 11.1
click at [952, 387] on icon "add" at bounding box center [954, 386] width 17 height 17
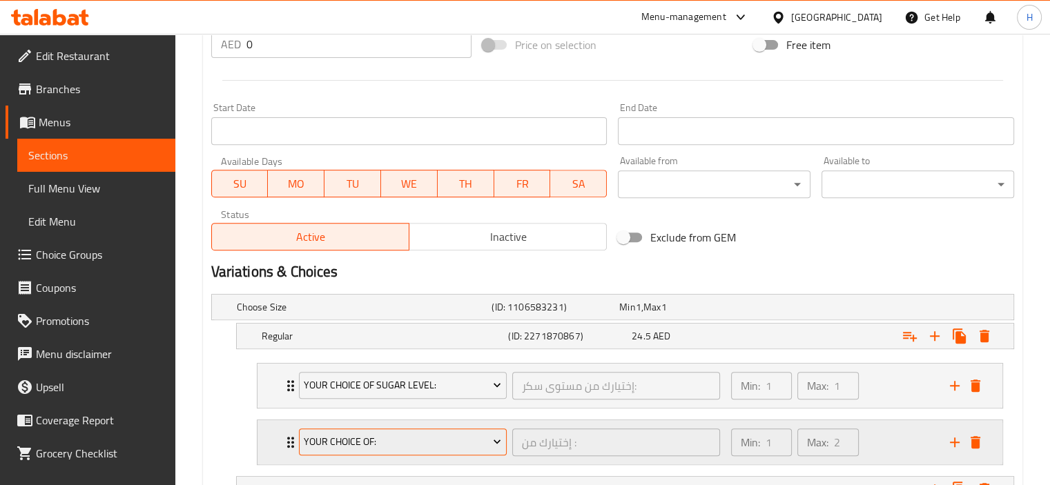
click at [428, 443] on span "Your Choice Of:" at bounding box center [402, 441] width 197 height 17
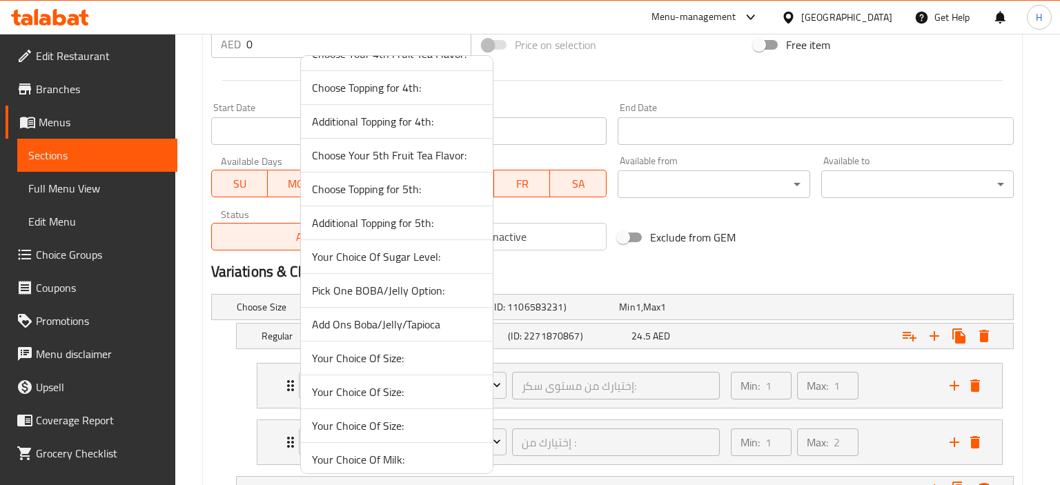
click at [403, 282] on span "Pick One BOBA/Jelly Option:" at bounding box center [397, 290] width 170 height 17
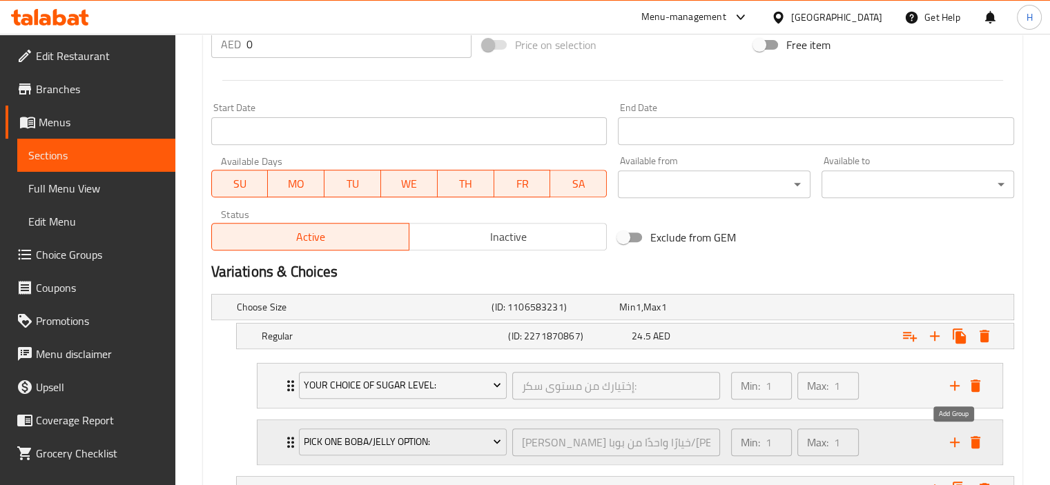
click at [951, 445] on icon "add" at bounding box center [954, 442] width 17 height 17
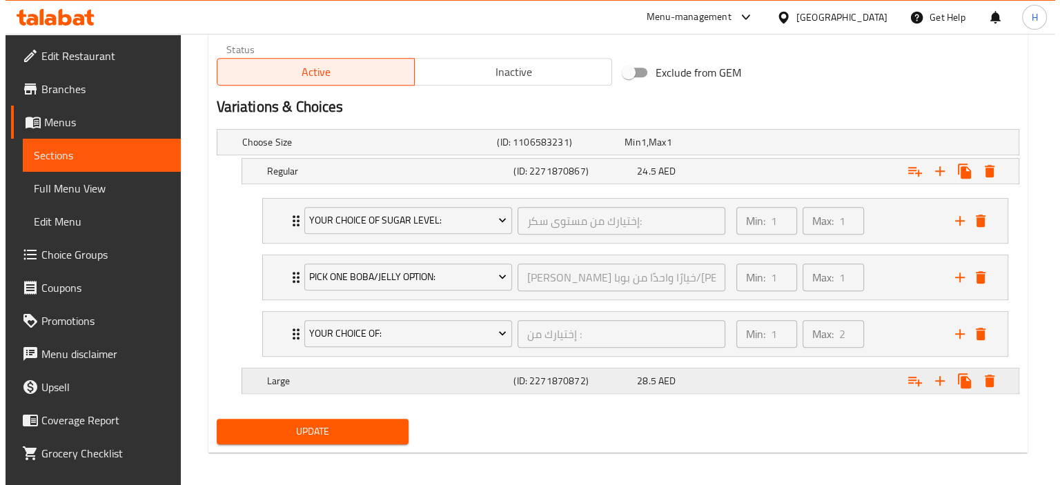
scroll to position [689, 0]
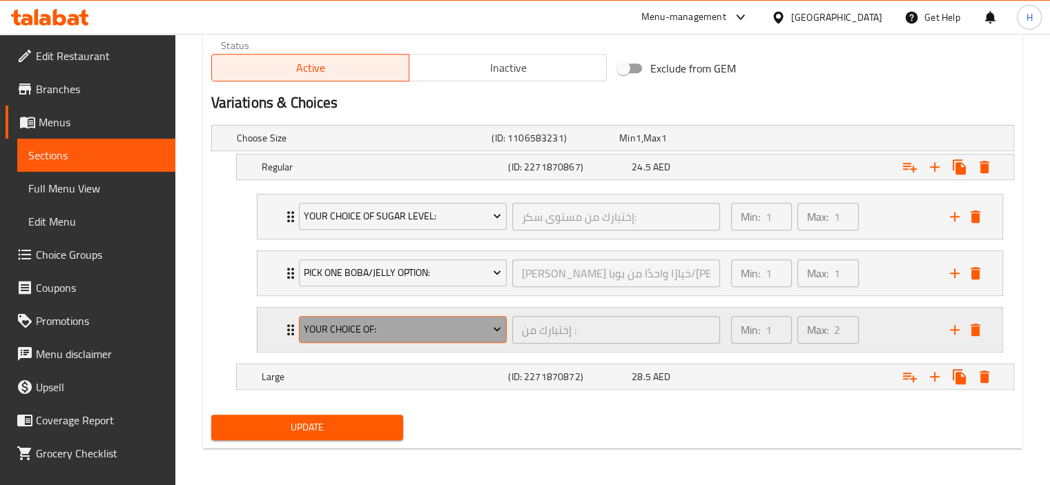
click at [401, 339] on button "Your Choice Of:" at bounding box center [403, 330] width 208 height 28
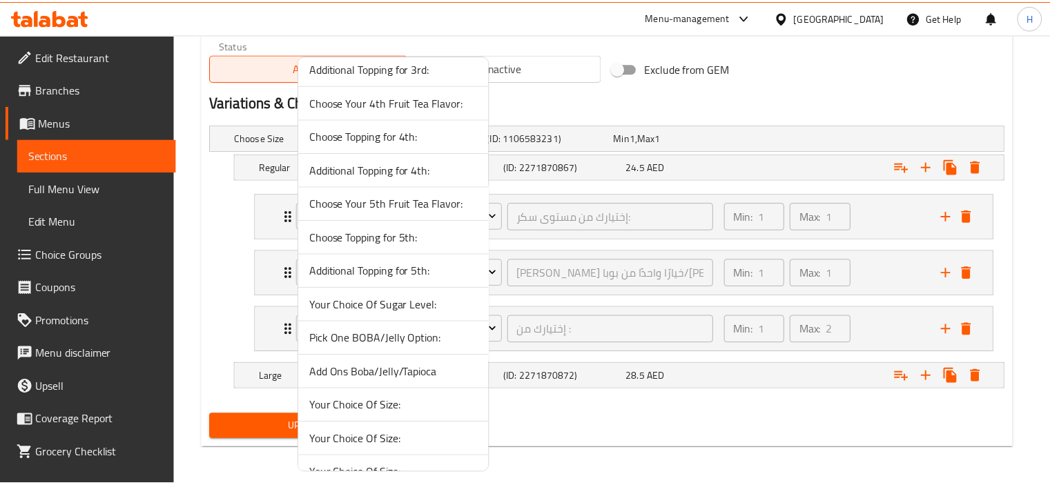
scroll to position [1512, 0]
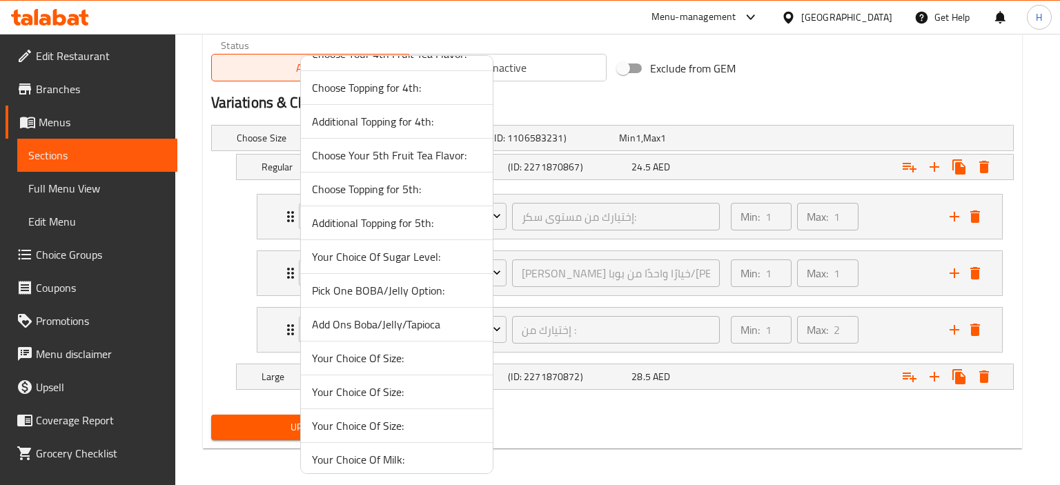
click at [389, 316] on span "Add Ons Boba/Jelly/Tapioca" at bounding box center [397, 324] width 170 height 17
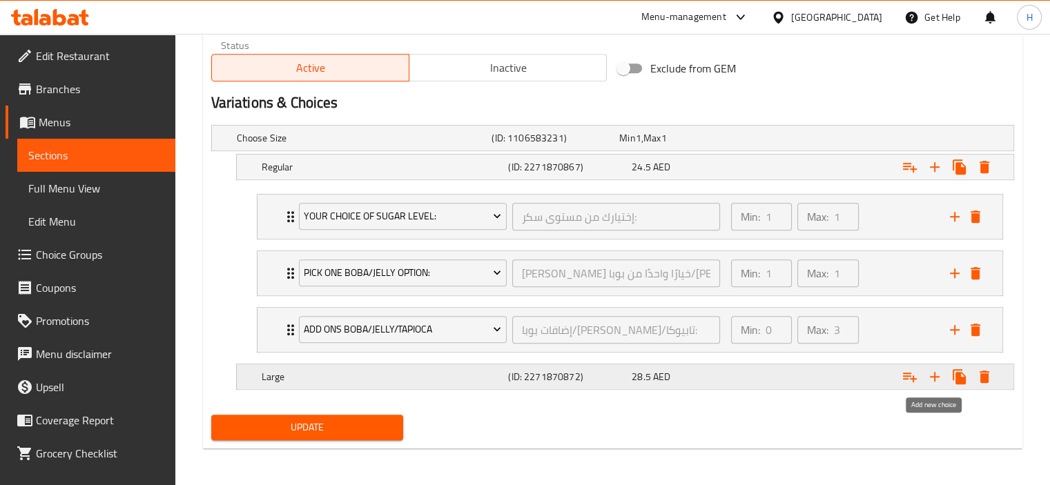
click at [933, 378] on icon "Expand" at bounding box center [934, 377] width 17 height 17
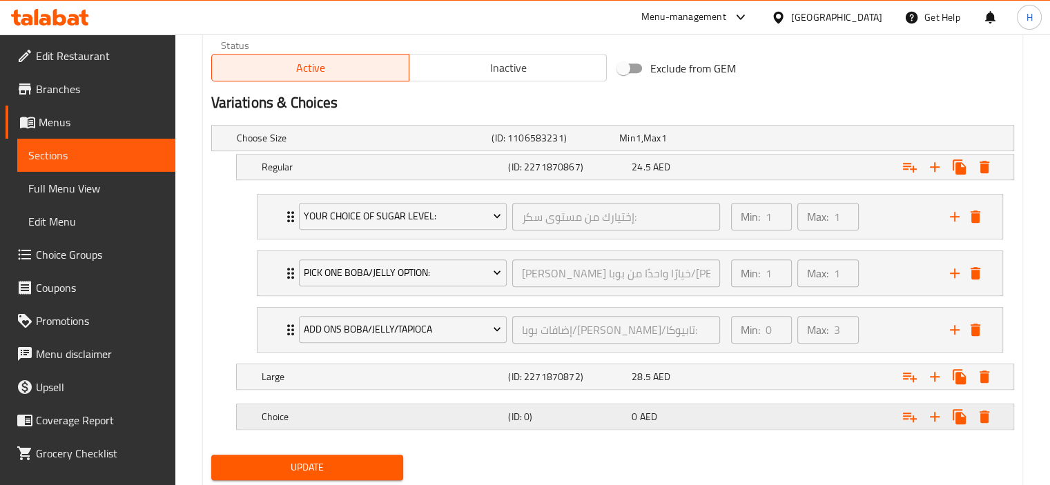
click at [990, 175] on icon "Expand" at bounding box center [984, 167] width 17 height 17
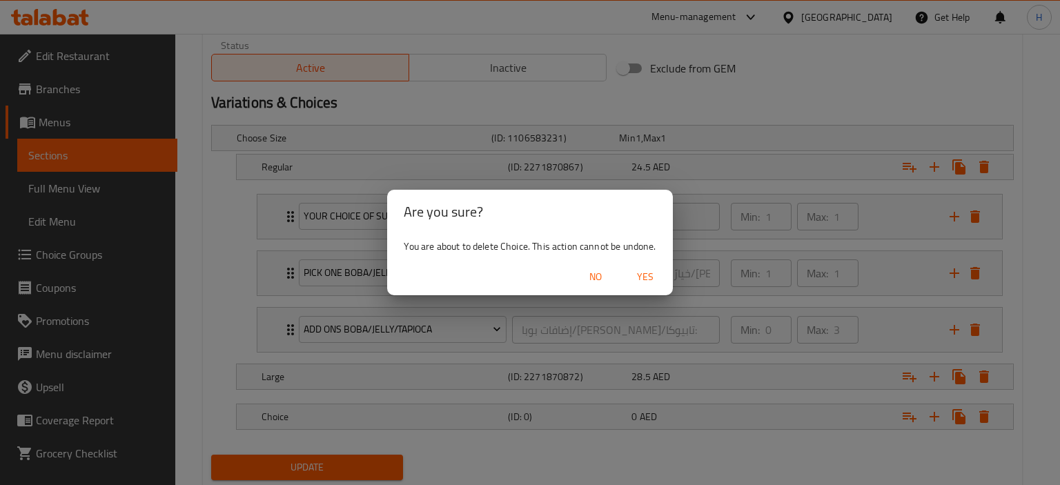
click at [656, 277] on span "Yes" at bounding box center [645, 276] width 33 height 17
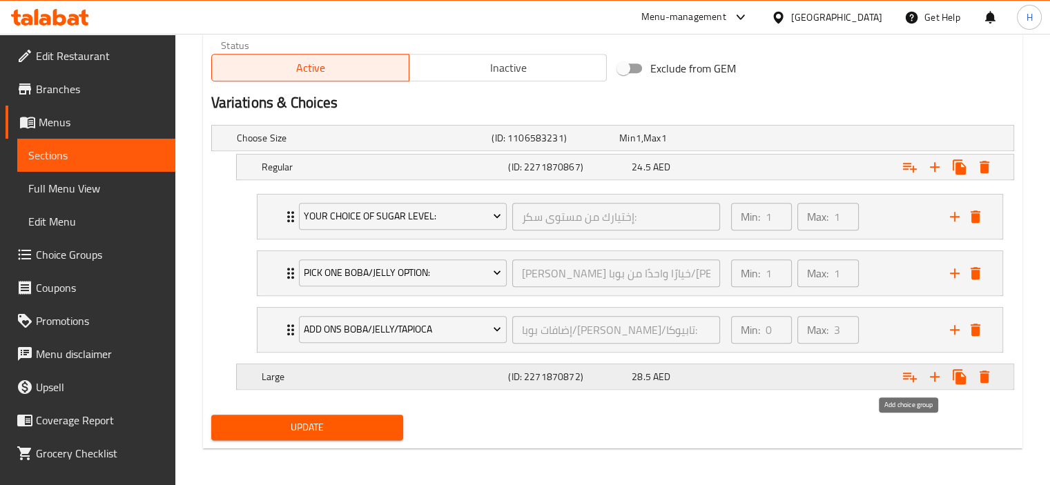
click at [906, 378] on icon "Expand" at bounding box center [909, 377] width 17 height 17
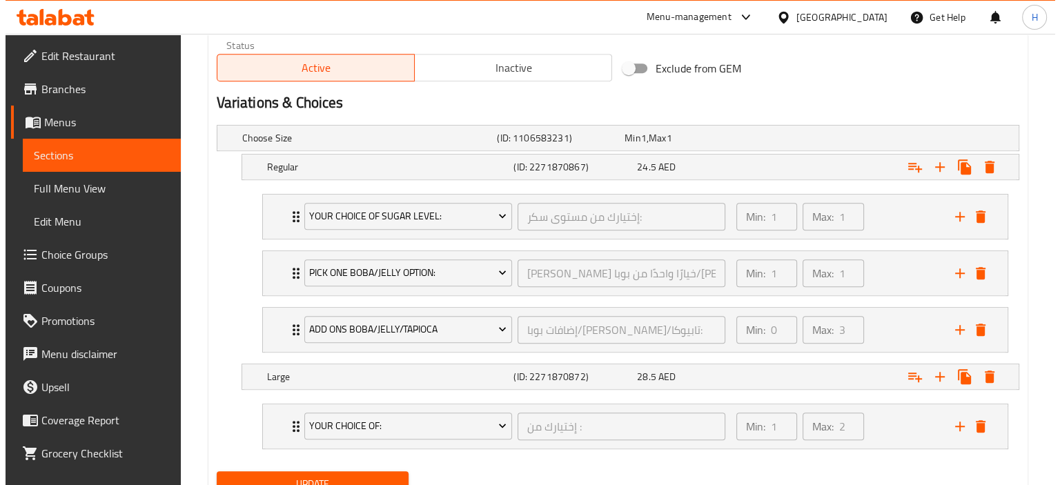
scroll to position [745, 0]
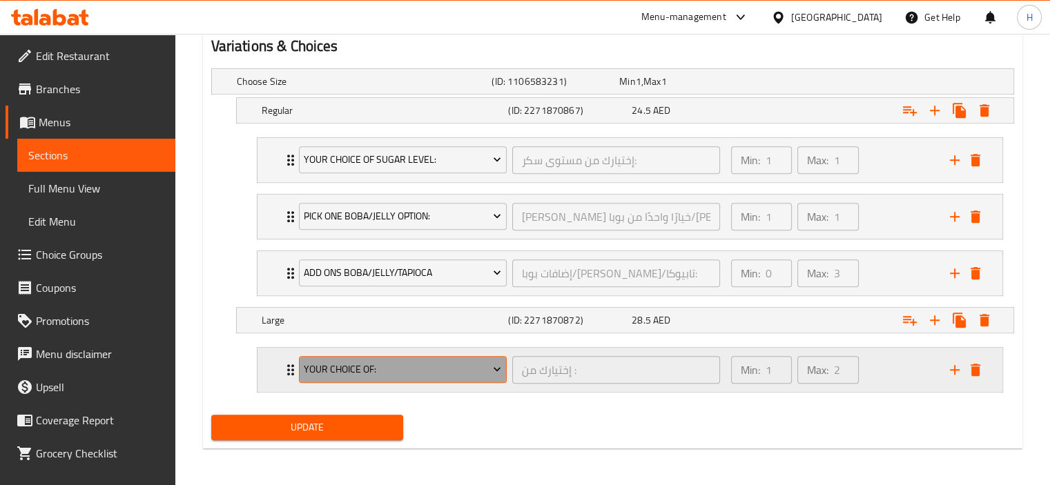
click at [398, 369] on span "Your Choice Of:" at bounding box center [402, 369] width 197 height 17
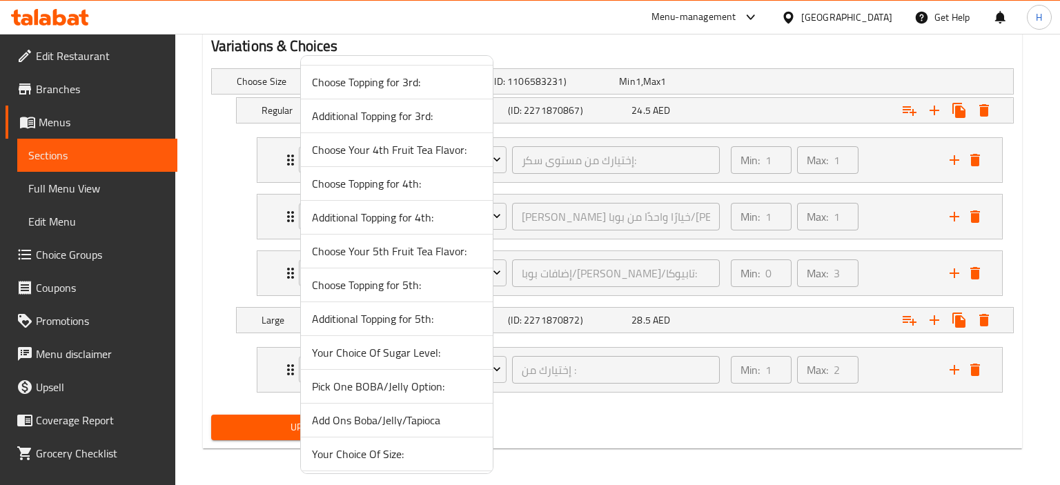
scroll to position [1512, 0]
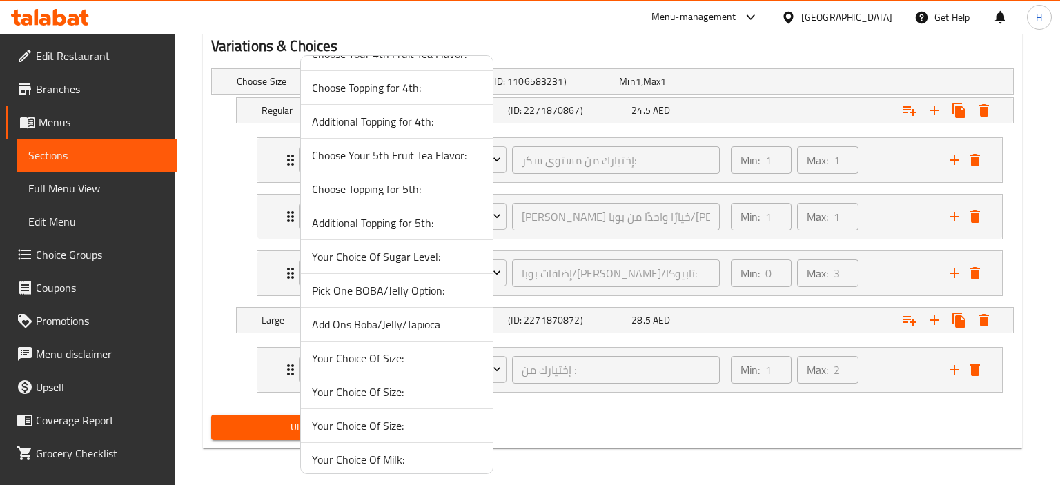
click at [420, 250] on span "Your Choice Of Sugar Level:" at bounding box center [397, 256] width 170 height 17
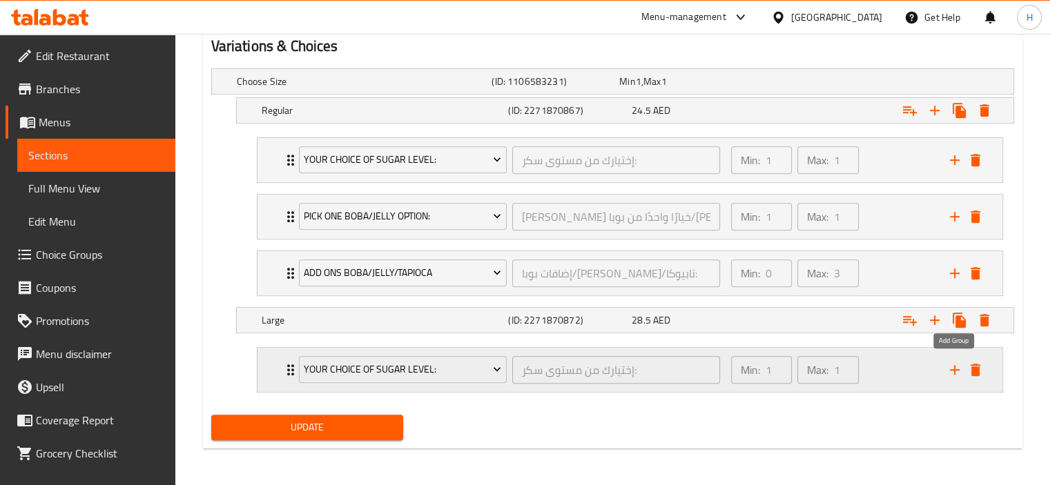
click at [955, 370] on icon "add" at bounding box center [955, 370] width 10 height 10
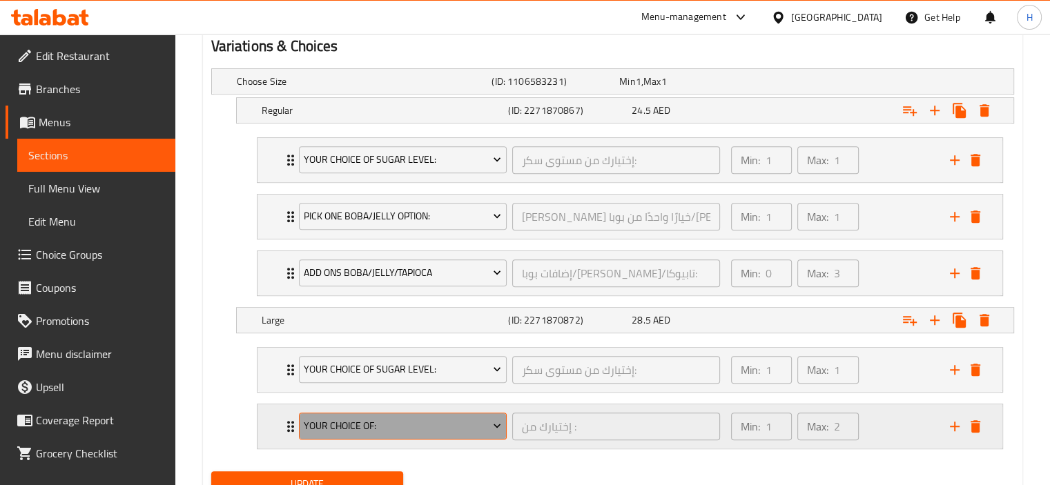
click at [364, 418] on span "Your Choice Of:" at bounding box center [402, 426] width 197 height 17
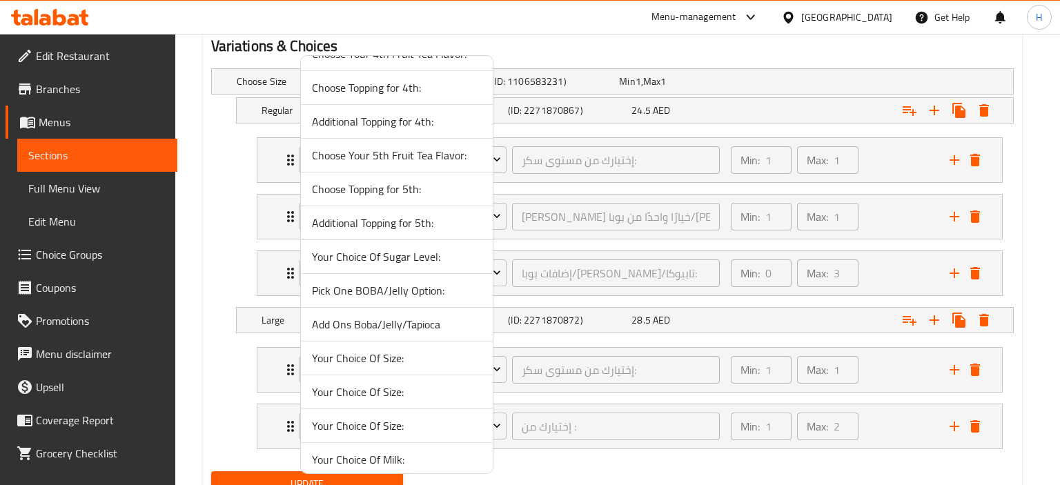
click at [388, 286] on span "Pick One BOBA/Jelly Option:" at bounding box center [397, 290] width 170 height 17
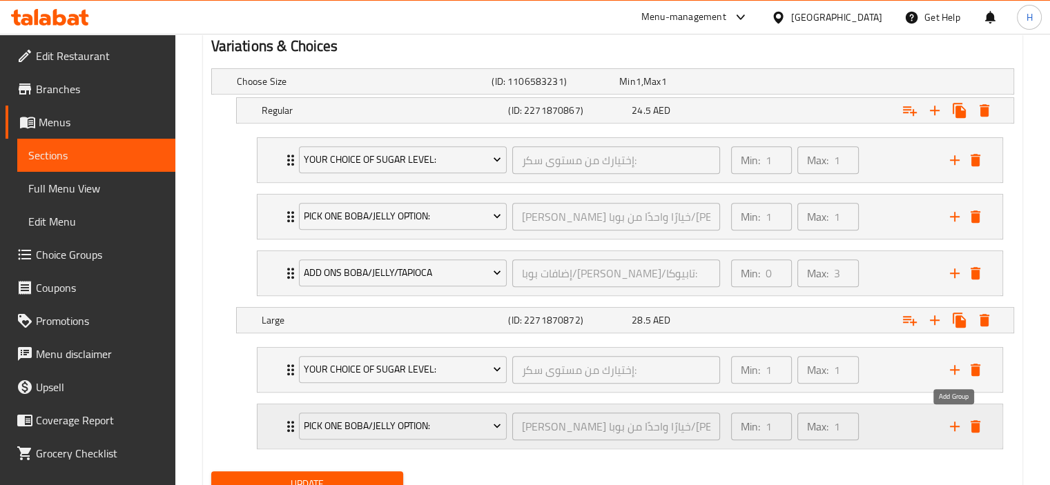
click at [951, 421] on icon "add" at bounding box center [954, 426] width 17 height 17
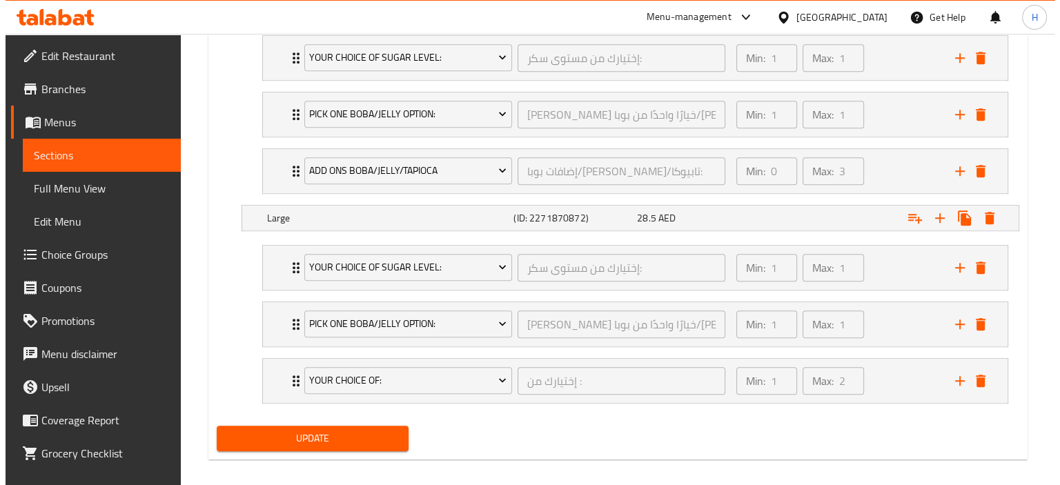
scroll to position [858, 0]
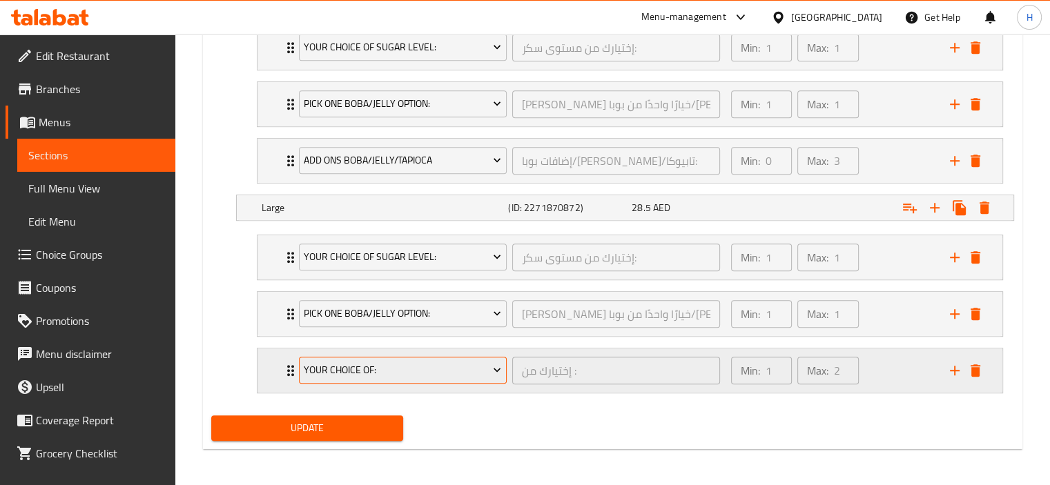
click at [393, 369] on span "Your Choice Of:" at bounding box center [402, 370] width 197 height 17
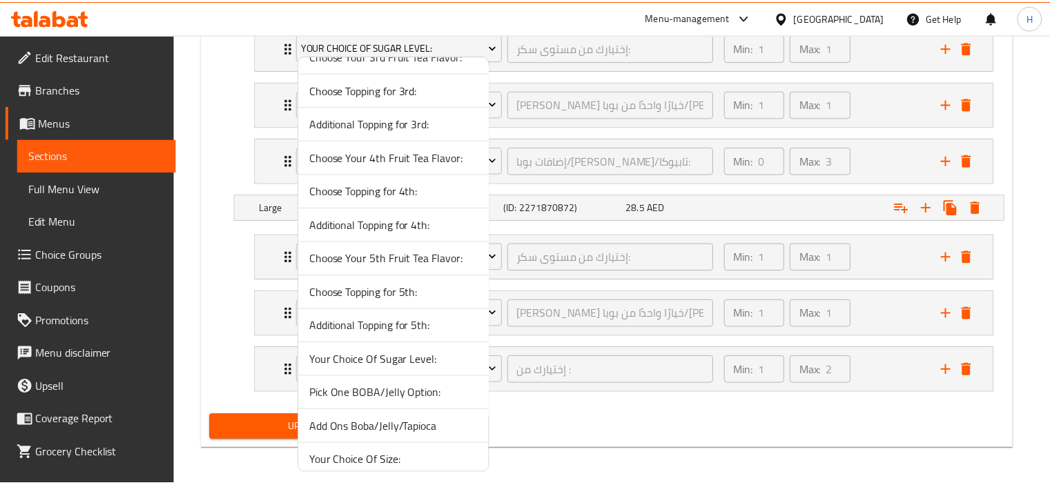
scroll to position [1512, 0]
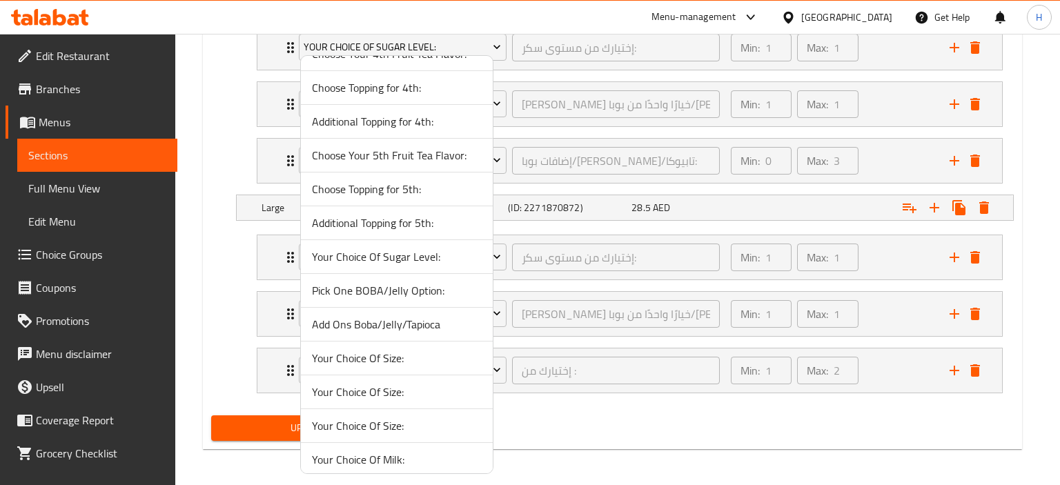
click at [400, 316] on span "Add Ons Boba/Jelly/Tapioca" at bounding box center [397, 324] width 170 height 17
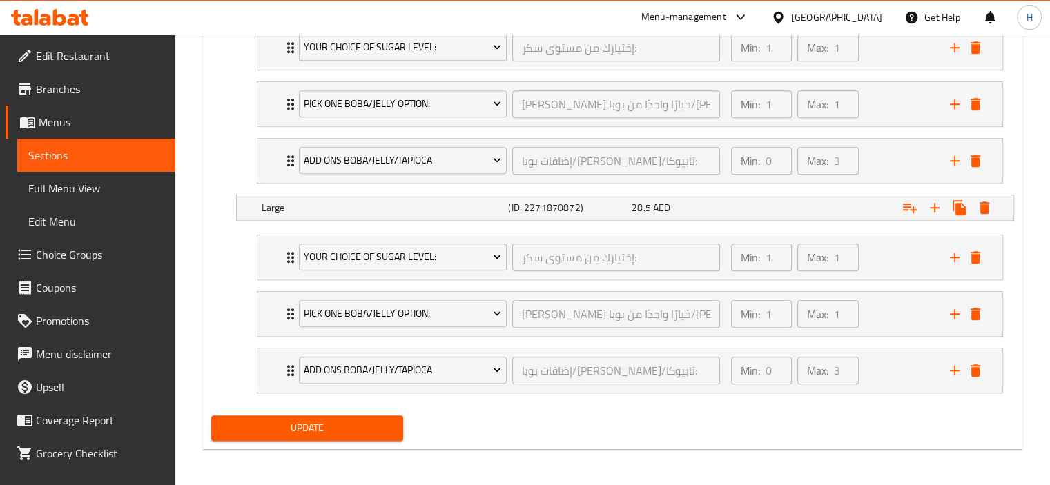
click at [362, 422] on span "Update" at bounding box center [307, 428] width 170 height 17
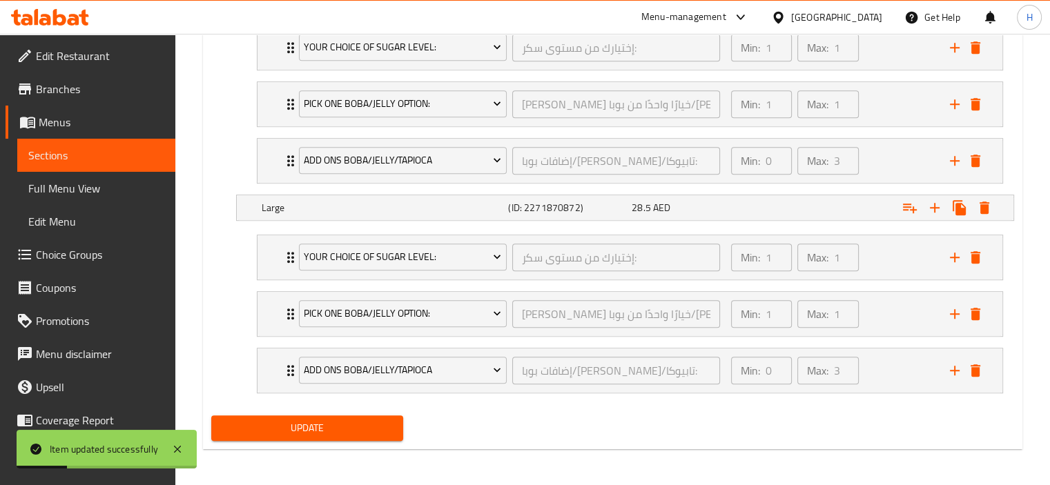
click at [119, 157] on span "Sections" at bounding box center [96, 155] width 136 height 17
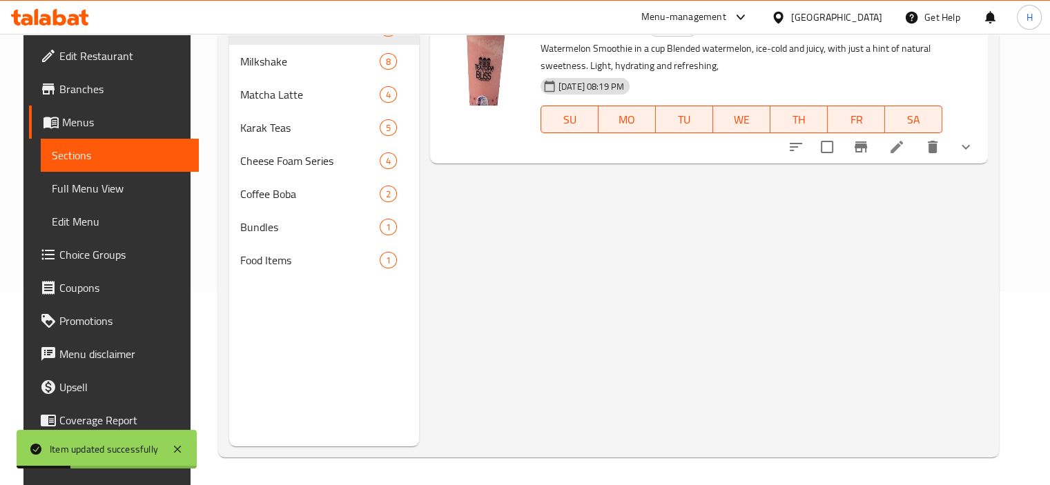
scroll to position [193, 0]
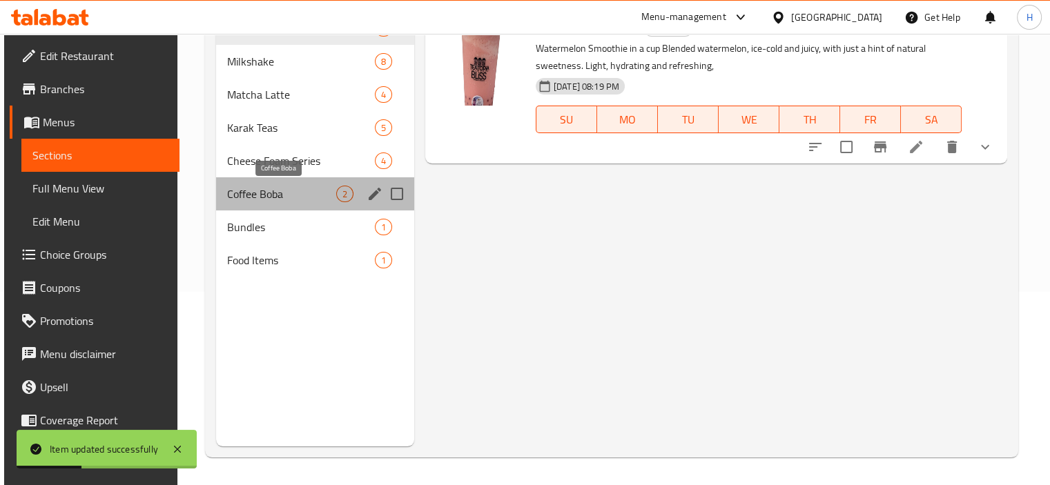
click at [251, 196] on span "Coffee Boba" at bounding box center [281, 194] width 108 height 17
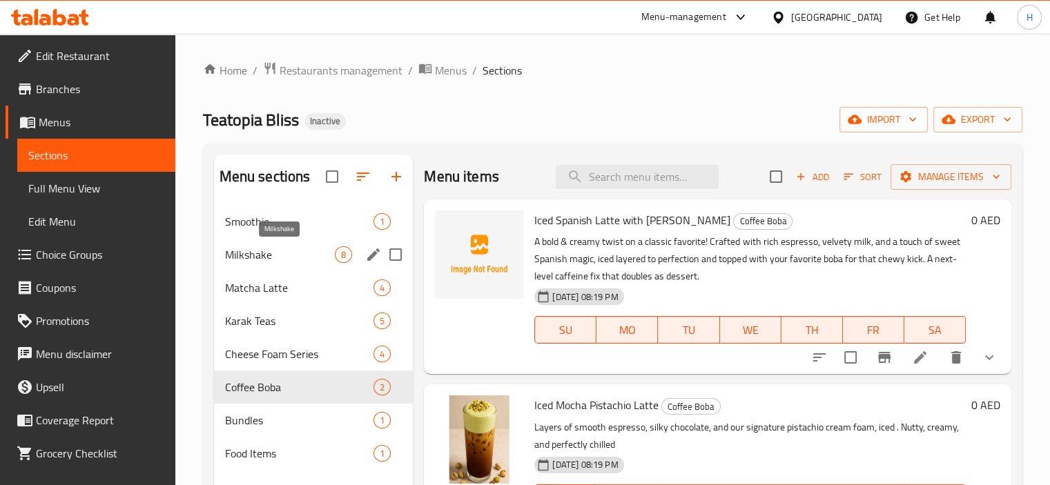
click at [284, 257] on span "Milkshake" at bounding box center [280, 254] width 110 height 17
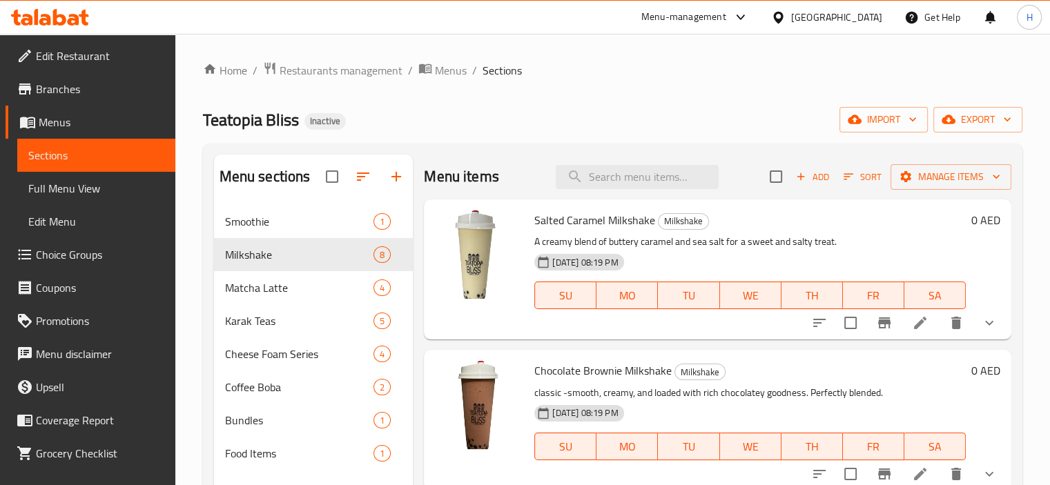
click at [466, 127] on div "Teatopia Bliss Inactive import export" at bounding box center [612, 120] width 819 height 26
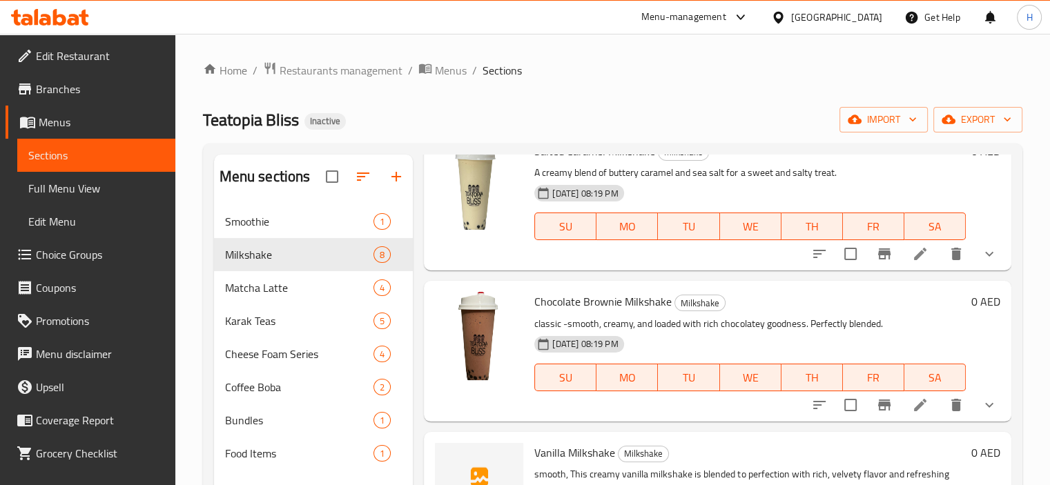
scroll to position [345, 0]
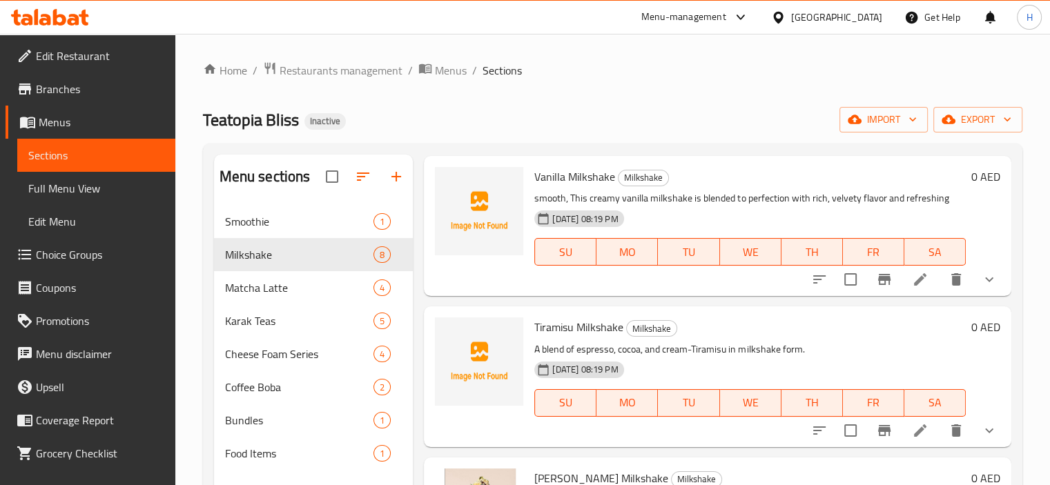
click at [387, 120] on div "Teatopia Bliss Inactive import export" at bounding box center [612, 120] width 819 height 26
click at [473, 116] on div "Teatopia Bliss Inactive import export" at bounding box center [612, 120] width 819 height 26
click at [473, 130] on div "Teatopia Bliss Inactive import export" at bounding box center [612, 120] width 819 height 26
click at [304, 294] on span "Matcha Latte" at bounding box center [280, 288] width 110 height 17
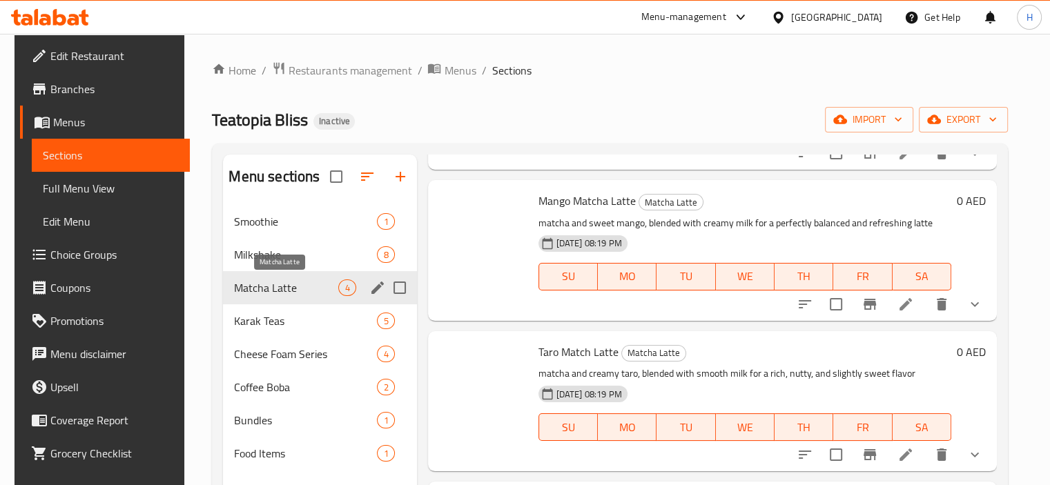
scroll to position [186, 0]
